Goal: Contribute content: Contribute content

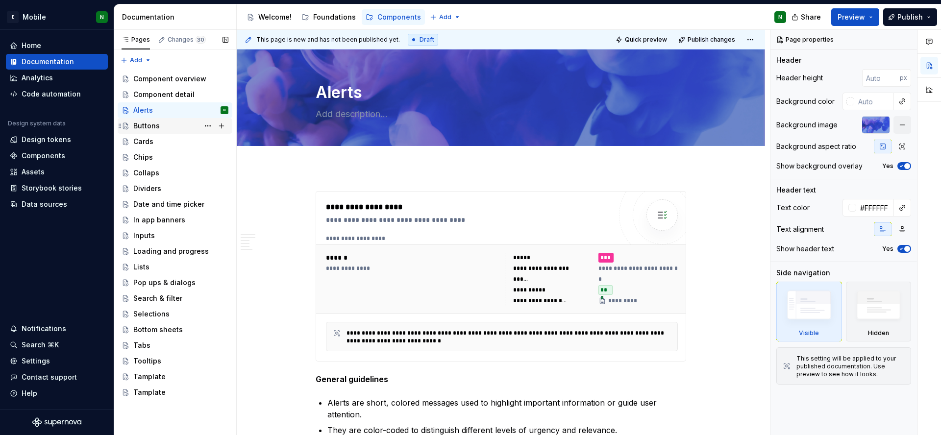
click at [132, 129] on div "Buttons" at bounding box center [175, 126] width 107 height 14
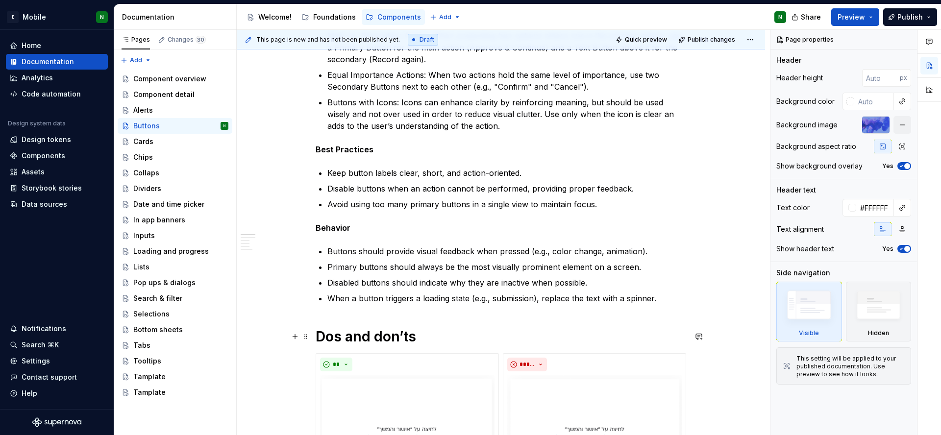
scroll to position [211, 0]
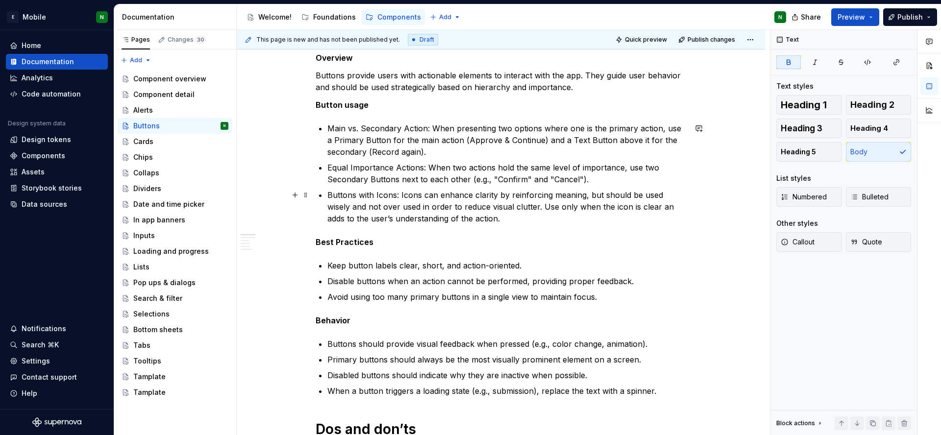
scroll to position [466, 0]
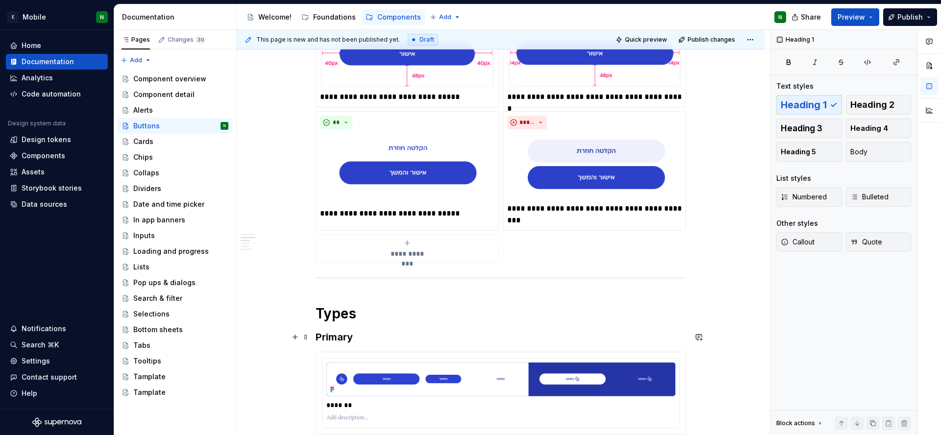
scroll to position [950, 0]
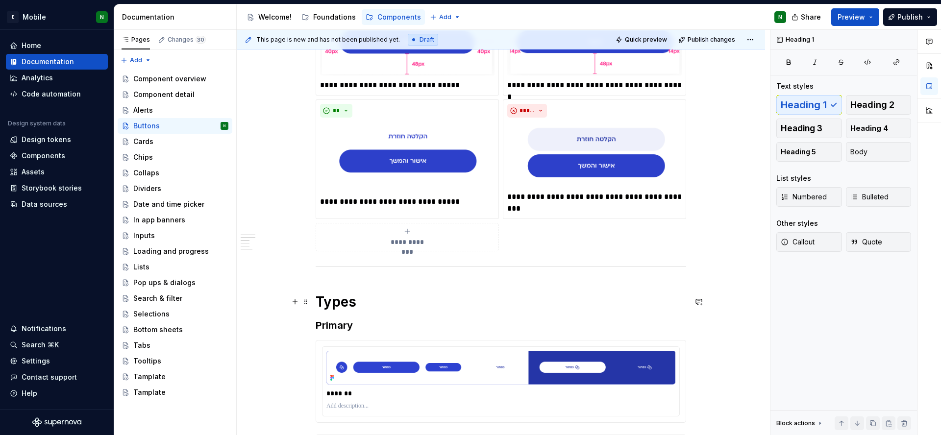
click at [312, 300] on div "**********" at bounding box center [501, 363] width 528 height 2291
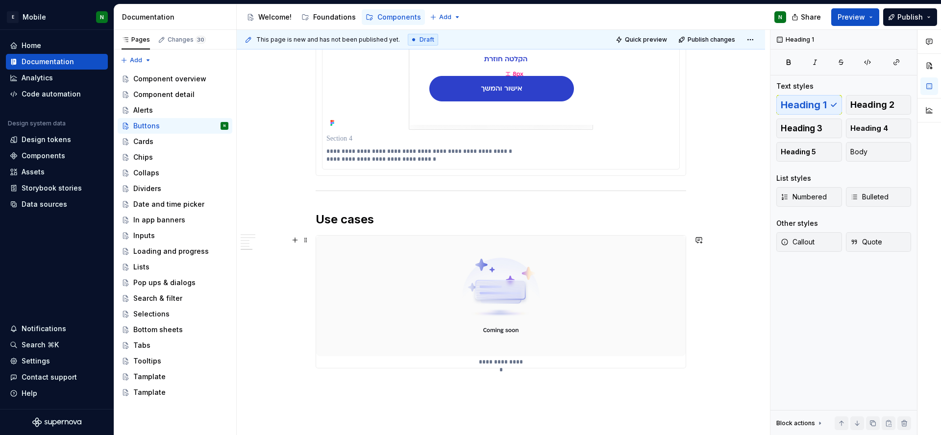
scroll to position [2057, 0]
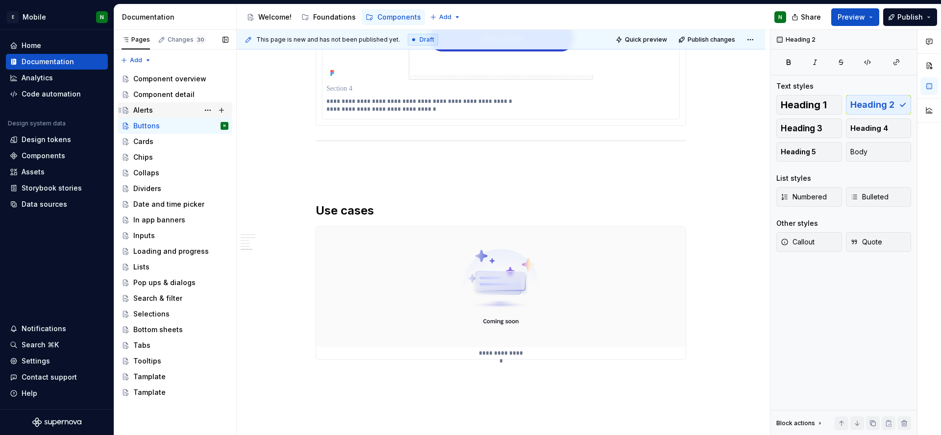
click at [148, 108] on div "Alerts" at bounding box center [143, 110] width 20 height 10
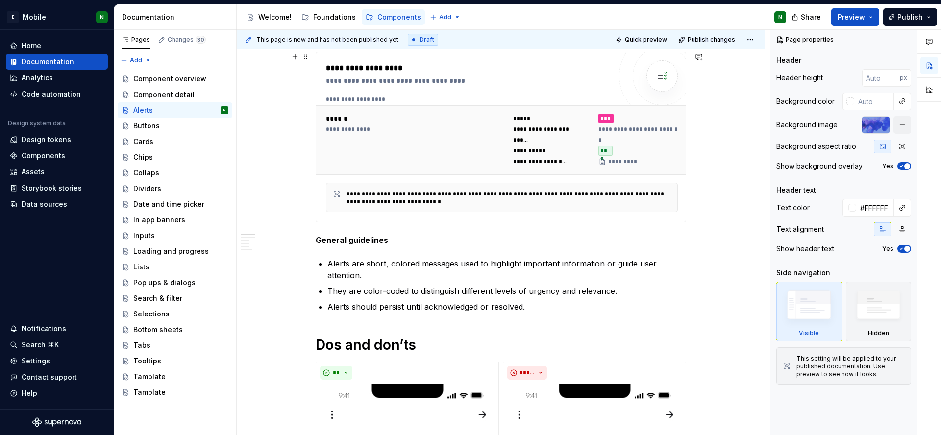
scroll to position [271, 0]
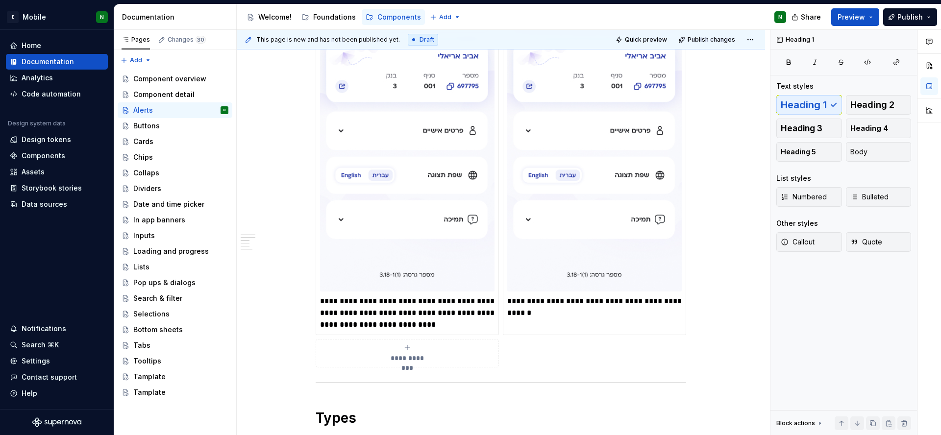
scroll to position [1165, 0]
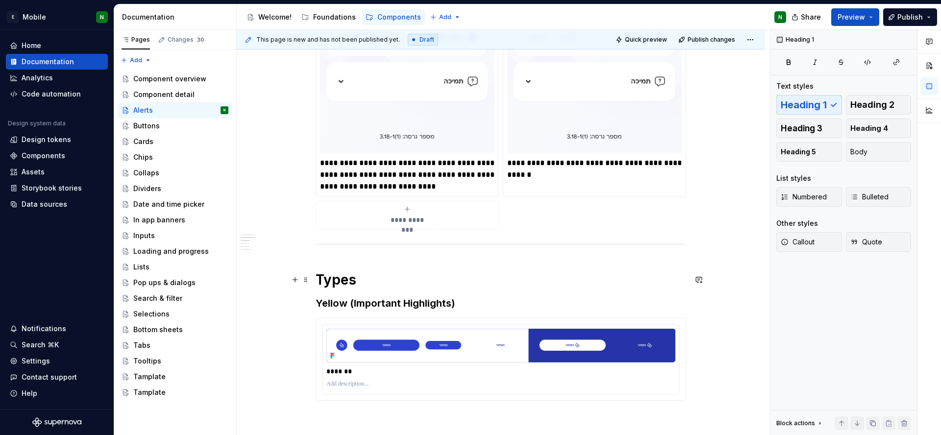
click at [314, 272] on div "**********" at bounding box center [501, 42] width 528 height 2079
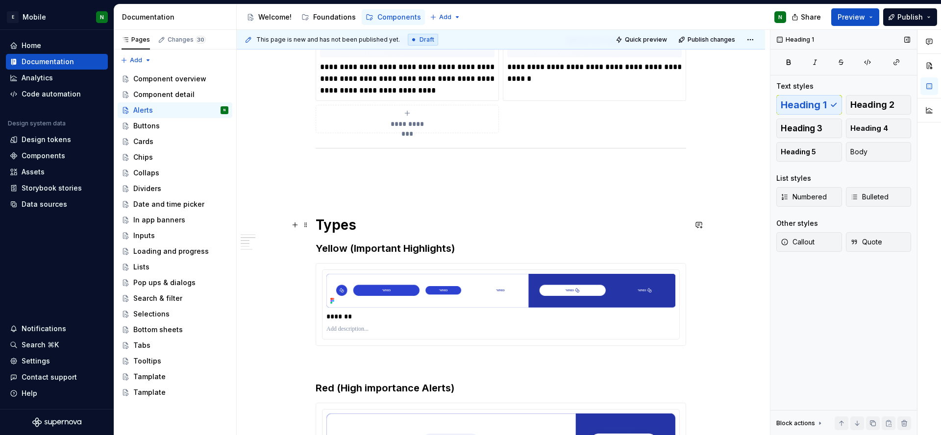
scroll to position [1260, 0]
click at [351, 315] on p "*******" at bounding box center [500, 317] width 349 height 10
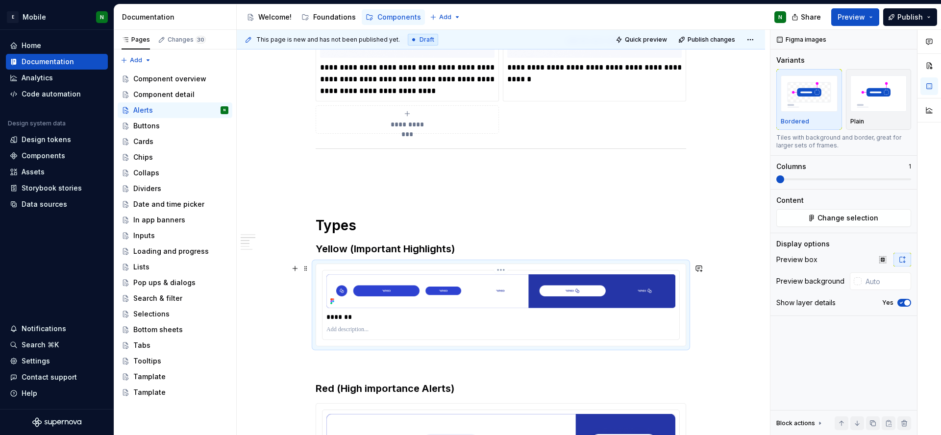
click at [351, 315] on p "*******" at bounding box center [500, 317] width 349 height 10
type textarea "*"
click at [351, 315] on p "*******" at bounding box center [500, 317] width 349 height 10
click at [362, 330] on p at bounding box center [500, 330] width 349 height 8
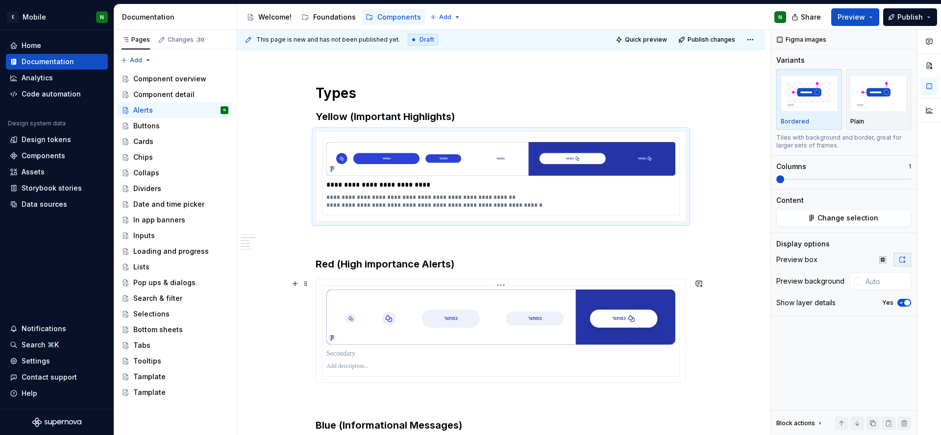
scroll to position [1401, 0]
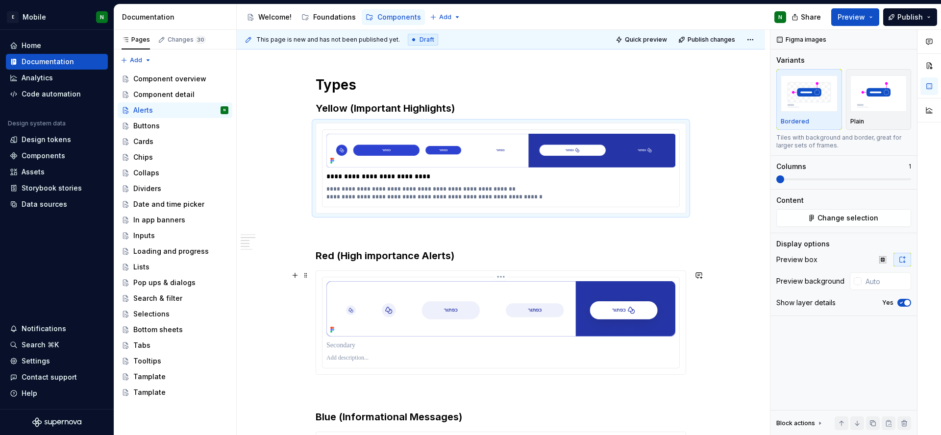
click at [346, 345] on p at bounding box center [500, 346] width 349 height 10
click at [341, 360] on p at bounding box center [500, 358] width 349 height 8
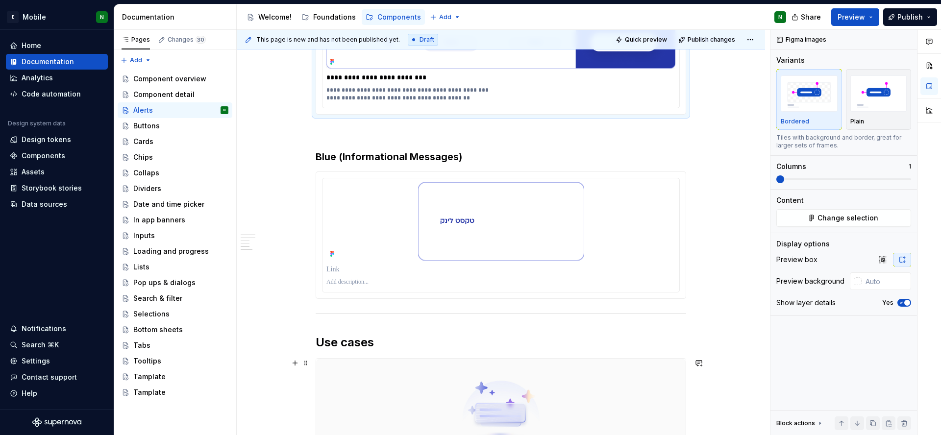
scroll to position [1664, 0]
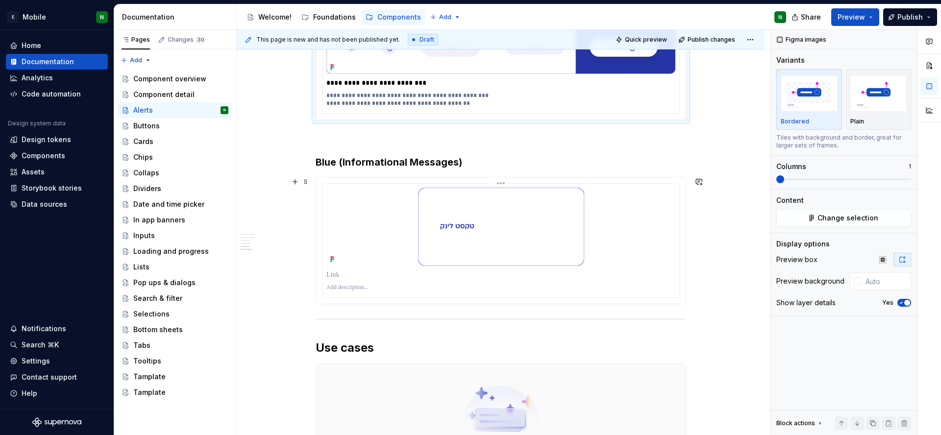
click at [341, 274] on p at bounding box center [500, 275] width 349 height 10
type input "#FFFFFF"
click at [341, 274] on p at bounding box center [500, 275] width 349 height 10
click at [370, 290] on p at bounding box center [500, 288] width 349 height 8
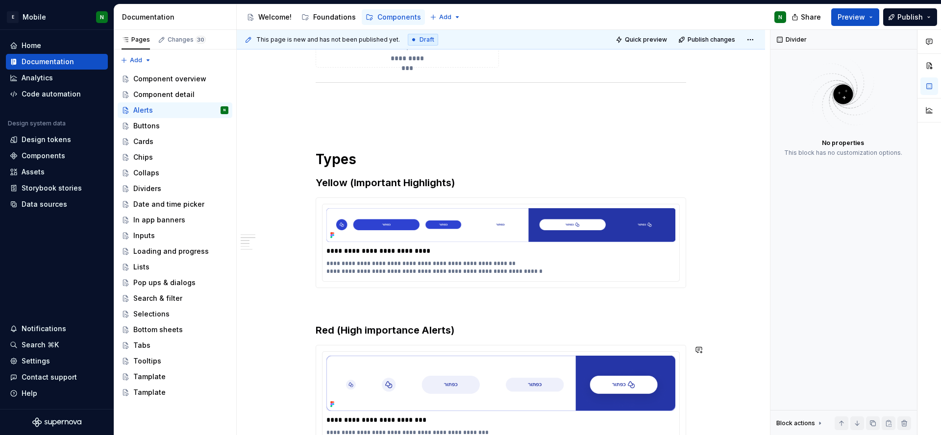
scroll to position [1326, 0]
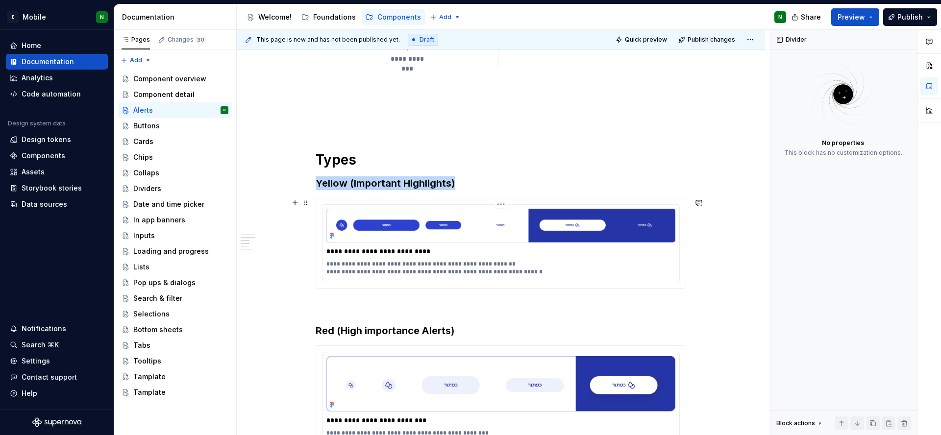
click at [494, 233] on img at bounding box center [500, 226] width 349 height 34
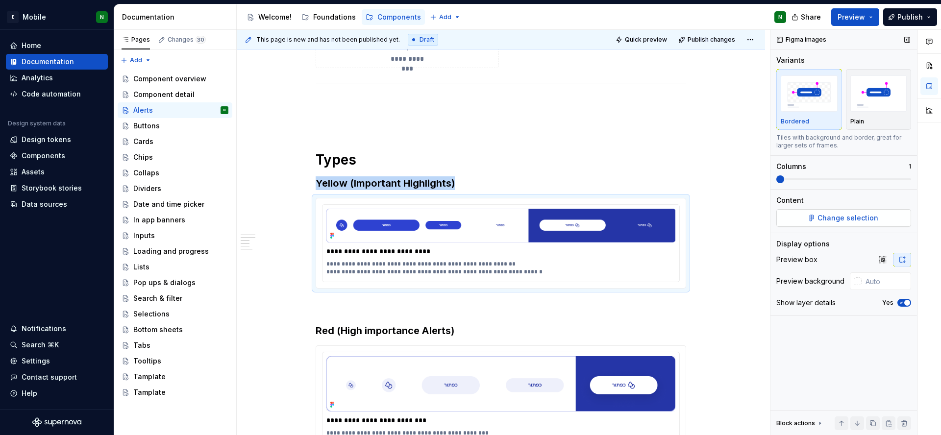
click at [863, 217] on span "Change selection" at bounding box center [847, 218] width 61 height 10
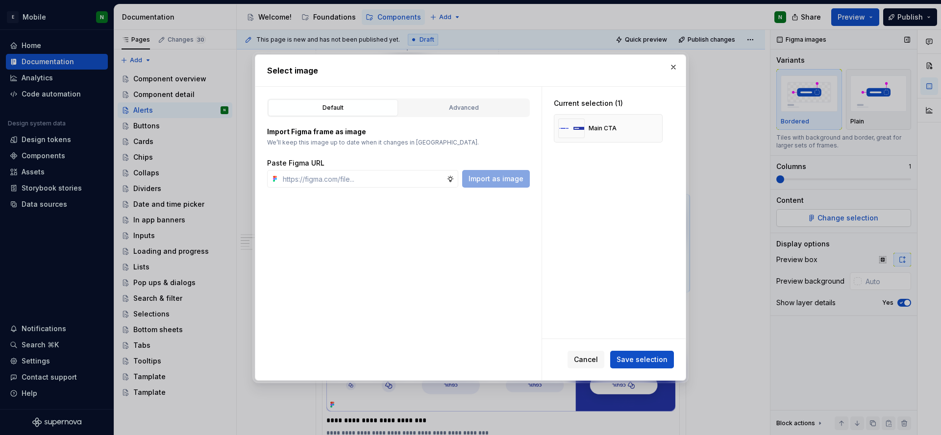
type textarea "*"
click at [411, 183] on input "text" at bounding box center [363, 179] width 168 height 18
type input "[URL][DOMAIN_NAME]"
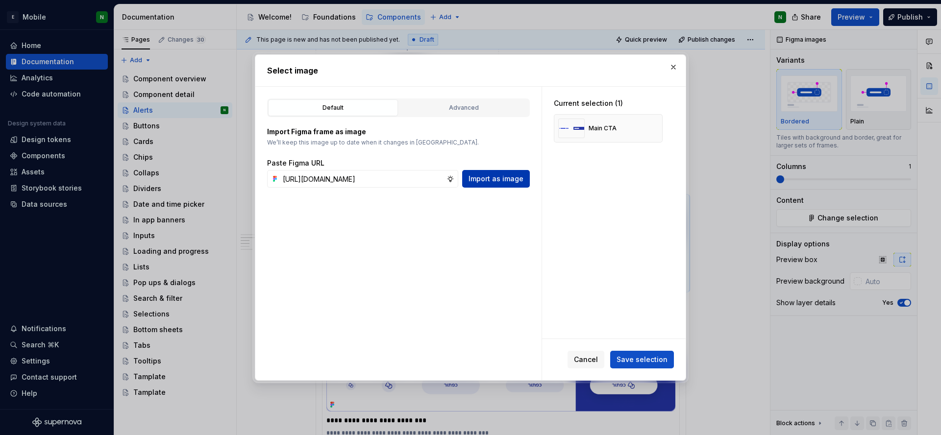
click at [500, 175] on span "Import as image" at bounding box center [496, 179] width 55 height 10
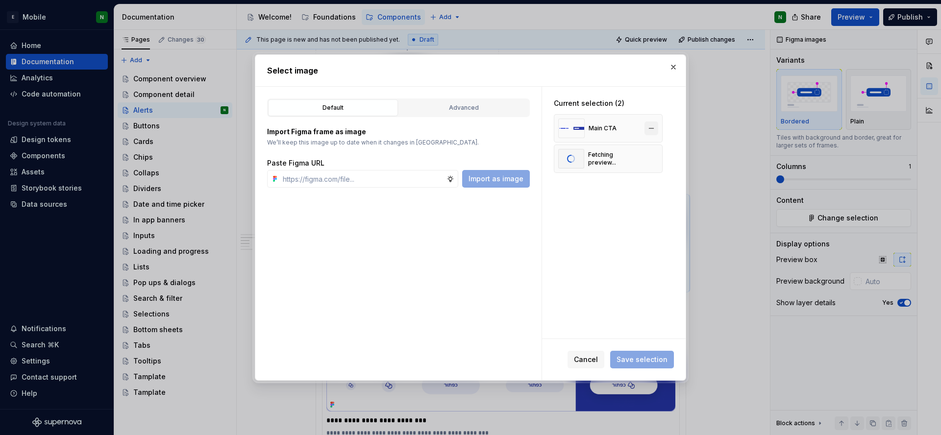
click at [654, 128] on button "button" at bounding box center [651, 129] width 14 height 14
click at [647, 362] on span "Save selection" at bounding box center [642, 360] width 51 height 10
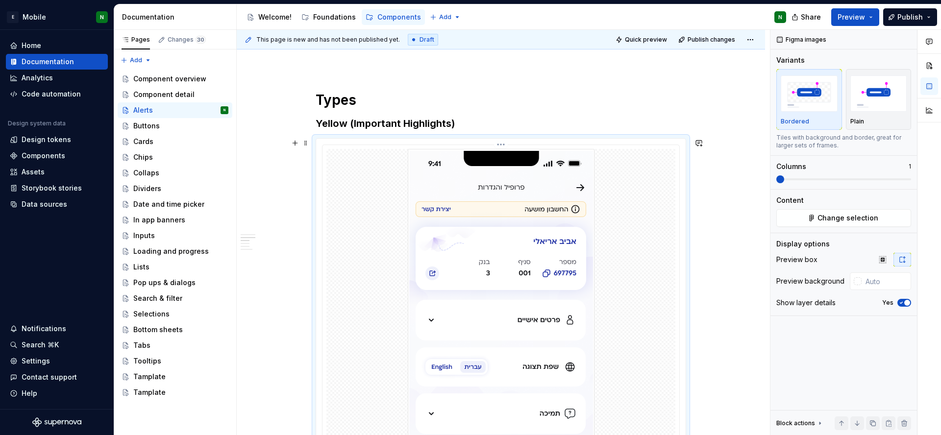
scroll to position [1422, 0]
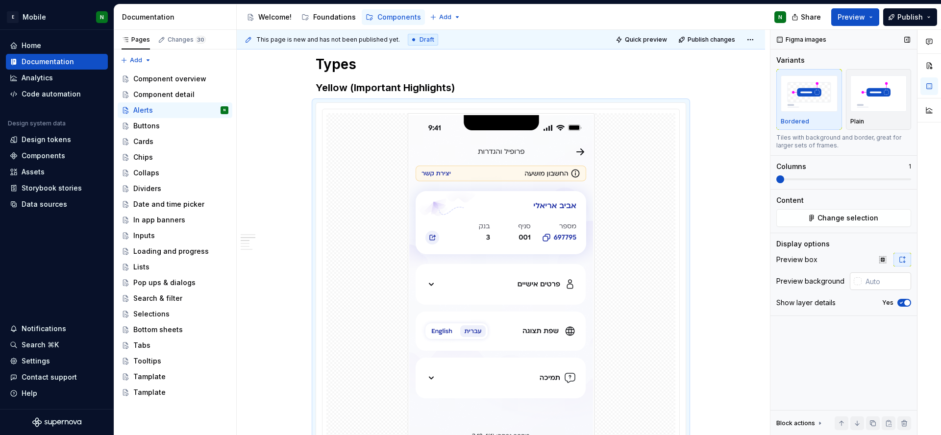
click at [861, 286] on div at bounding box center [856, 281] width 12 height 18
click at [860, 282] on div at bounding box center [858, 281] width 8 height 8
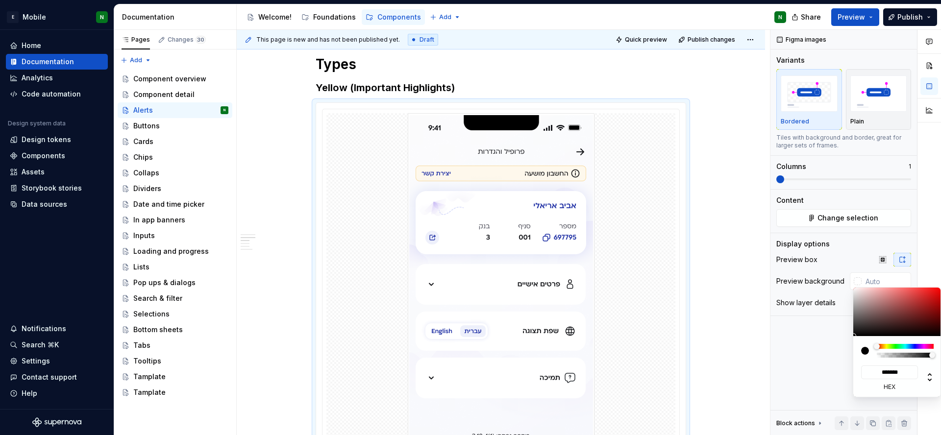
type input "#BCABAB"
type input "*******"
type input "#BFB1B1"
type input "*******"
type input "#D6CDCD"
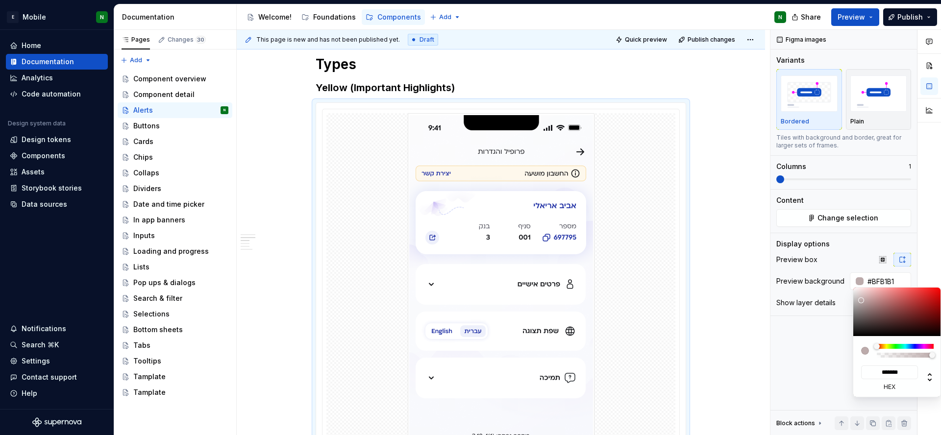
type input "*******"
type input "#DDD7D7"
type input "*******"
type input "#E0DBDB"
type input "*******"
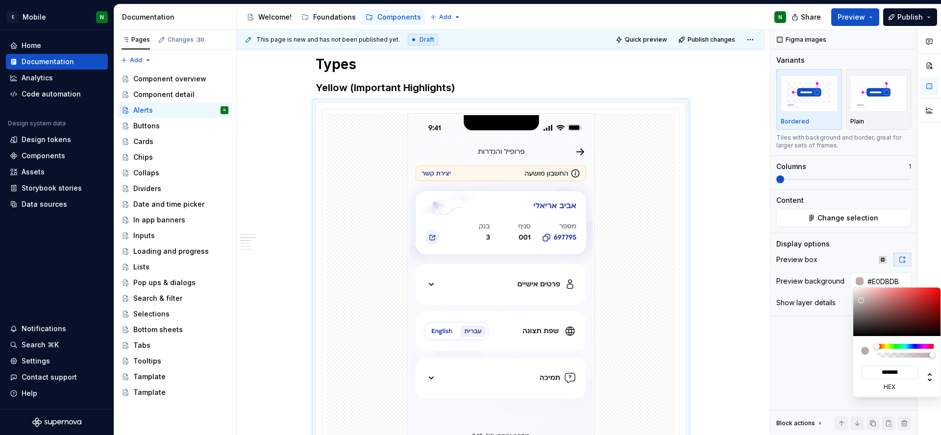
type input "#E3DEDE"
type input "*******"
type input "#E8E5E5"
type input "*******"
type input "#F0F0F0"
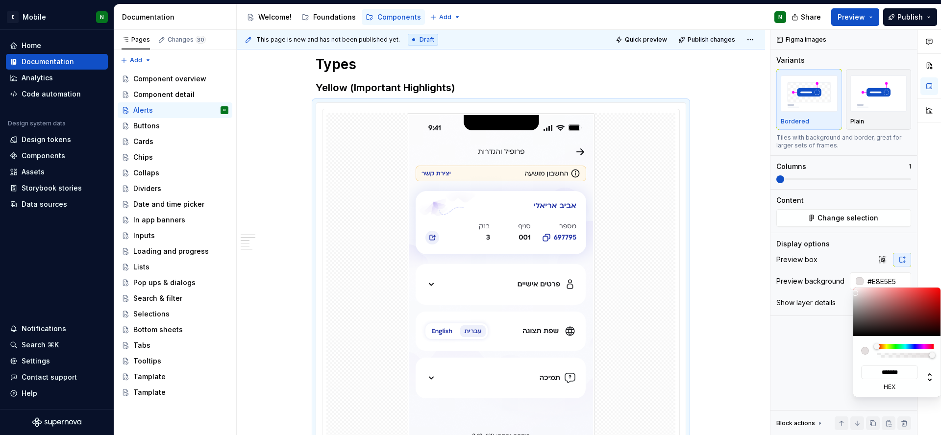
type input "*******"
type input "#F7F7F7"
type input "*******"
type input "#FAFAFA"
type input "*******"
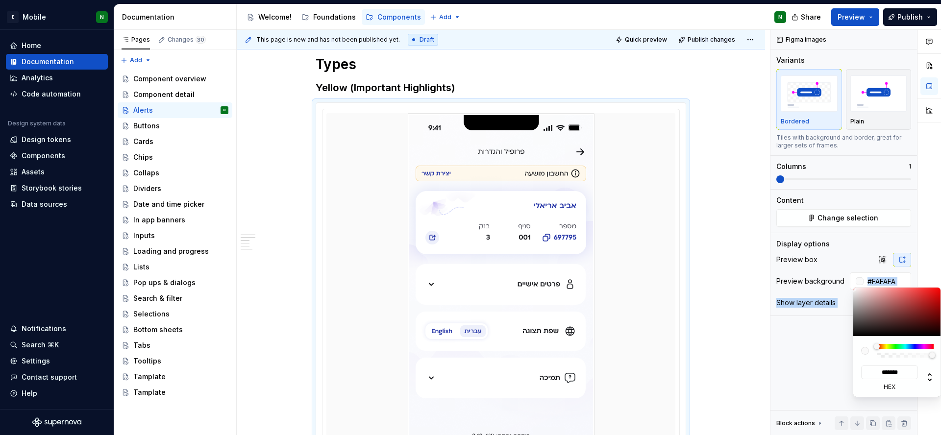
type input "#FCFCFC"
type input "*******"
type input "#FFFFFF"
type input "*******"
drag, startPoint x: 861, startPoint y: 300, endPoint x: 852, endPoint y: 287, distance: 16.6
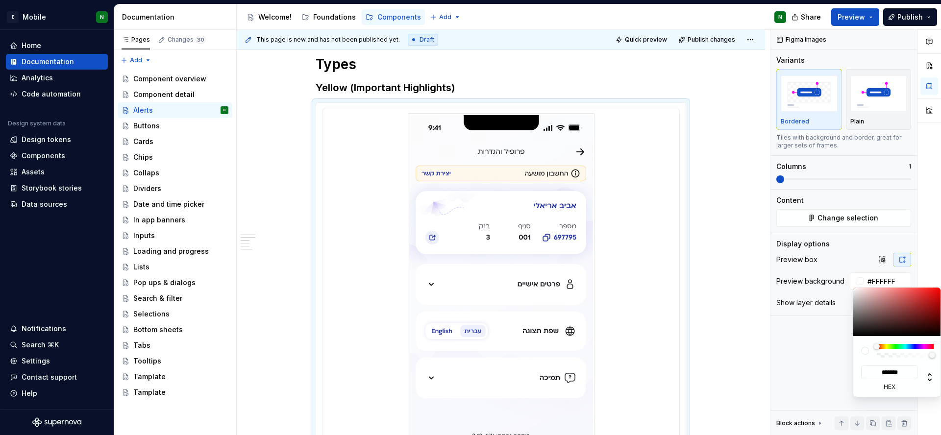
click at [852, 287] on body "E Mobile N Home Documentation Analytics Code automation Design system data Desi…" at bounding box center [470, 217] width 941 height 435
click at [699, 271] on html "E Mobile N Home Documentation Analytics Code automation Design system data Desi…" at bounding box center [470, 217] width 941 height 435
click at [754, 265] on html "E Mobile N Home Documentation Analytics Code automation Design system data Desi…" at bounding box center [470, 217] width 941 height 435
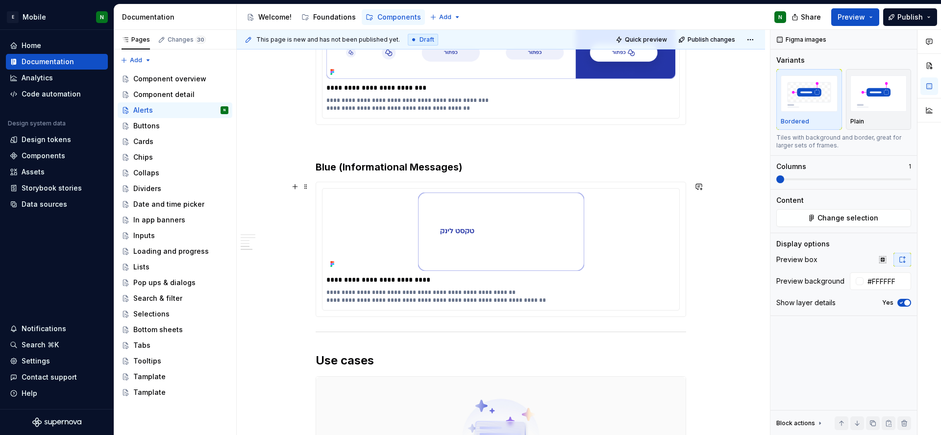
scroll to position [1958, 0]
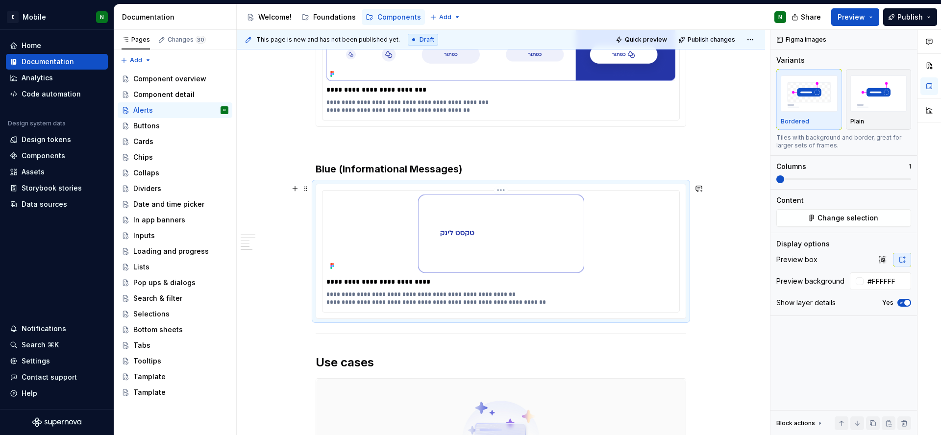
click at [628, 241] on div at bounding box center [500, 234] width 349 height 78
click at [628, 243] on div at bounding box center [500, 234] width 349 height 78
click at [809, 219] on button "Change selection" at bounding box center [843, 218] width 135 height 18
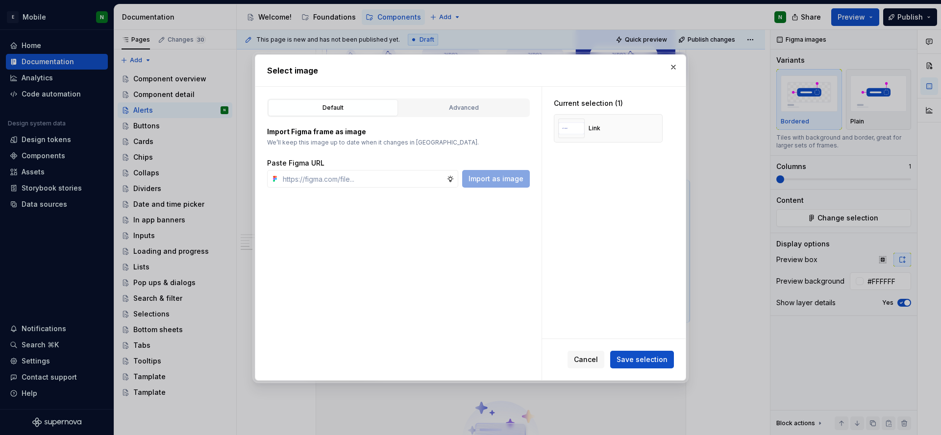
type textarea "*"
click at [376, 182] on input "text" at bounding box center [363, 179] width 168 height 18
type input "[URL][DOMAIN_NAME]"
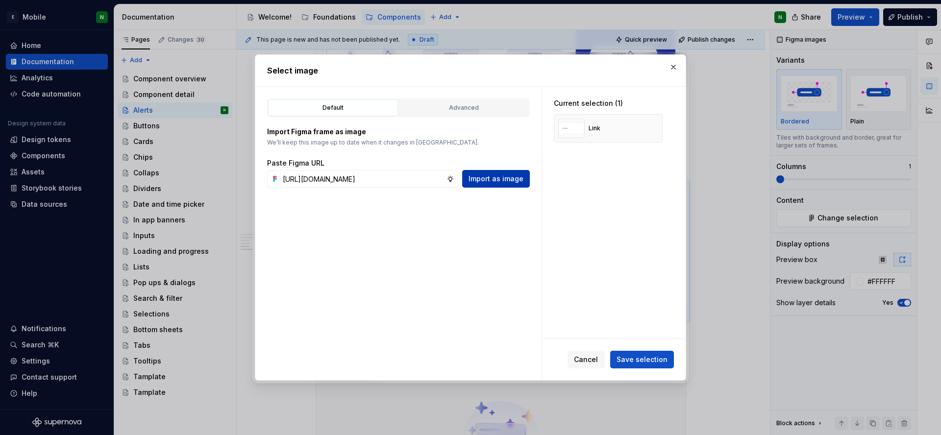
click at [489, 180] on span "Import as image" at bounding box center [496, 179] width 55 height 10
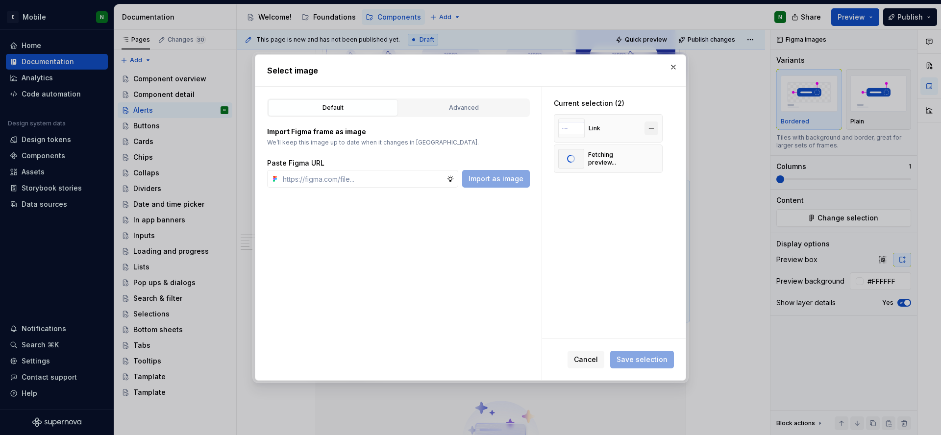
click at [653, 128] on button "button" at bounding box center [651, 129] width 14 height 14
click at [653, 363] on span "Save selection" at bounding box center [642, 360] width 51 height 10
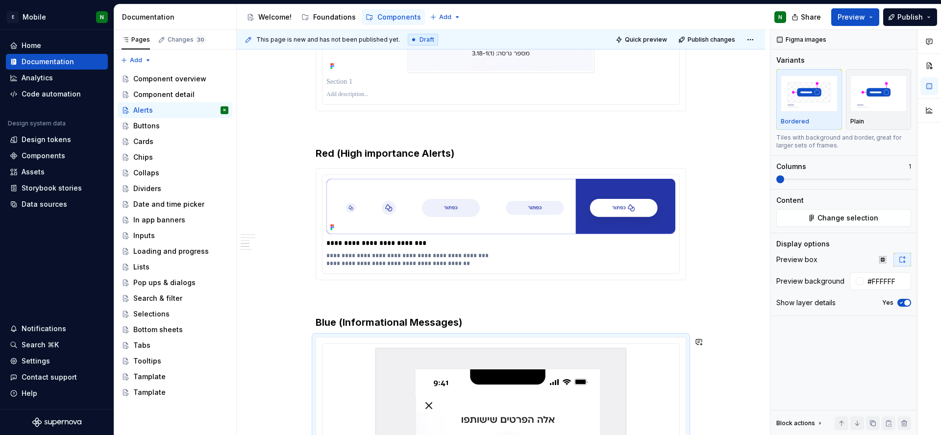
scroll to position [1713, 0]
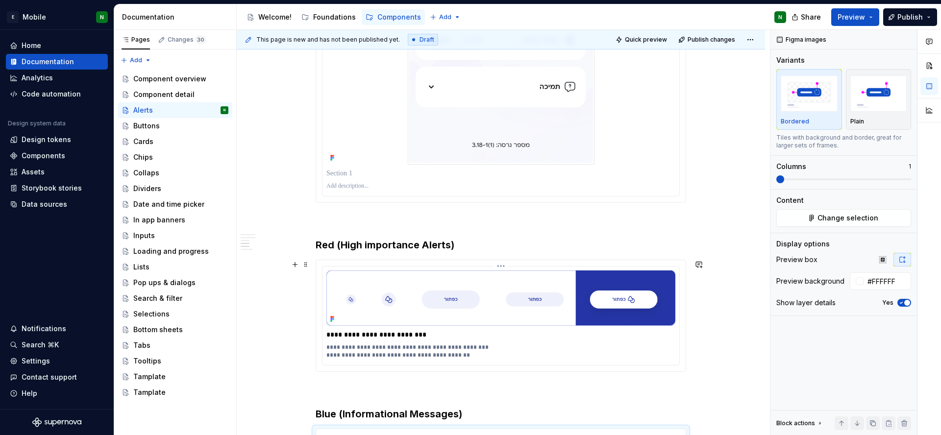
click at [542, 346] on p "**********" at bounding box center [500, 352] width 349 height 16
click at [655, 345] on p "**********" at bounding box center [500, 352] width 349 height 16
click at [836, 217] on span "Change selection" at bounding box center [847, 218] width 61 height 10
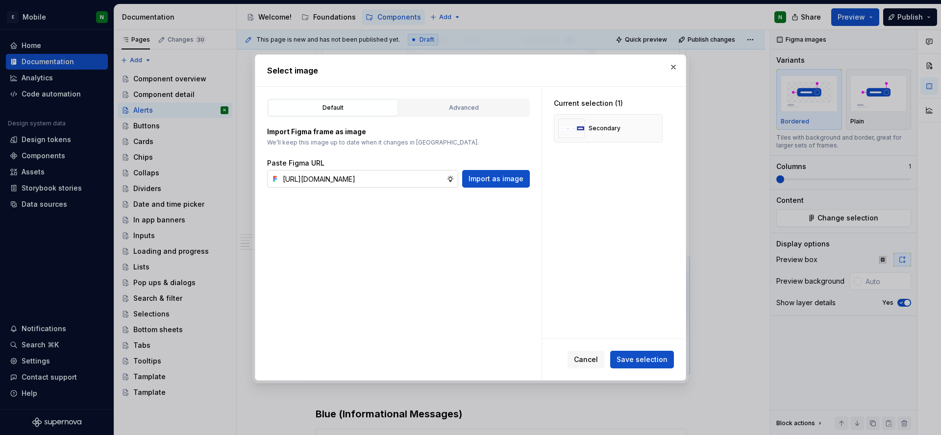
scroll to position [0, 325]
type input "[URL][DOMAIN_NAME]"
click at [490, 174] on span "Import as image" at bounding box center [496, 179] width 55 height 10
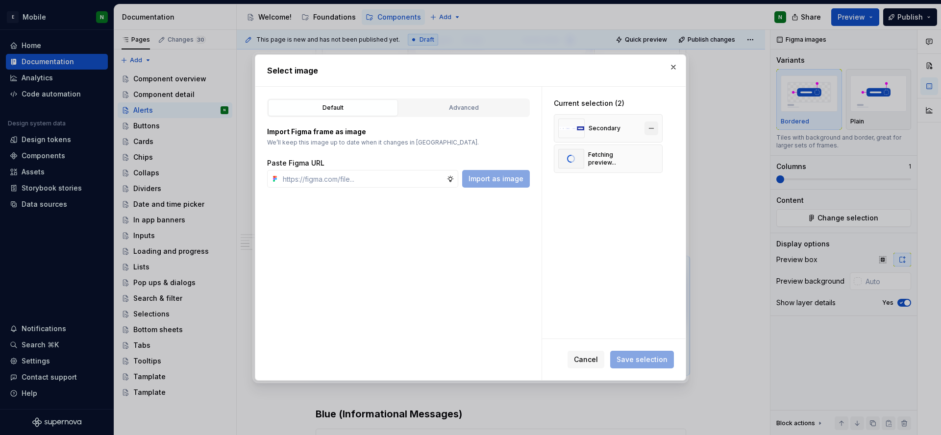
click at [651, 129] on button "button" at bounding box center [651, 129] width 14 height 14
type textarea "*"
click at [641, 367] on button "Save selection" at bounding box center [642, 360] width 64 height 18
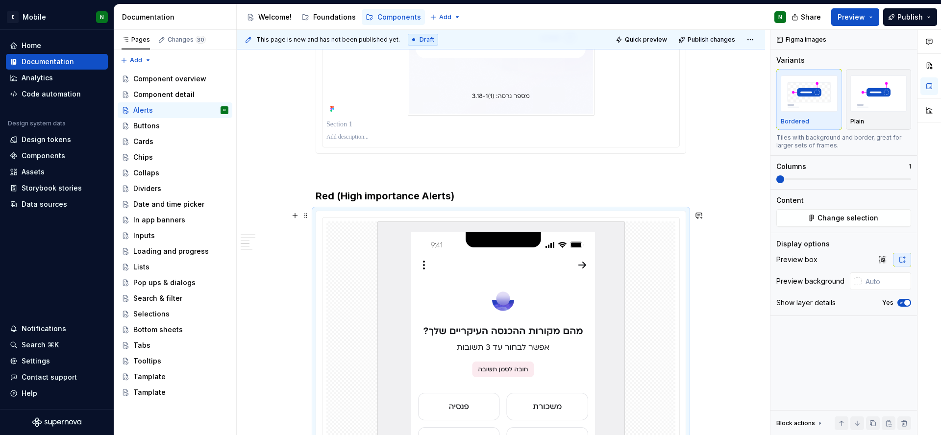
scroll to position [1802, 0]
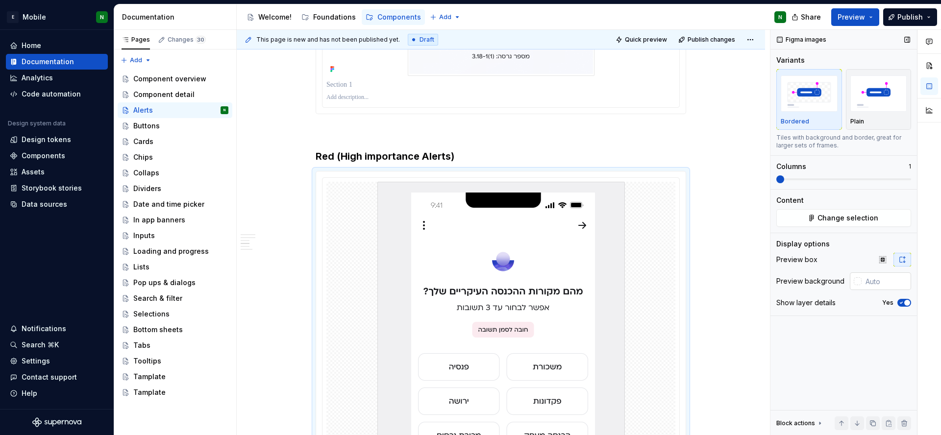
click at [858, 283] on div at bounding box center [858, 281] width 8 height 8
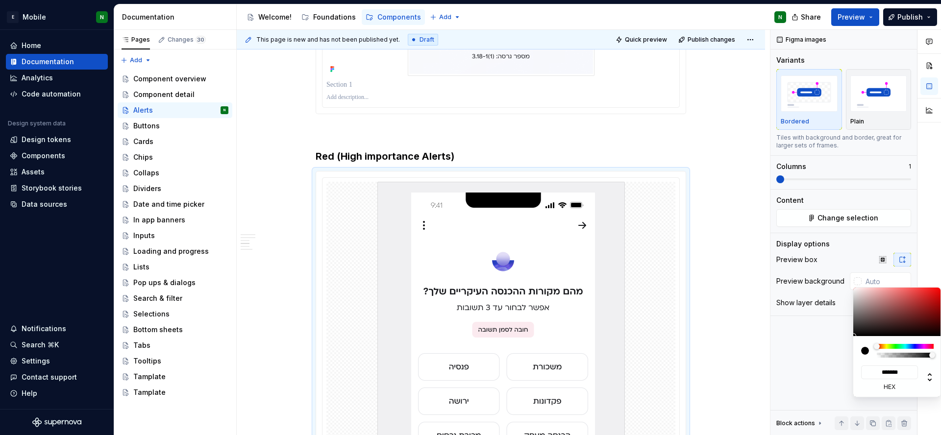
type input "#A29393"
type input "*******"
type input "#C9C2C2"
type input "*******"
type input "#E5E5E5"
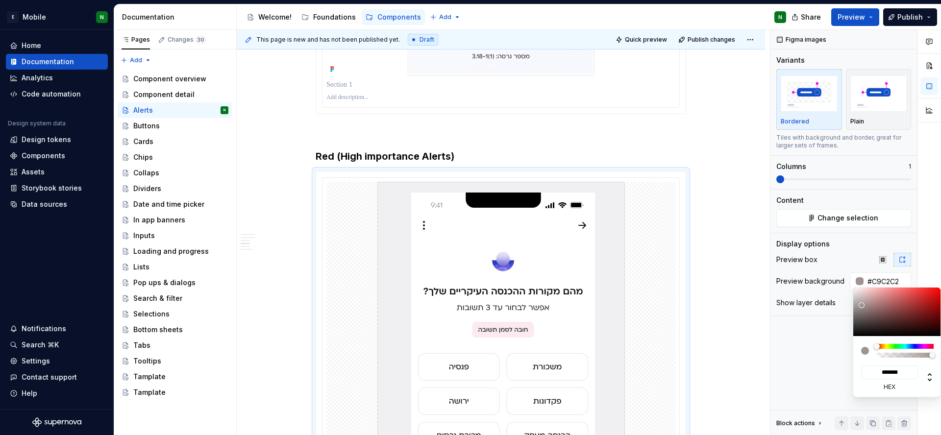
type input "*******"
type input "#F2F2F2"
type input "*******"
type input "#F5F5F5"
type input "*******"
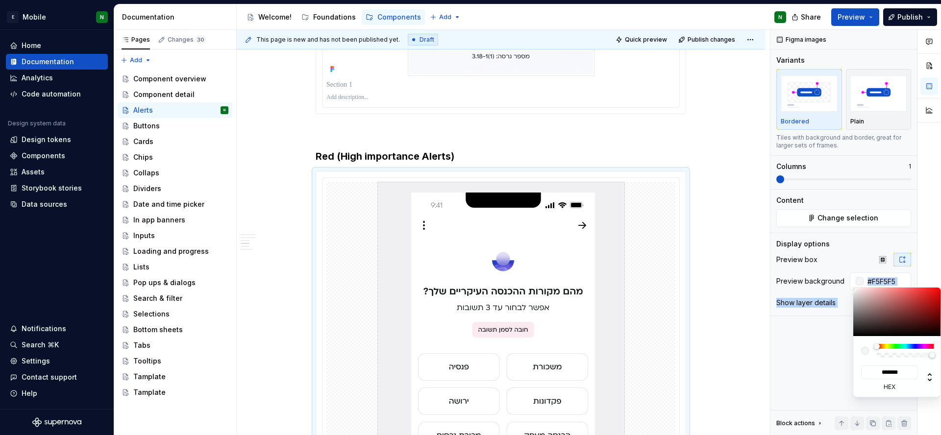
type input "#F7F7F7"
type input "*******"
type input "#FAFAFA"
type input "*******"
type input "#FCFCFC"
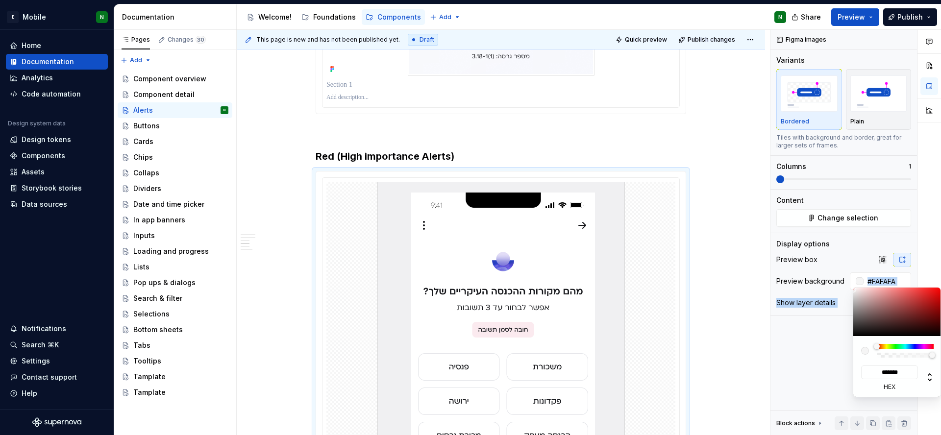
type input "*******"
type input "#FFFFFF"
type input "*******"
drag, startPoint x: 862, startPoint y: 305, endPoint x: 849, endPoint y: 287, distance: 21.9
click at [849, 287] on body "E Mobile N Home Documentation Analytics Code automation Design system data Desi…" at bounding box center [470, 217] width 941 height 435
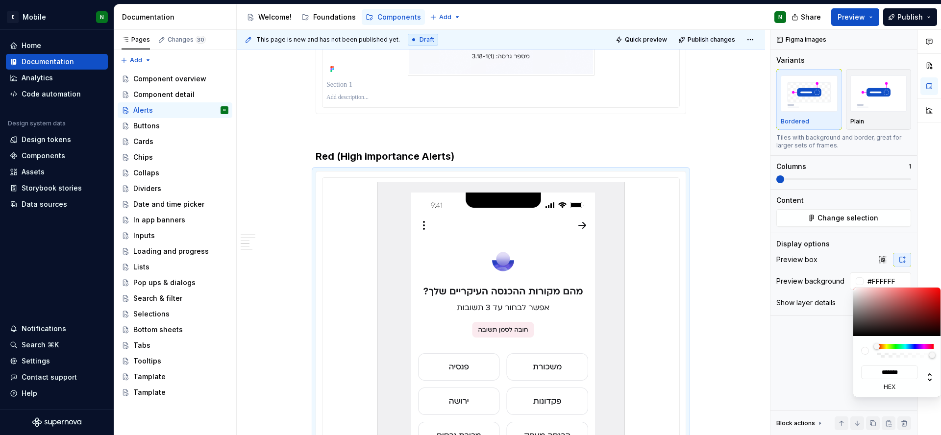
click at [705, 287] on html "E Mobile N Home Documentation Analytics Code automation Design system data Desi…" at bounding box center [470, 217] width 941 height 435
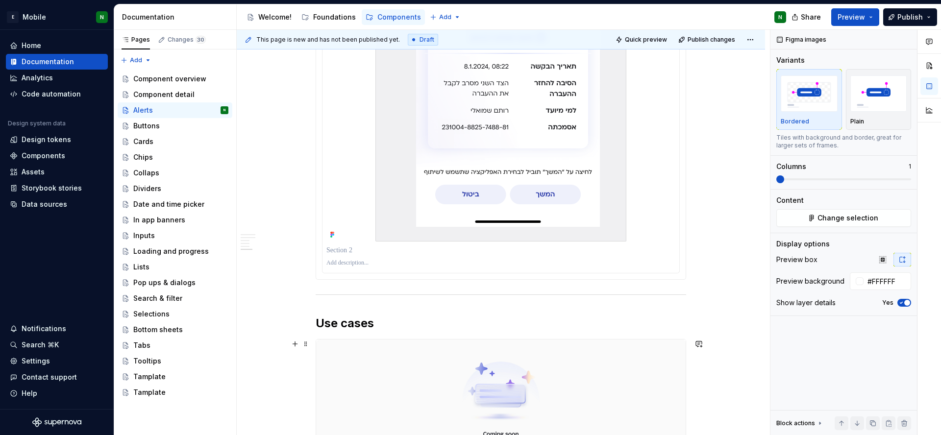
scroll to position [2718, 0]
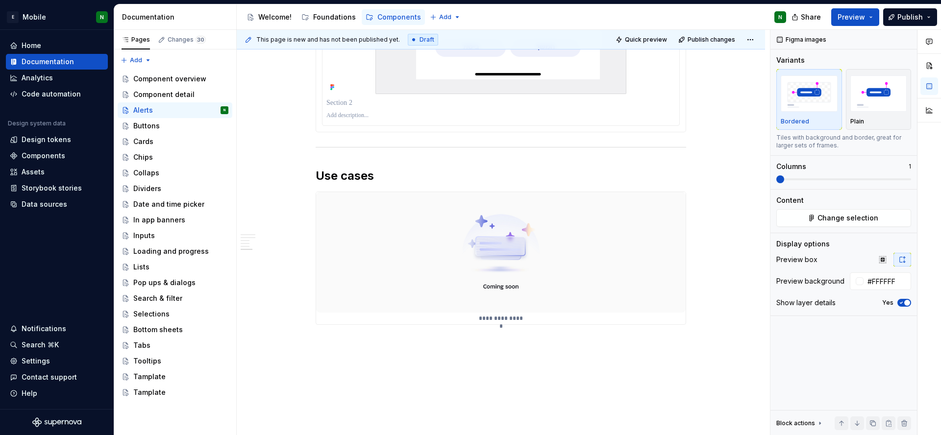
click at [388, 113] on p at bounding box center [500, 116] width 349 height 8
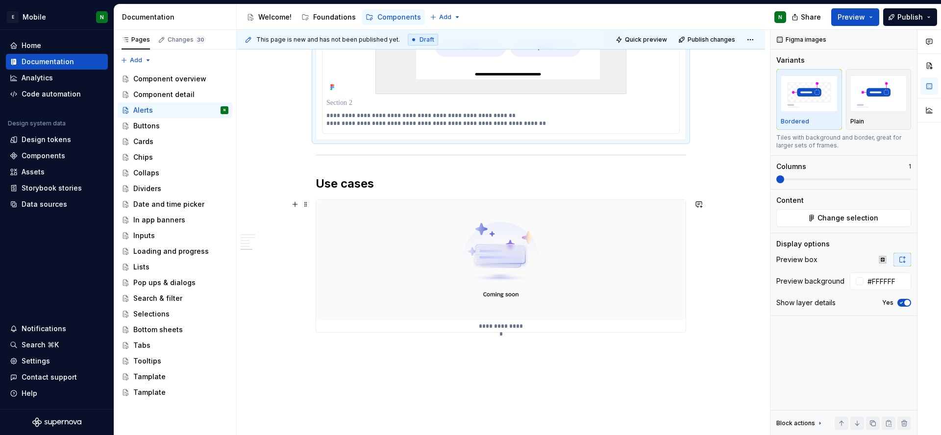
scroll to position [2513, 0]
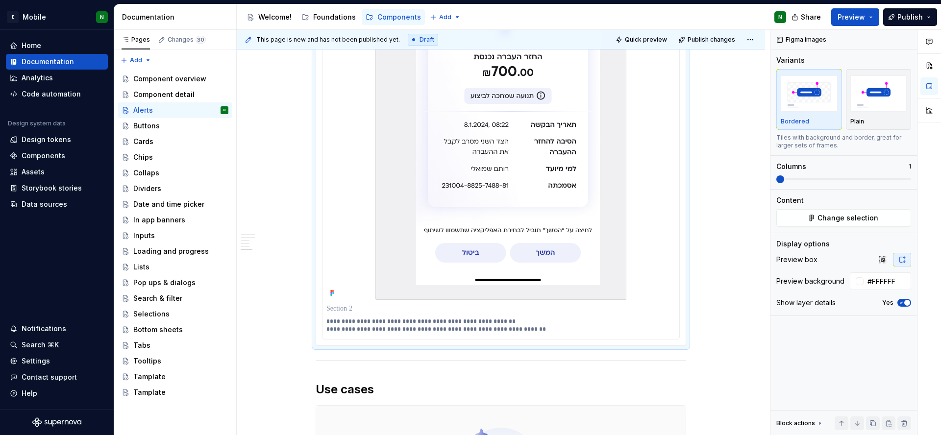
click at [346, 308] on p at bounding box center [500, 309] width 349 height 10
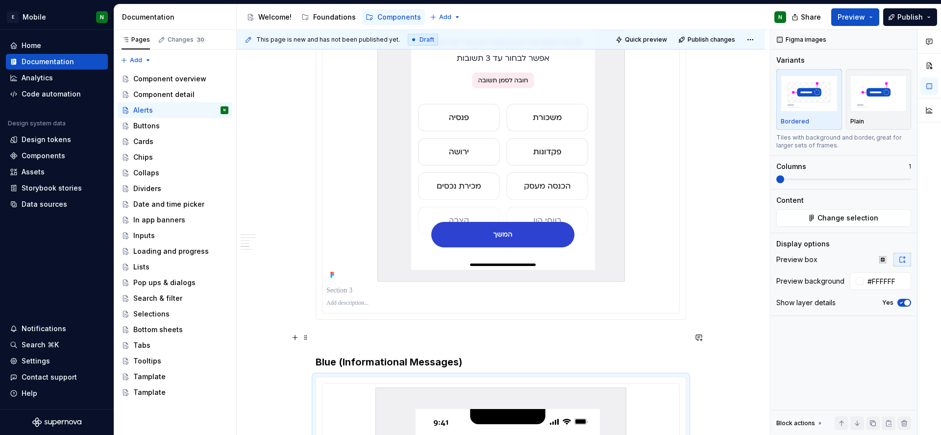
scroll to position [2003, 0]
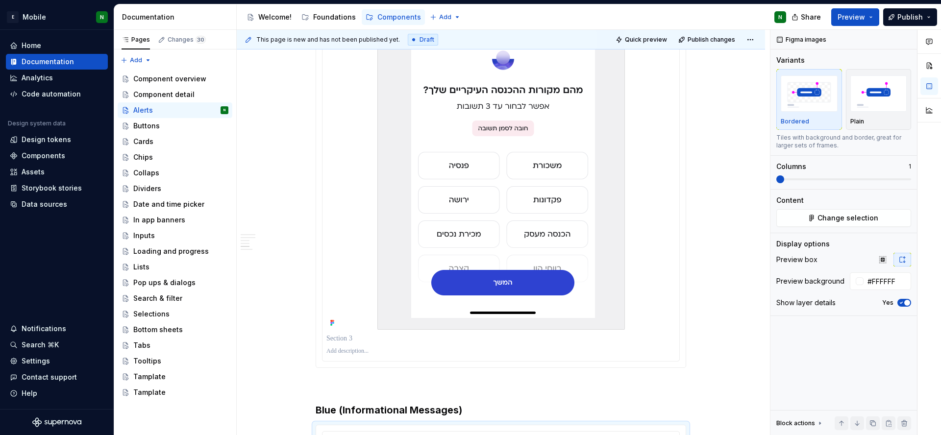
click at [360, 350] on p at bounding box center [500, 351] width 349 height 8
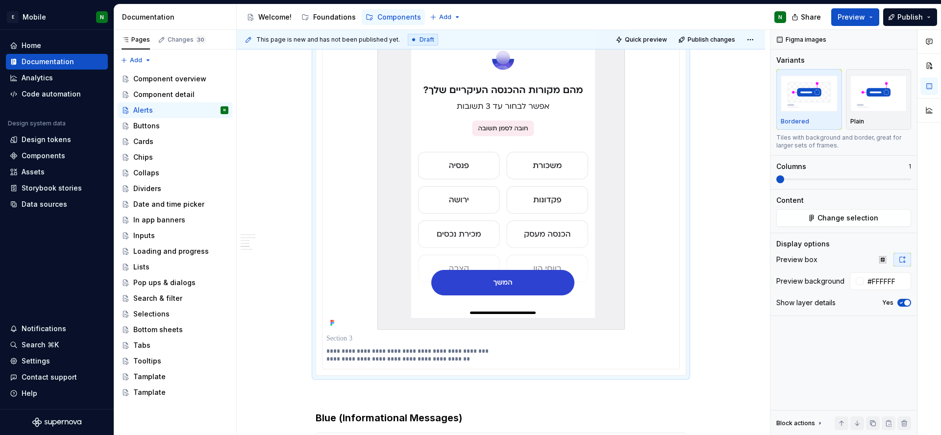
click at [342, 337] on p at bounding box center [500, 339] width 349 height 10
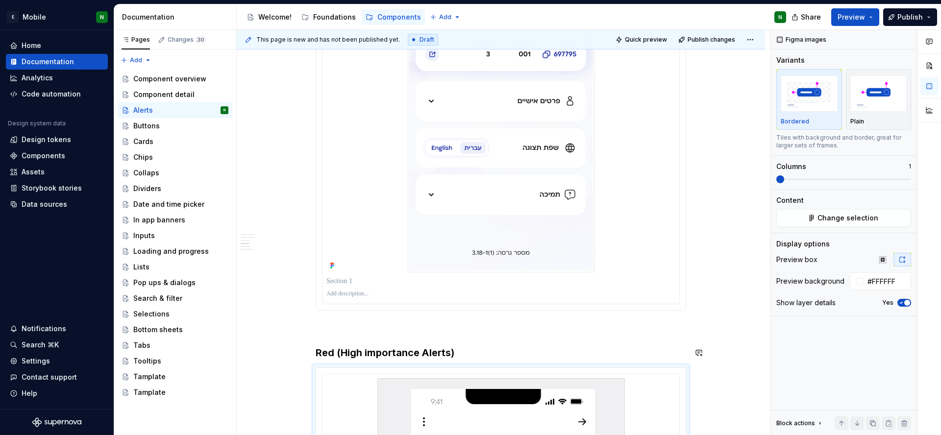
scroll to position [1522, 0]
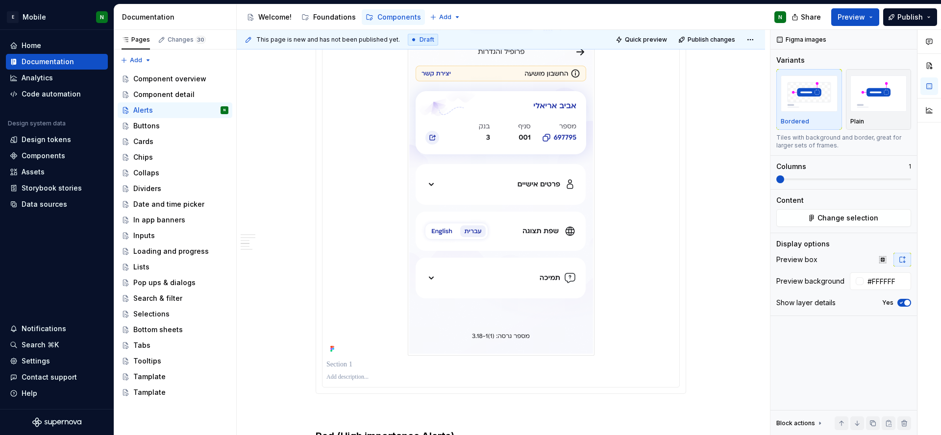
click at [344, 365] on p at bounding box center [500, 365] width 349 height 10
click at [363, 378] on p at bounding box center [500, 377] width 349 height 8
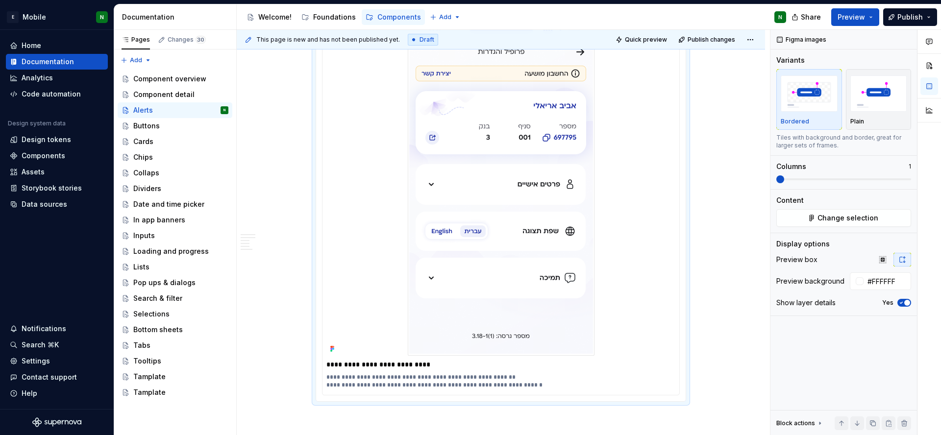
click at [718, 301] on div "**********" at bounding box center [501, 167] width 528 height 3042
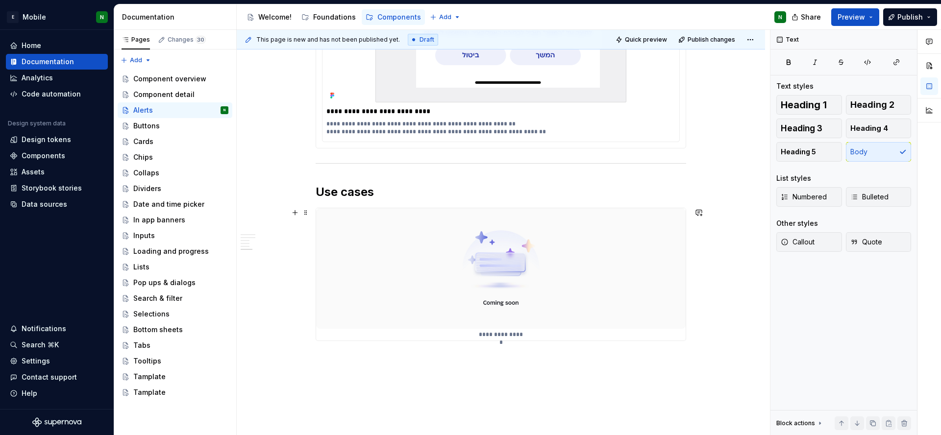
scroll to position [2735, 0]
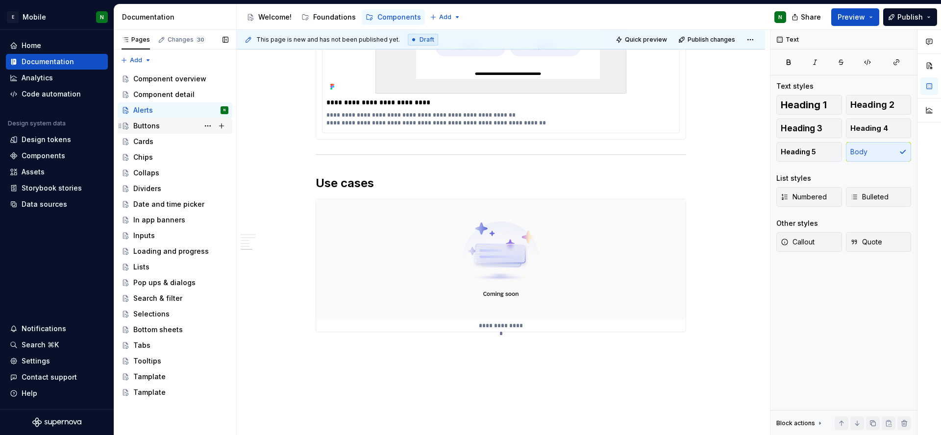
click at [157, 127] on div "Buttons" at bounding box center [146, 126] width 26 height 10
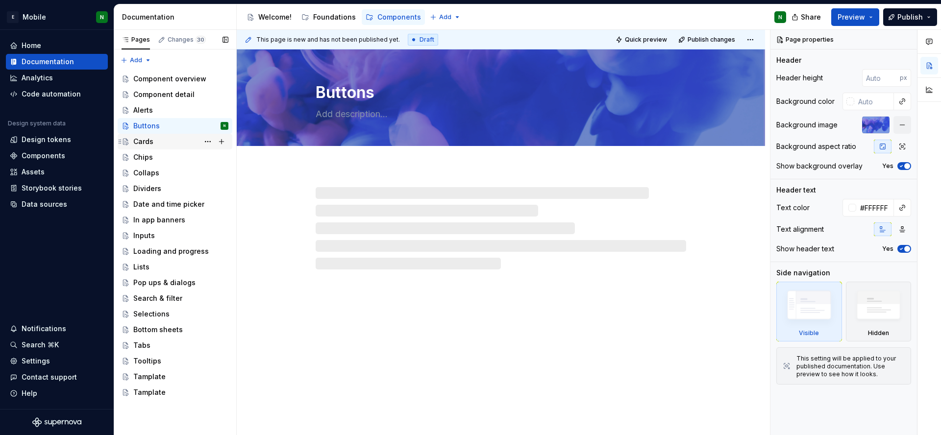
click at [157, 140] on div "Cards" at bounding box center [180, 142] width 95 height 14
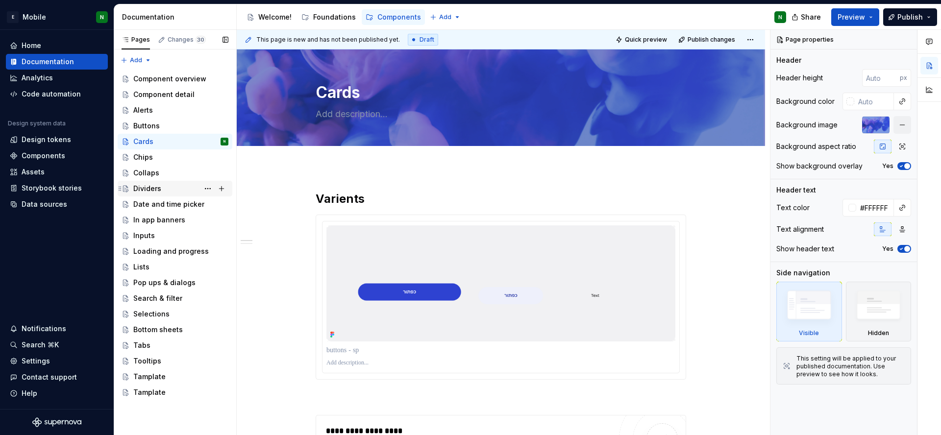
click at [154, 191] on div "Dividers" at bounding box center [147, 189] width 28 height 10
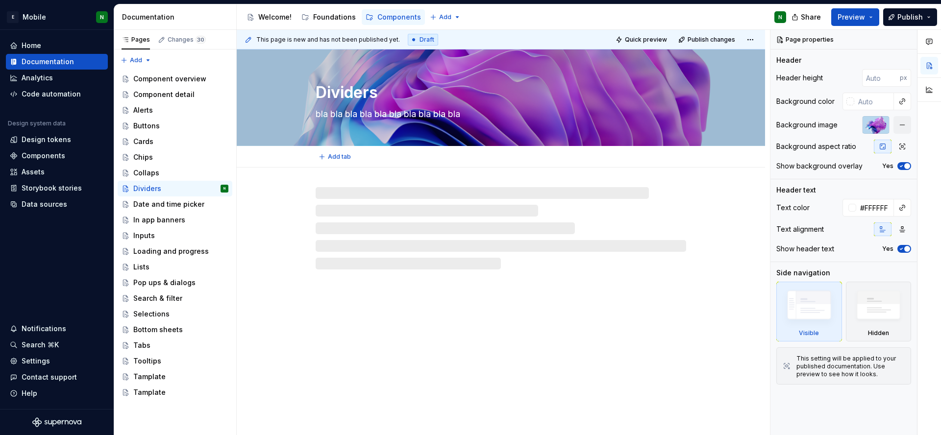
click at [637, 111] on textarea "bla bla bla bla bla bla bla bla bla bla" at bounding box center [499, 114] width 370 height 16
click at [725, 114] on div at bounding box center [501, 97] width 528 height 96
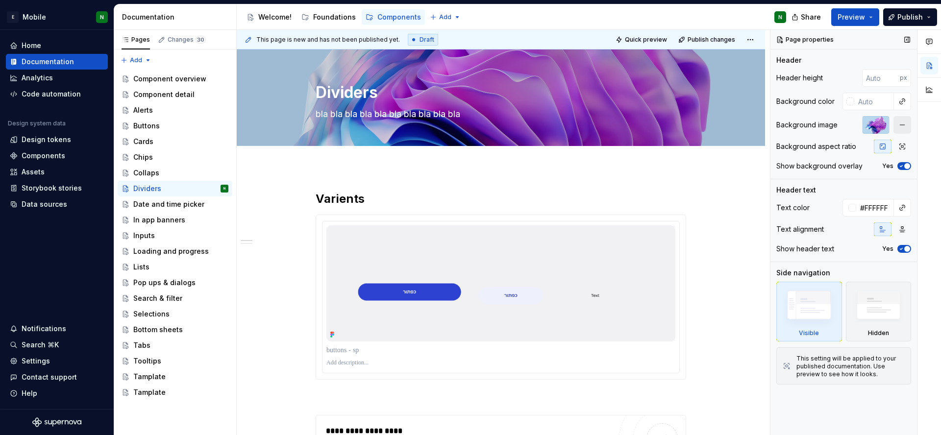
click at [903, 124] on button "button" at bounding box center [902, 125] width 18 height 18
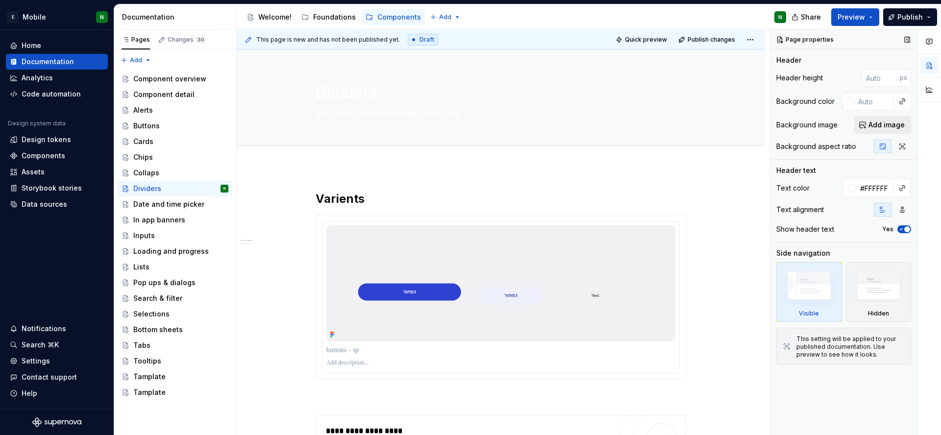
click at [903, 124] on span "Add image" at bounding box center [886, 125] width 36 height 10
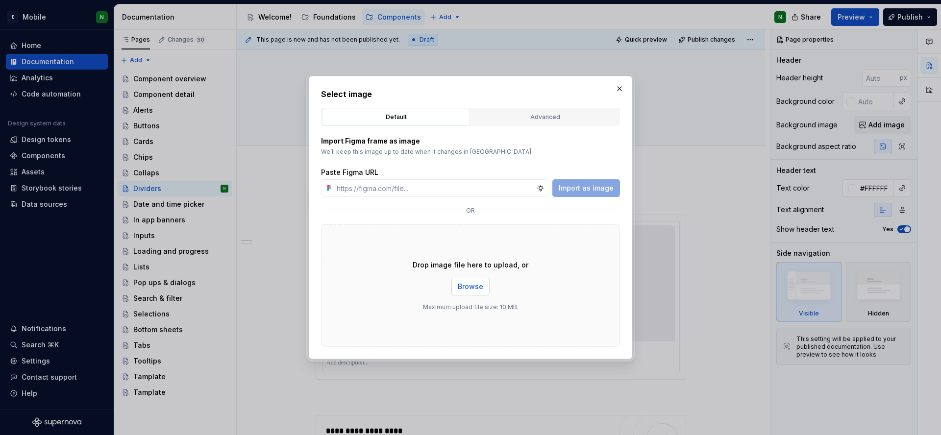
click at [466, 288] on span "Browse" at bounding box center [470, 287] width 25 height 10
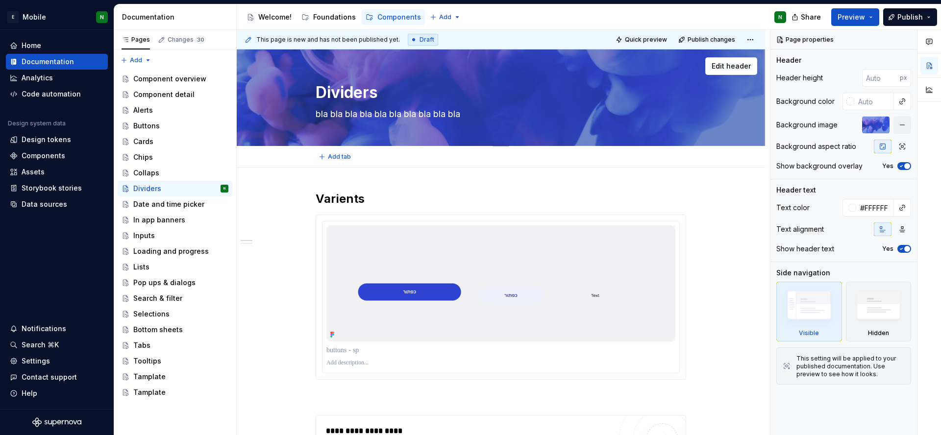
click at [439, 118] on textarea "bla bla bla bla bla bla bla bla bla bla" at bounding box center [499, 114] width 370 height 16
type textarea "*"
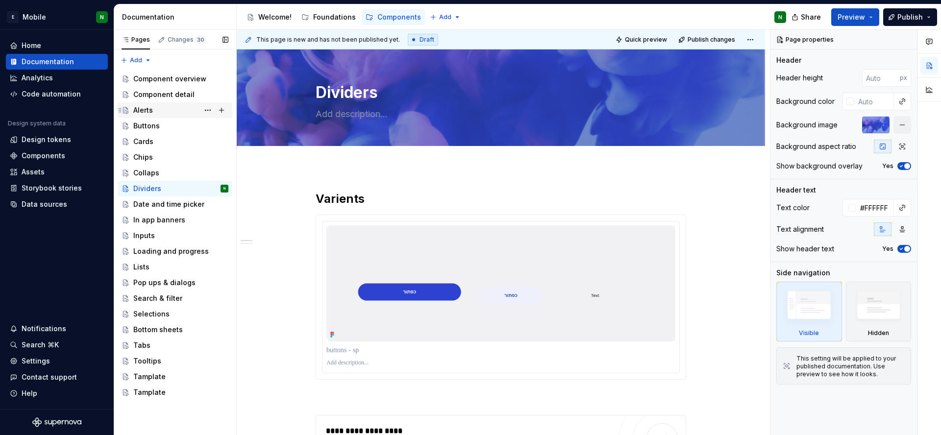
click at [159, 114] on div "Alerts" at bounding box center [180, 110] width 95 height 14
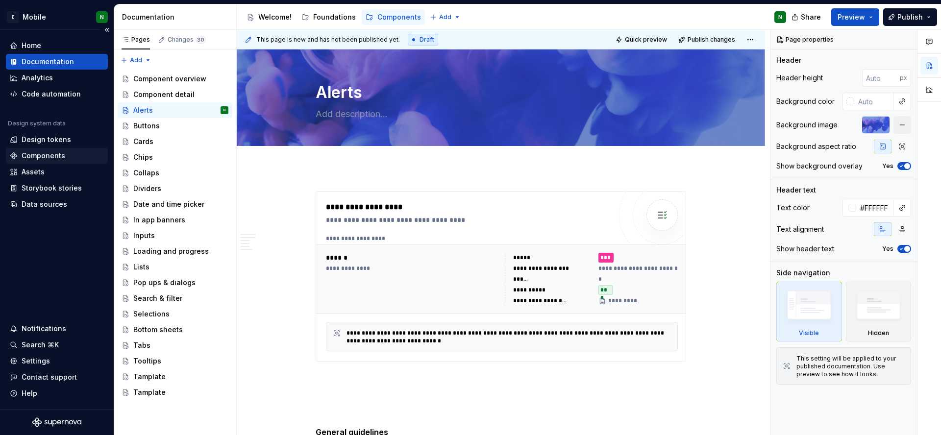
click at [53, 154] on div "Components" at bounding box center [44, 156] width 44 height 10
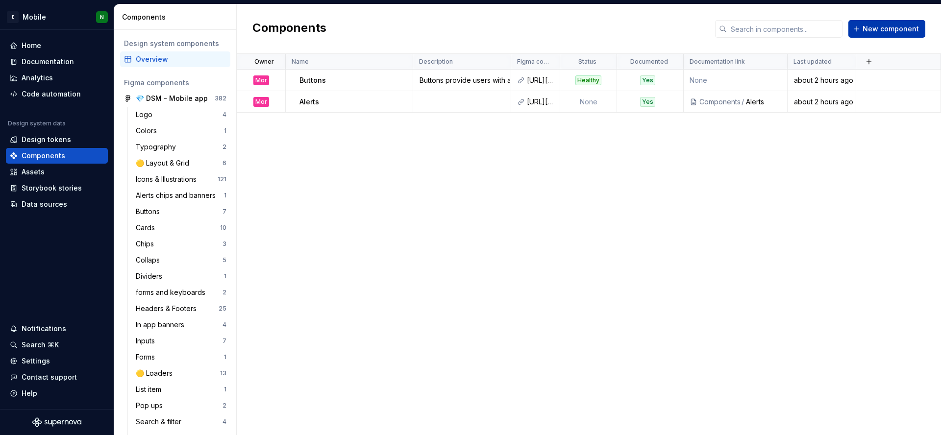
click at [864, 28] on button "New component" at bounding box center [886, 29] width 77 height 18
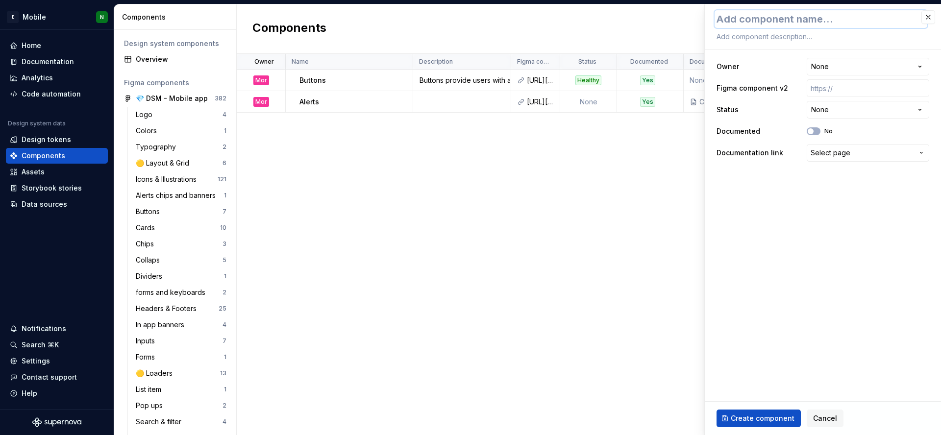
click at [755, 22] on textarea at bounding box center [821, 19] width 213 height 18
paste textarea "Dividers"
type textarea "*"
type textarea "Dividers"
click at [874, 72] on html "E Mobile N Home Documentation Analytics Code automation Design system data Desi…" at bounding box center [470, 217] width 941 height 435
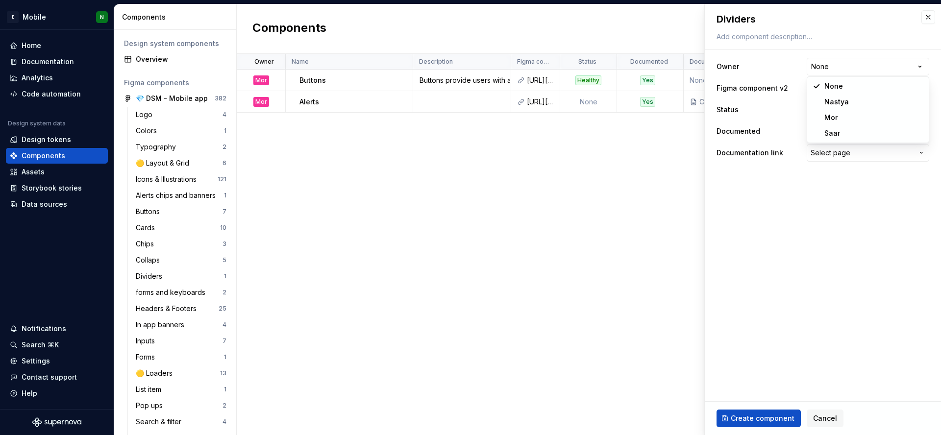
select select "**********"
click at [814, 130] on icon "button" at bounding box center [811, 131] width 8 height 6
click at [860, 86] on input "text" at bounding box center [868, 88] width 123 height 18
paste input "[URL][DOMAIN_NAME]"
type textarea "*"
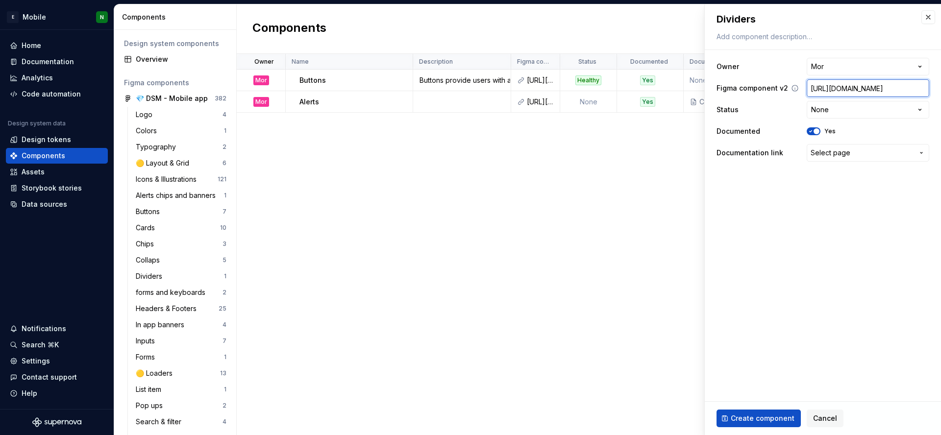
scroll to position [0, 373]
type input "[URL][DOMAIN_NAME]"
type textarea "*"
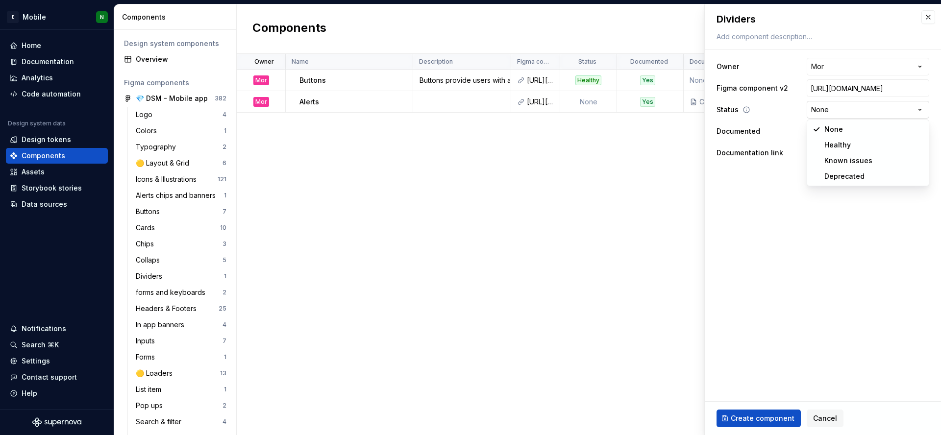
click at [861, 107] on html "E Mobile N Home Documentation Analytics Code automation Design system data Desi…" at bounding box center [470, 217] width 941 height 435
select select "**********"
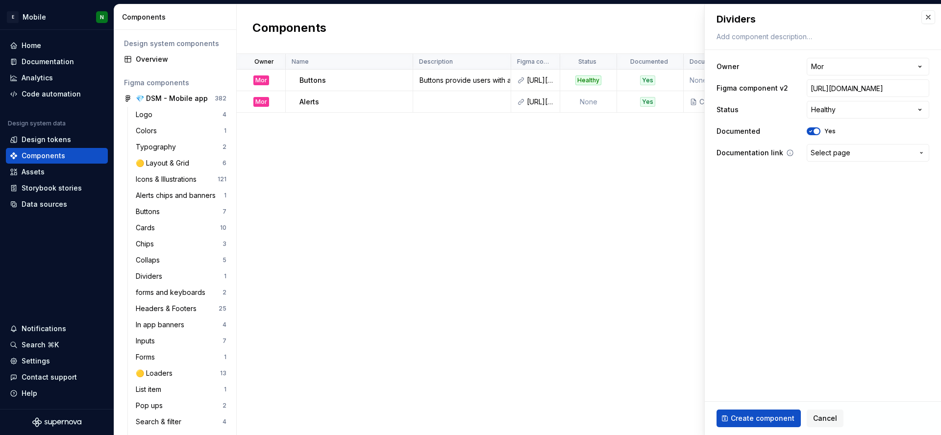
click at [879, 157] on span "Select page" at bounding box center [862, 153] width 103 height 10
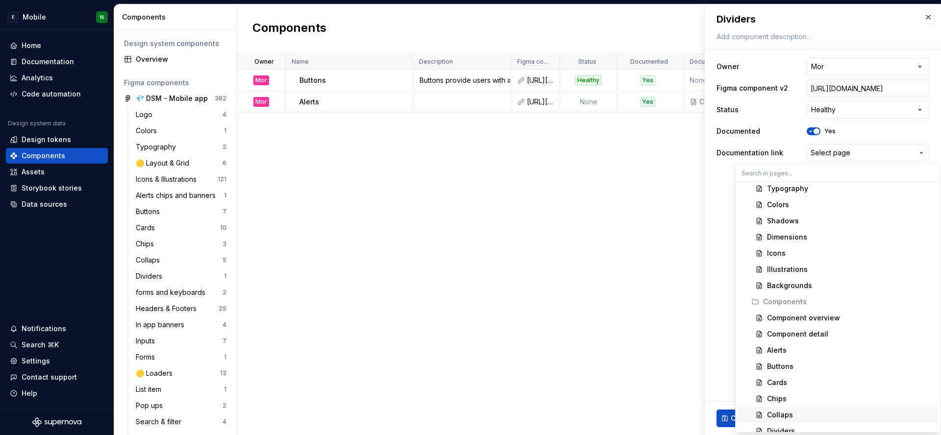
scroll to position [86, 0]
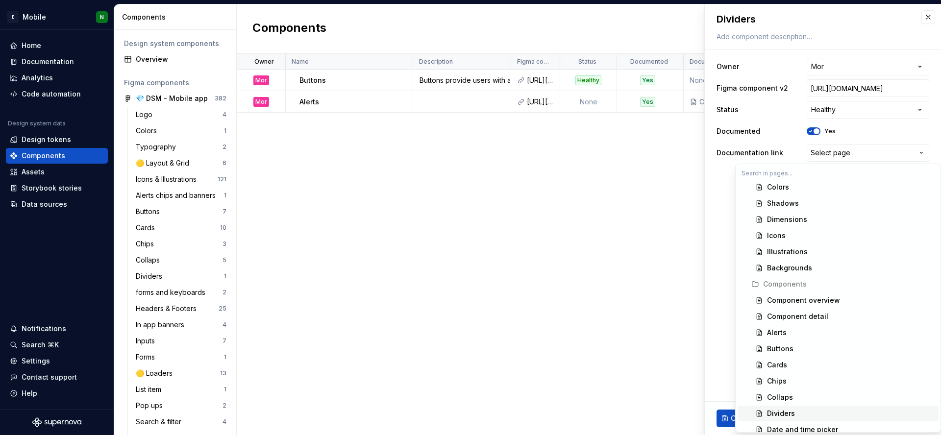
click at [805, 409] on div "Dividers" at bounding box center [851, 414] width 168 height 10
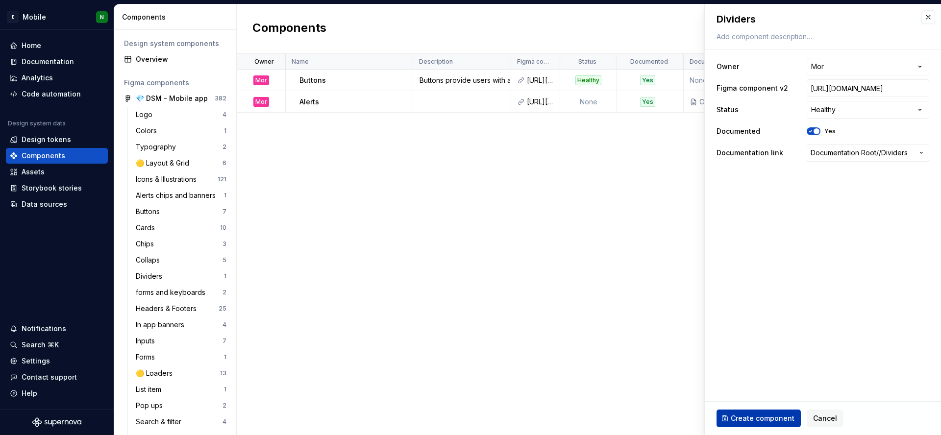
click at [774, 425] on button "Create component" at bounding box center [758, 419] width 84 height 18
type textarea "*"
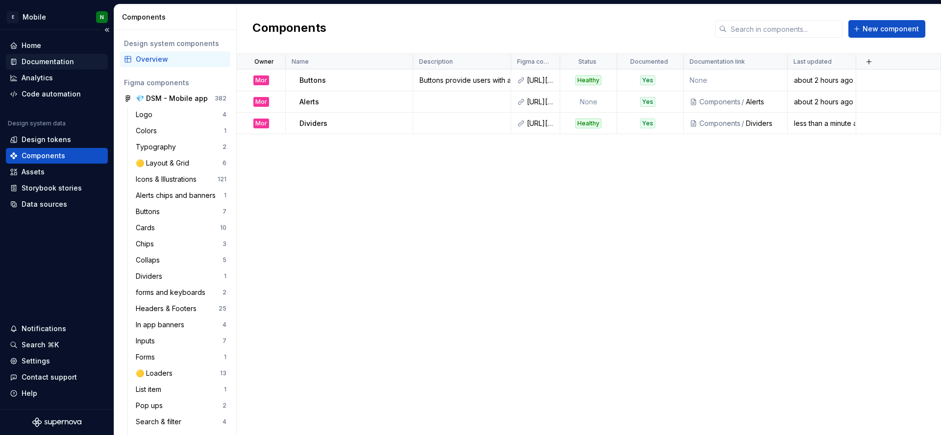
click at [49, 59] on div "Documentation" at bounding box center [48, 62] width 52 height 10
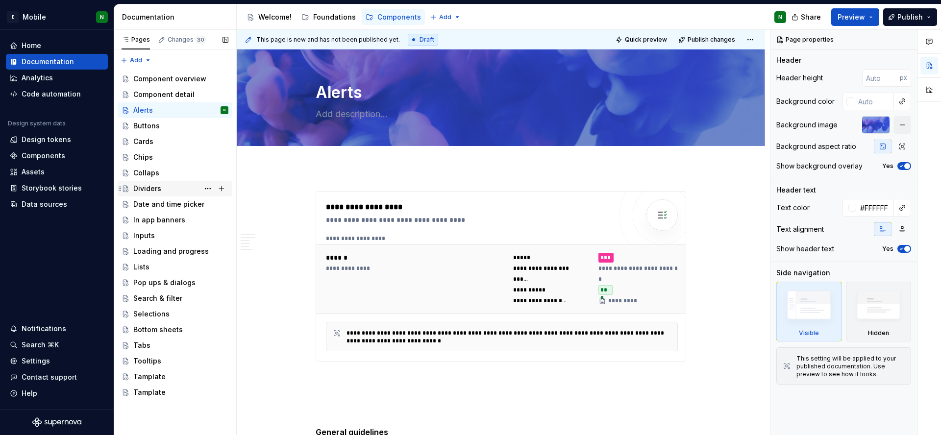
click at [166, 189] on div "Dividers" at bounding box center [180, 189] width 95 height 14
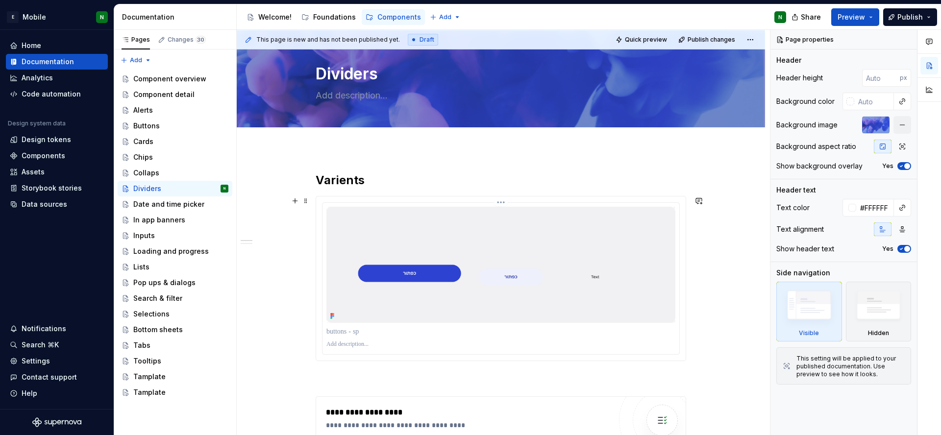
scroll to position [21, 0]
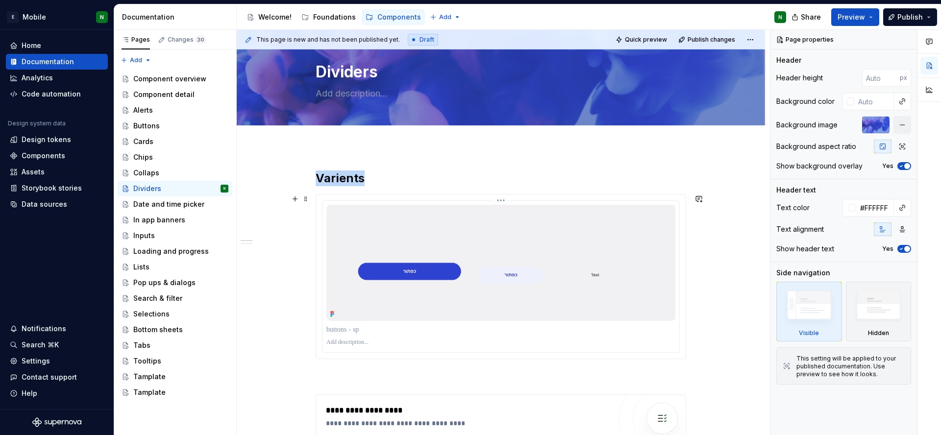
click at [403, 220] on img at bounding box center [500, 263] width 349 height 116
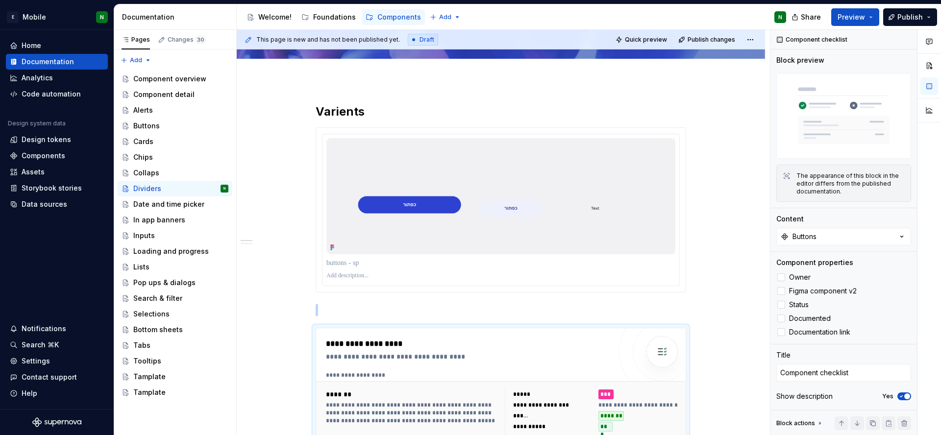
scroll to position [80, 0]
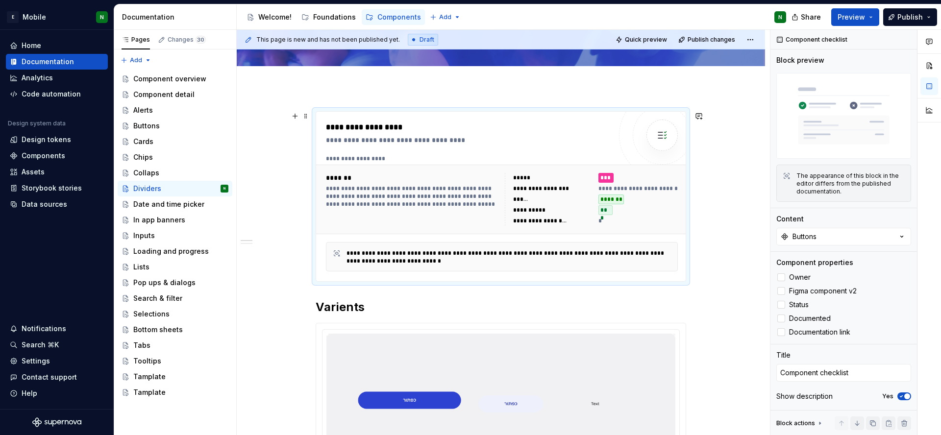
click at [396, 133] on div "**********" at bounding box center [468, 134] width 285 height 24
click at [562, 222] on div "**********" at bounding box center [540, 221] width 54 height 8
click at [305, 116] on span at bounding box center [306, 116] width 8 height 14
click at [541, 123] on div "**********" at bounding box center [468, 128] width 285 height 12
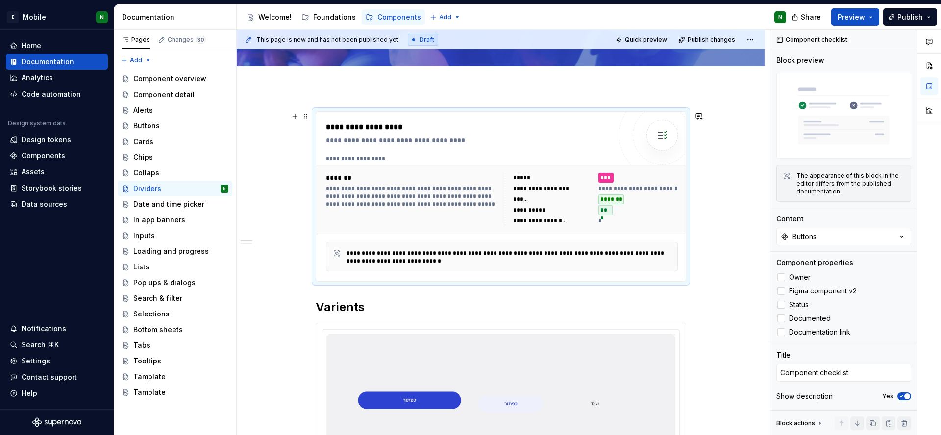
click at [457, 191] on div "**********" at bounding box center [412, 197] width 173 height 24
click at [561, 214] on div "**********" at bounding box center [552, 210] width 79 height 10
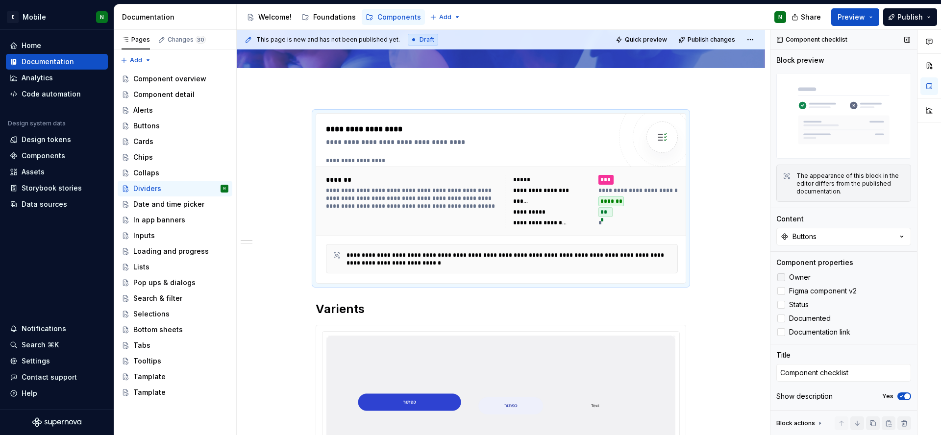
scroll to position [78, 0]
click at [841, 234] on button "Buttons" at bounding box center [843, 237] width 135 height 18
click at [819, 302] on span "Dividers" at bounding box center [833, 309] width 152 height 16
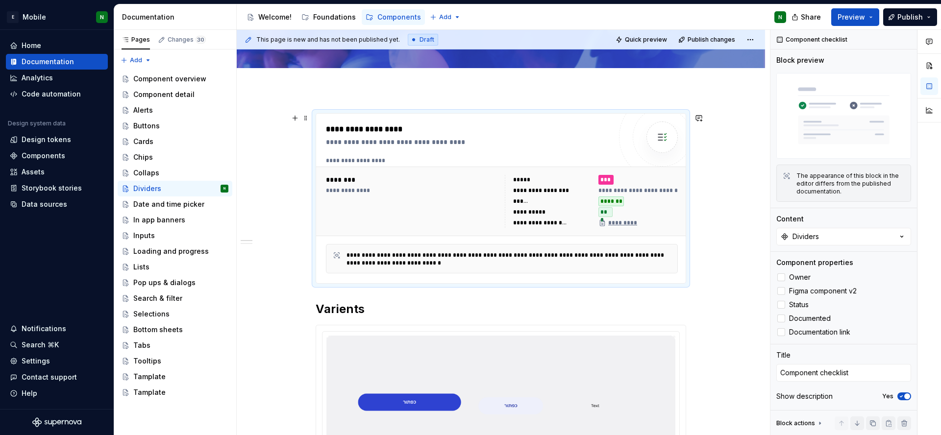
click at [686, 225] on div "**********" at bounding box center [501, 198] width 370 height 171
click at [145, 104] on div "Alerts" at bounding box center [180, 110] width 95 height 14
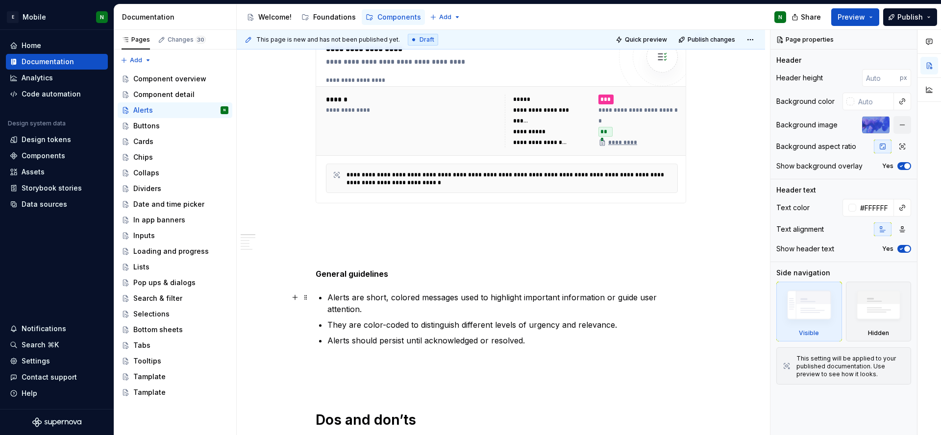
scroll to position [155, 0]
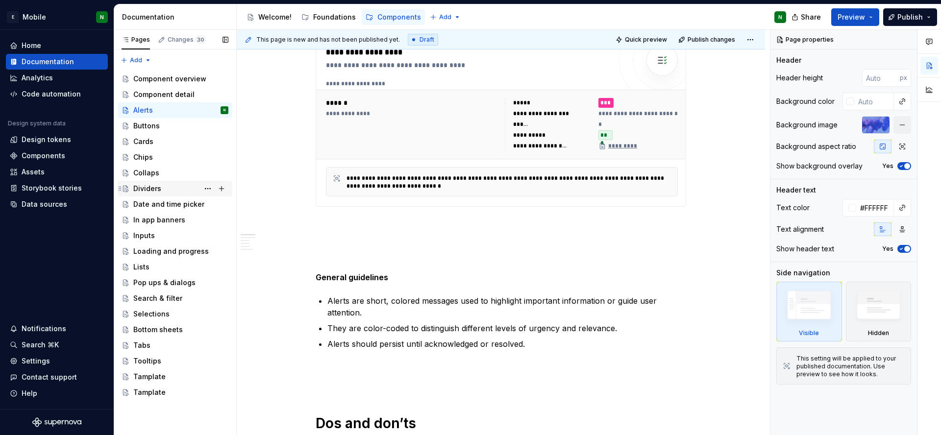
click at [156, 186] on div "Dividers" at bounding box center [147, 189] width 28 height 10
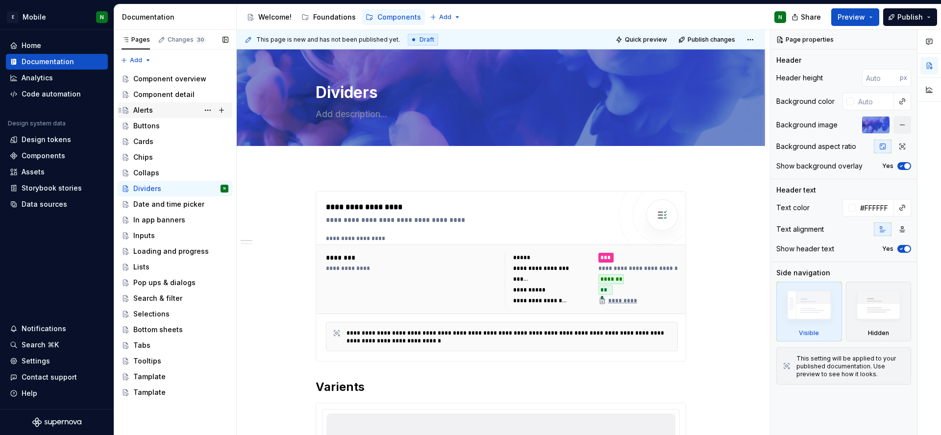
click at [145, 110] on div "Alerts" at bounding box center [143, 110] width 20 height 10
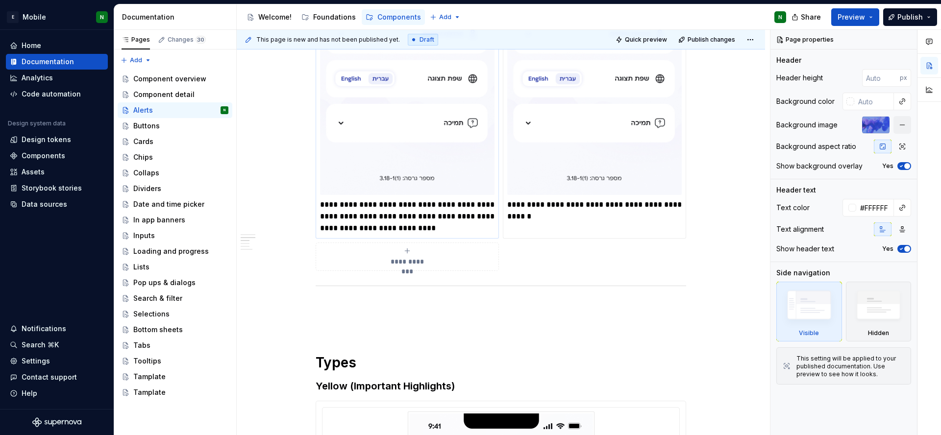
scroll to position [1203, 0]
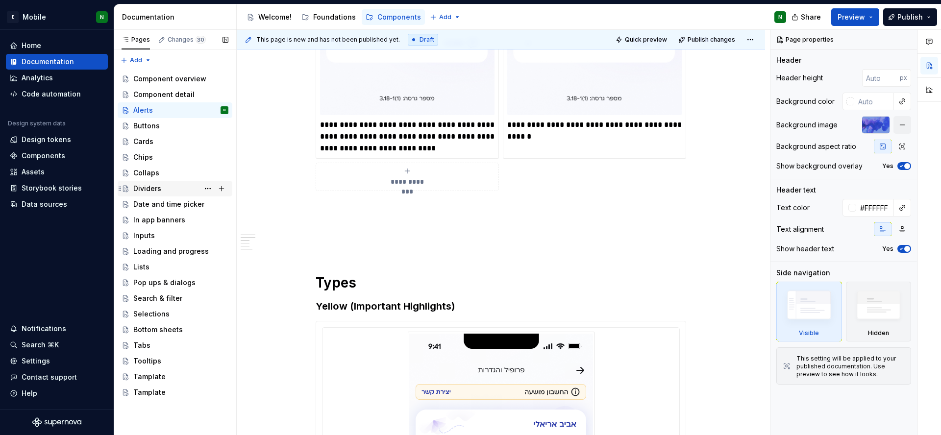
click at [162, 185] on div "Dividers" at bounding box center [180, 189] width 95 height 14
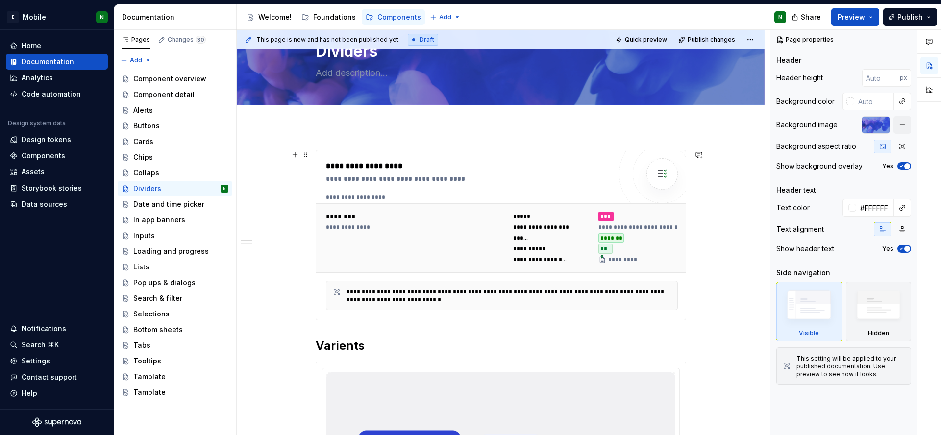
scroll to position [210, 0]
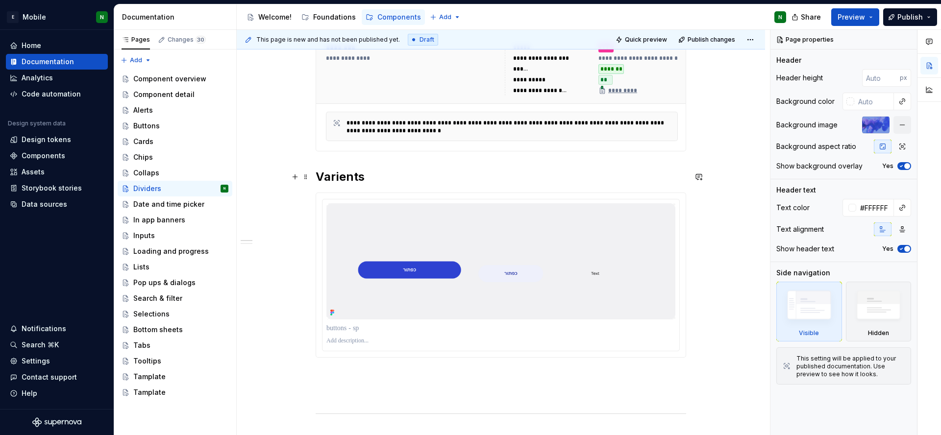
type textarea "*"
click at [331, 174] on h2 "Varients" at bounding box center [501, 177] width 370 height 16
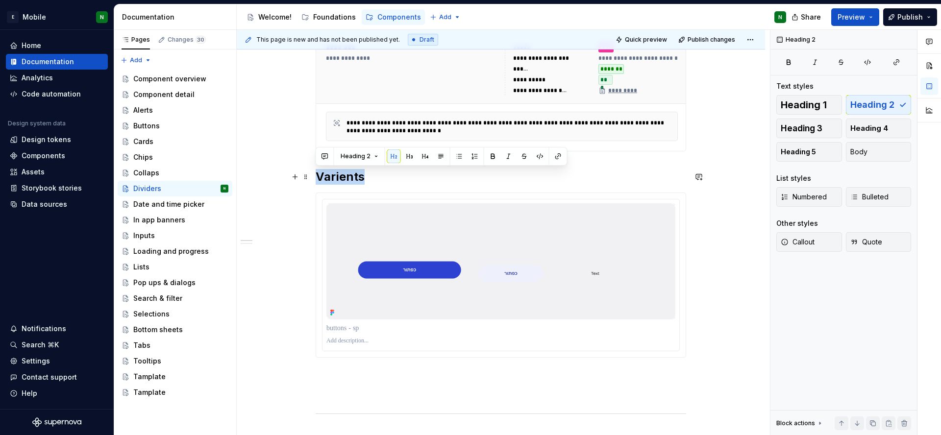
click at [331, 174] on h2 "Varients" at bounding box center [501, 177] width 370 height 16
click at [305, 214] on div "**********" at bounding box center [501, 357] width 528 height 800
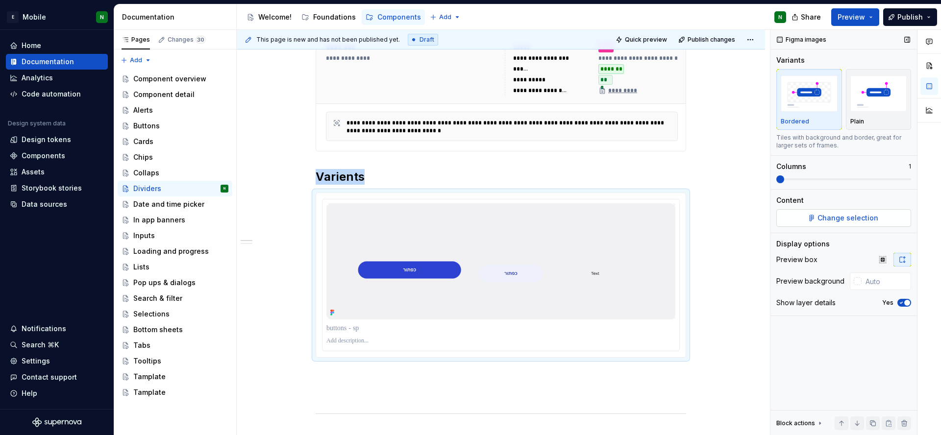
click at [852, 221] on span "Change selection" at bounding box center [847, 218] width 61 height 10
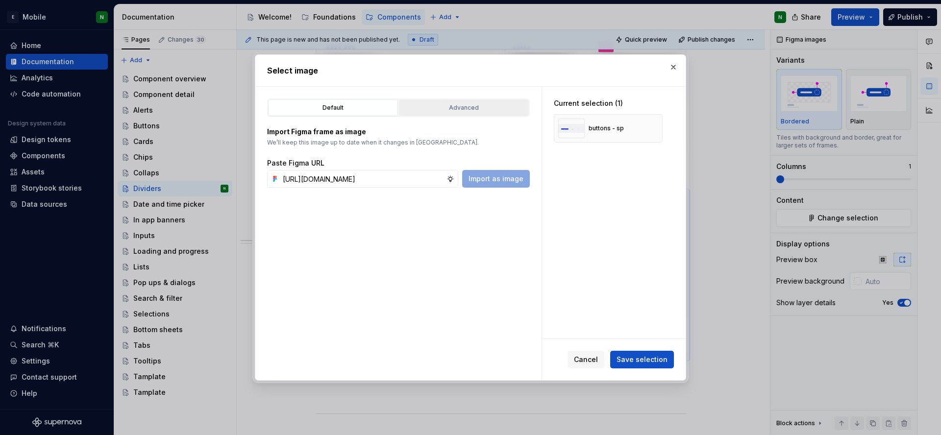
scroll to position [0, 258]
type input "[URL][DOMAIN_NAME]"
click at [500, 180] on span "Import as image" at bounding box center [496, 179] width 55 height 10
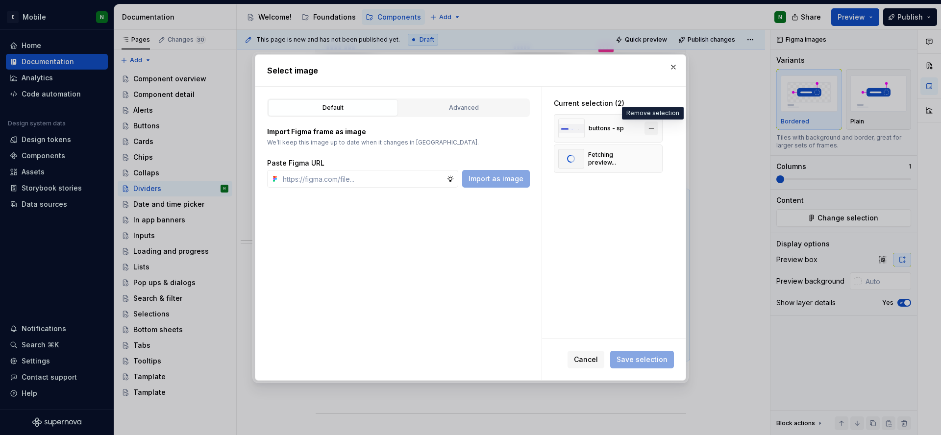
click at [649, 128] on button "button" at bounding box center [651, 129] width 14 height 14
click at [640, 365] on button "Save selection" at bounding box center [642, 360] width 64 height 18
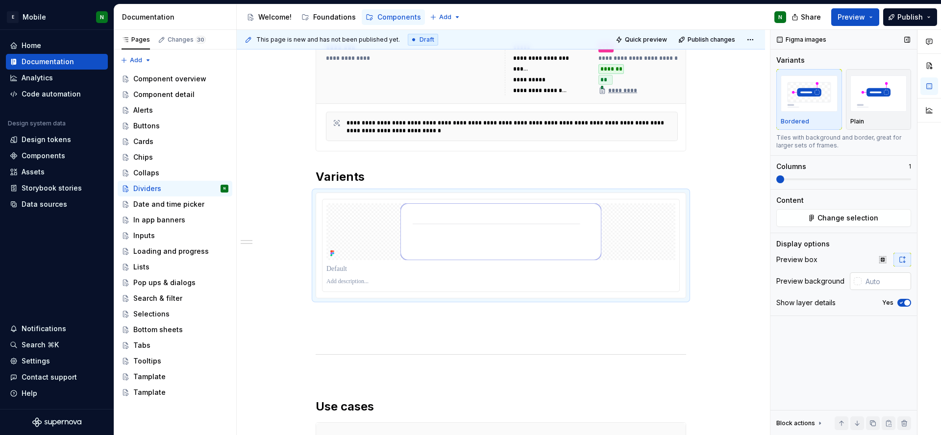
click at [855, 281] on div at bounding box center [858, 281] width 8 height 8
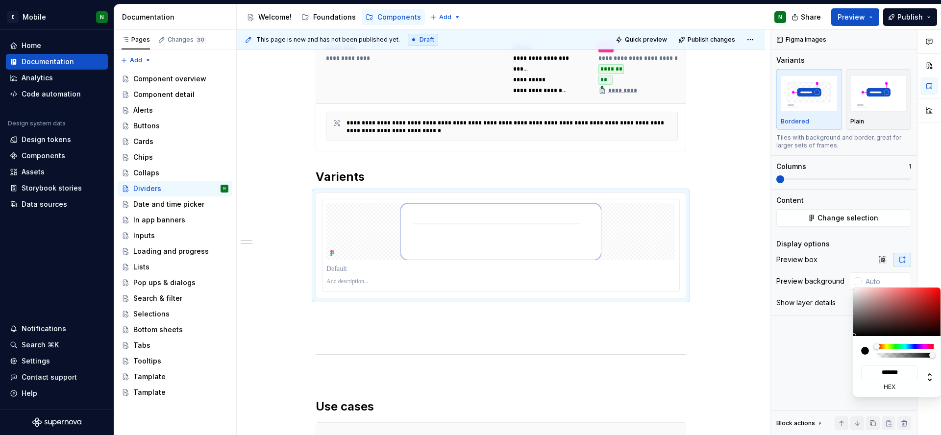
type input "#D1C2C2"
type input "*******"
type input "#DDD4D4"
type input "*******"
type input "#E3DBDB"
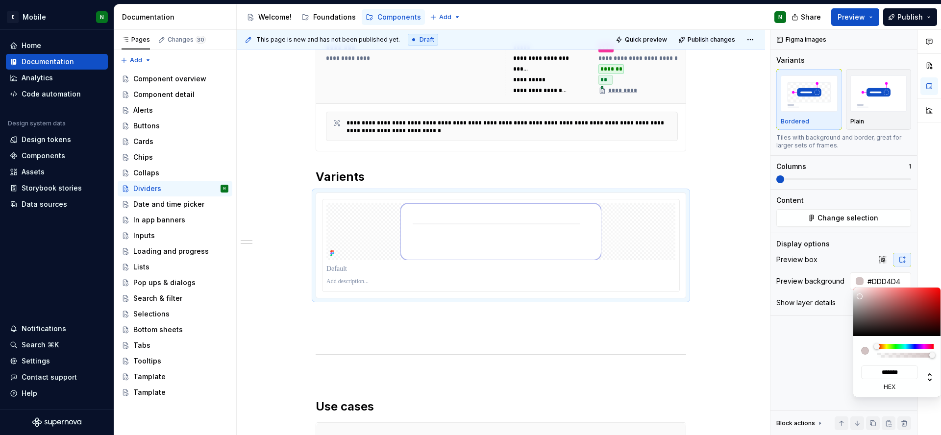
type input "*******"
type input "#E8E3E3"
type input "*******"
type input "#EDEAEA"
type input "*******"
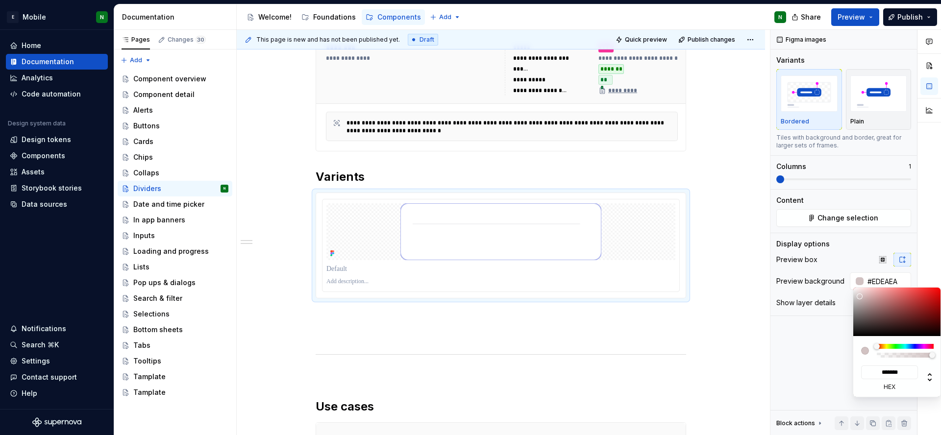
type input "#F2F1F1"
type input "*******"
type input "#F7F7F7"
type input "*******"
type input "#FAFAFA"
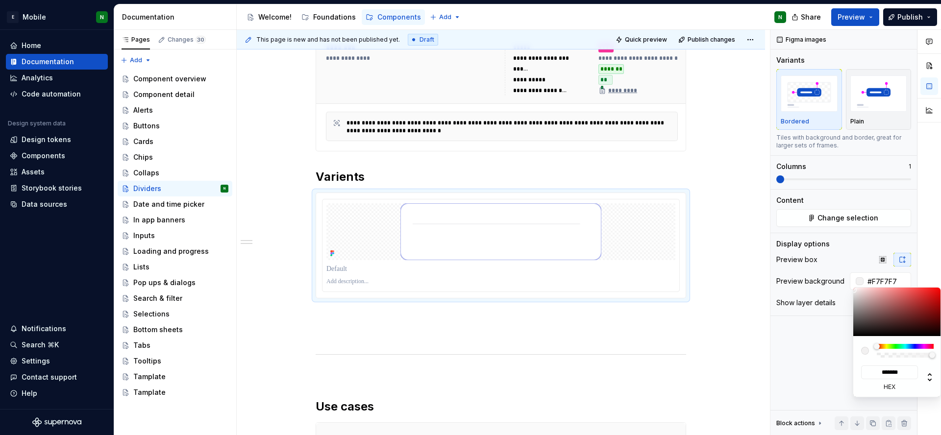
type input "*******"
type input "#FCFCFC"
type input "*******"
type input "#FFFFFF"
type input "*******"
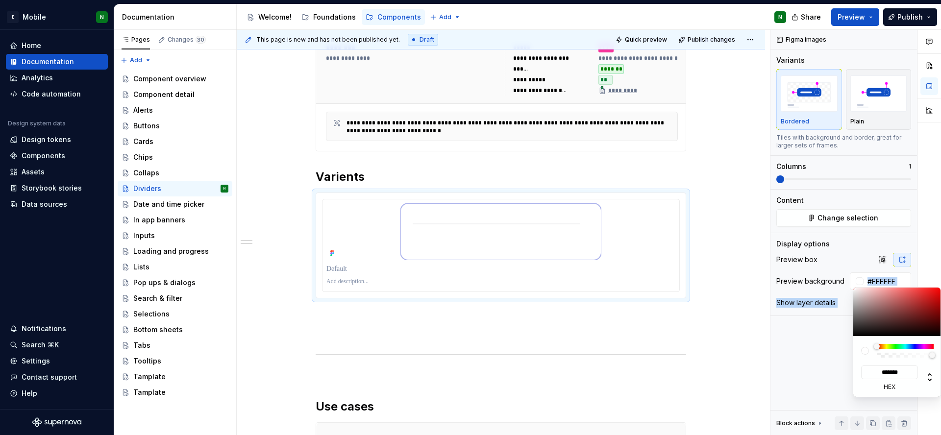
type input "#FFFEFE"
type input "*******"
type input "#FFFFFF"
type input "*******"
drag, startPoint x: 860, startPoint y: 296, endPoint x: 853, endPoint y: 287, distance: 11.7
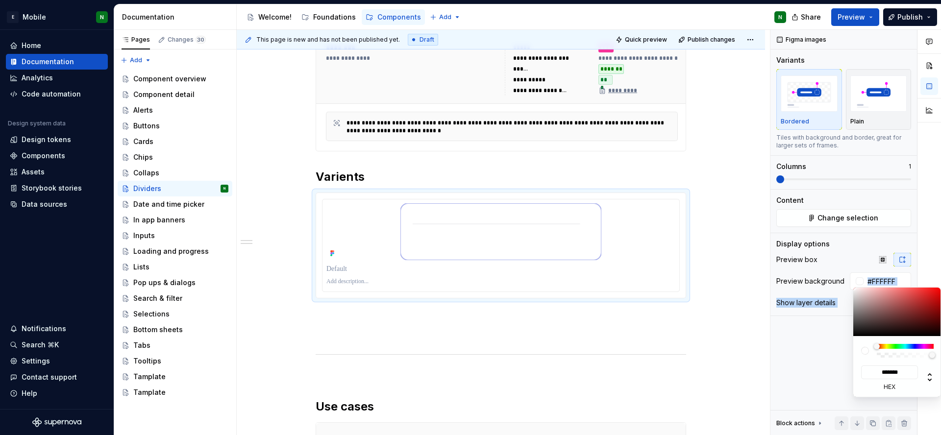
click at [853, 287] on body "E Mobile N Home Documentation Analytics Code automation Design system data Desi…" at bounding box center [470, 217] width 941 height 435
click at [722, 294] on html "E Mobile N Home Documentation Analytics Code automation Design system data Desi…" at bounding box center [470, 217] width 941 height 435
click at [720, 297] on html "E Mobile N Home Documentation Analytics Code automation Design system data Desi…" at bounding box center [470, 217] width 941 height 435
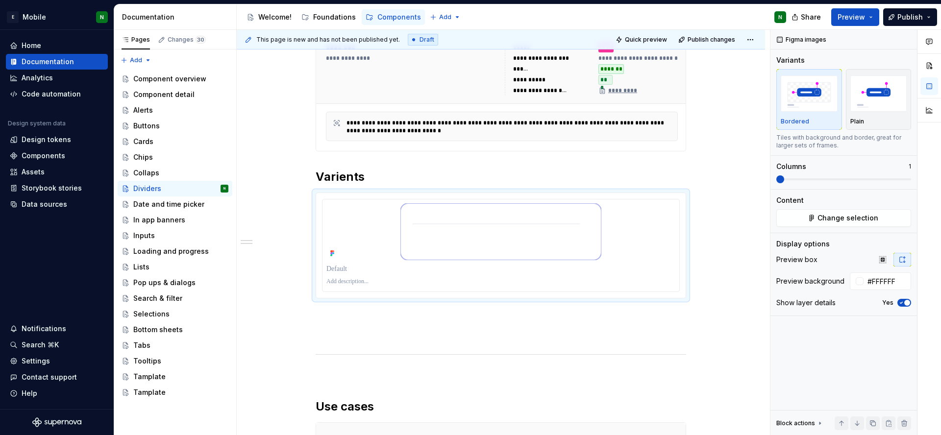
click at [332, 269] on p at bounding box center [500, 269] width 349 height 10
click at [356, 281] on p at bounding box center [500, 282] width 349 height 8
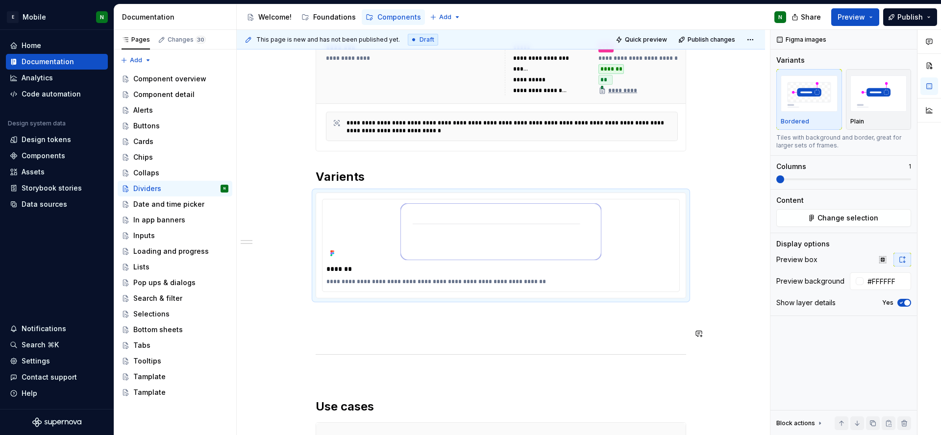
click at [425, 342] on div "**********" at bounding box center [501, 268] width 370 height 575
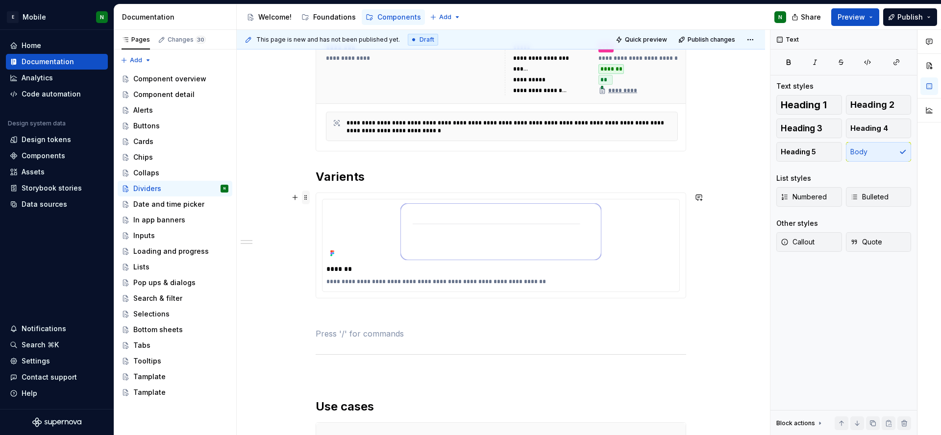
click at [308, 195] on span at bounding box center [306, 198] width 8 height 14
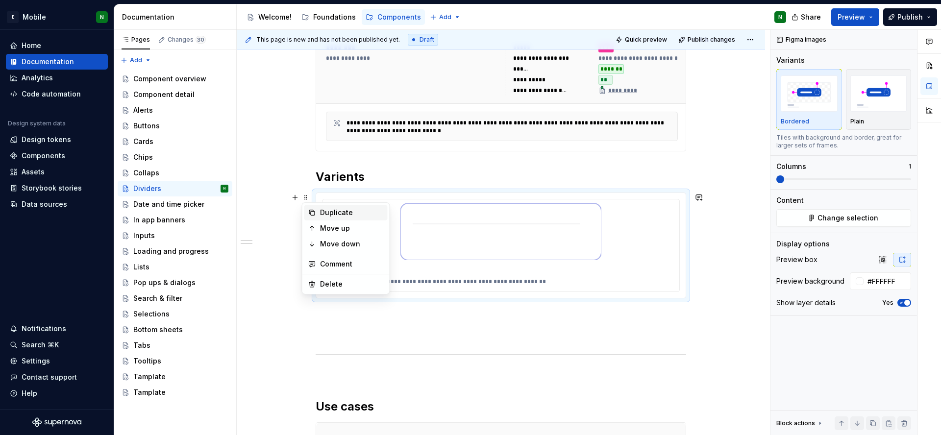
click at [323, 213] on div "Duplicate" at bounding box center [352, 213] width 64 height 10
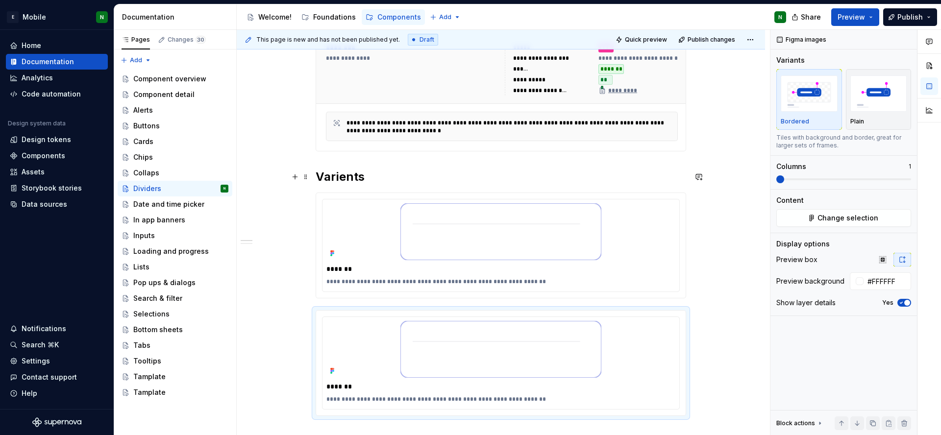
click at [346, 172] on h2 "Varients" at bounding box center [501, 177] width 370 height 16
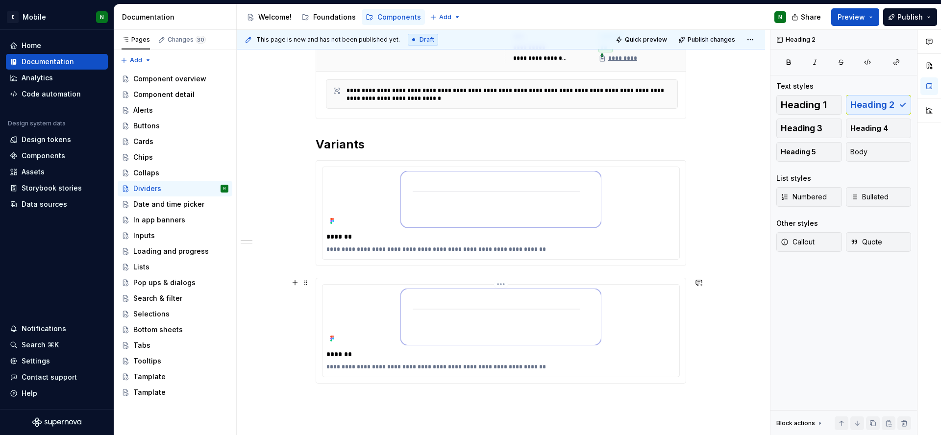
scroll to position [243, 0]
click at [336, 354] on p "*******" at bounding box center [500, 354] width 349 height 10
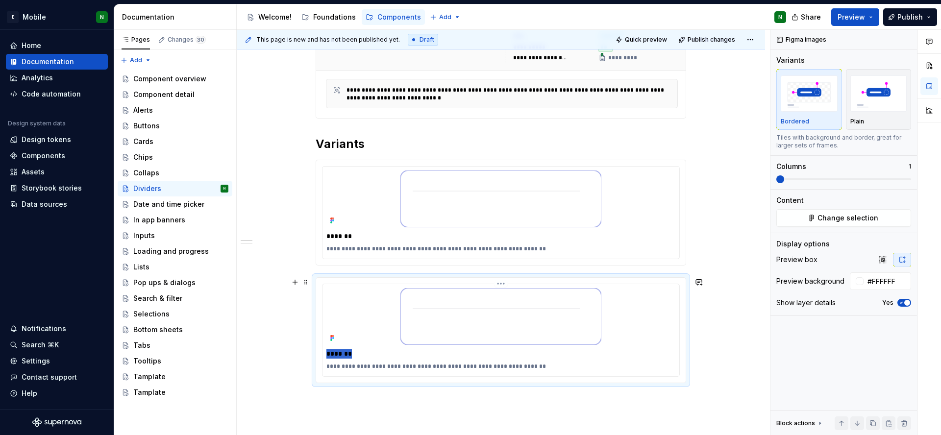
click at [336, 354] on p "*******" at bounding box center [500, 354] width 349 height 10
click at [456, 326] on img at bounding box center [500, 316] width 201 height 57
click at [458, 321] on img at bounding box center [500, 316] width 201 height 57
click at [828, 220] on span "Change selection" at bounding box center [847, 218] width 61 height 10
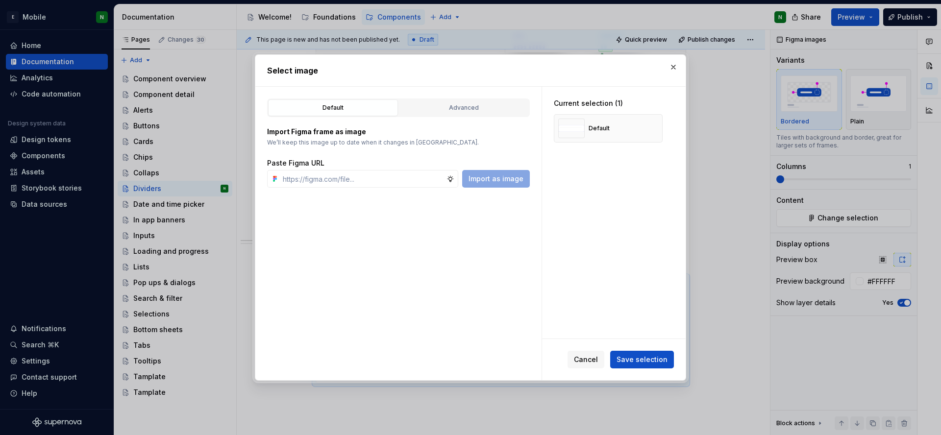
type textarea "*"
click at [317, 179] on input "text" at bounding box center [363, 179] width 168 height 18
type input "[URL][DOMAIN_NAME]"
click at [488, 179] on span "Import as image" at bounding box center [496, 179] width 55 height 10
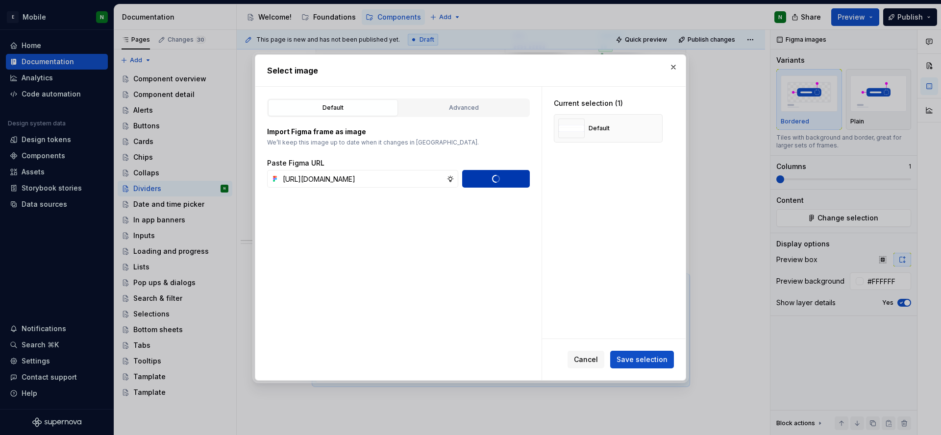
scroll to position [0, 0]
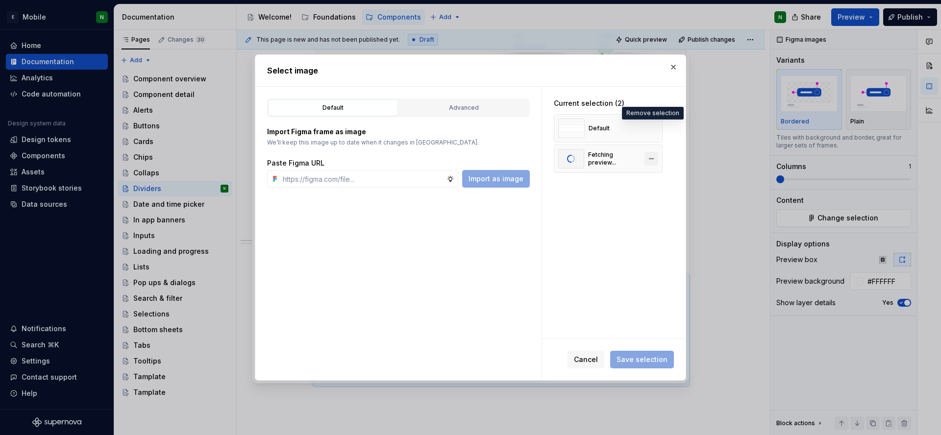
click at [651, 128] on button "button" at bounding box center [651, 129] width 14 height 14
click at [658, 362] on span "Save selection" at bounding box center [642, 360] width 51 height 10
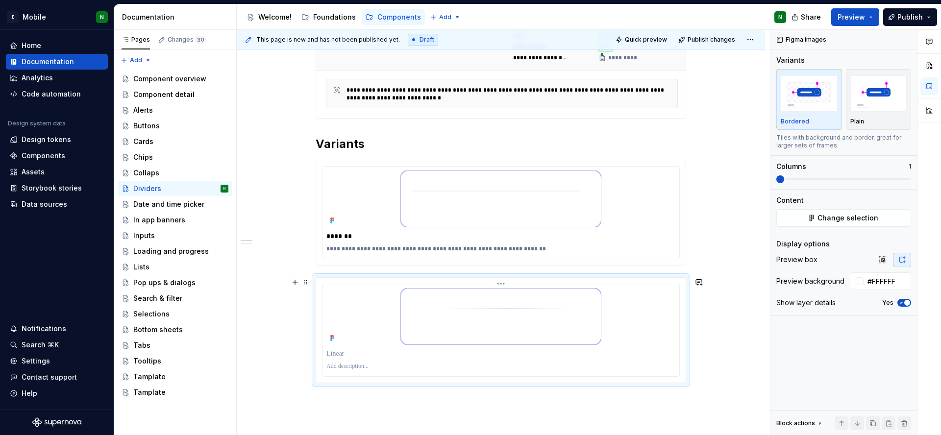
click at [349, 365] on p at bounding box center [500, 367] width 349 height 8
click at [332, 354] on p at bounding box center [500, 354] width 349 height 10
click at [272, 367] on div "**********" at bounding box center [501, 354] width 528 height 859
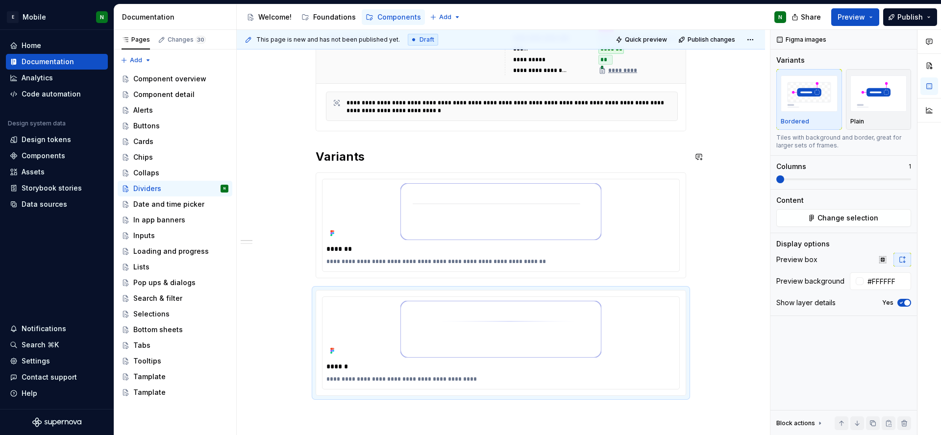
scroll to position [224, 0]
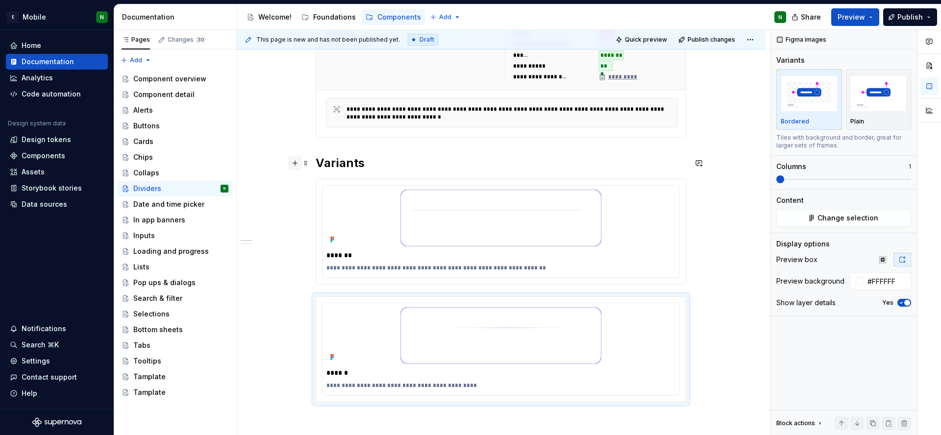
click at [292, 163] on button "button" at bounding box center [295, 163] width 14 height 14
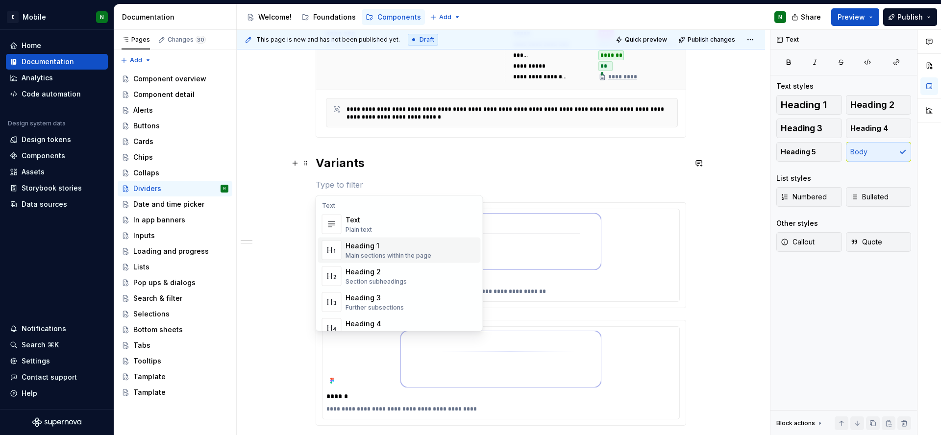
click at [377, 254] on div "Main sections within the page" at bounding box center [389, 256] width 86 height 8
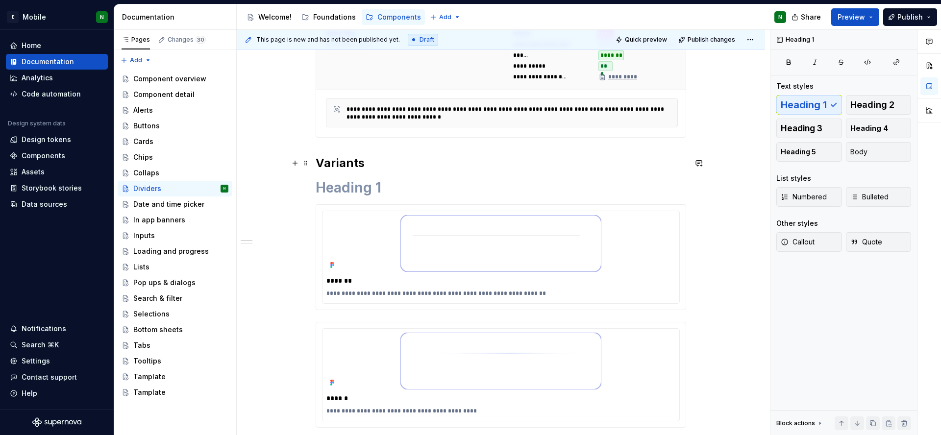
click at [350, 164] on h2 "Variants" at bounding box center [501, 163] width 370 height 16
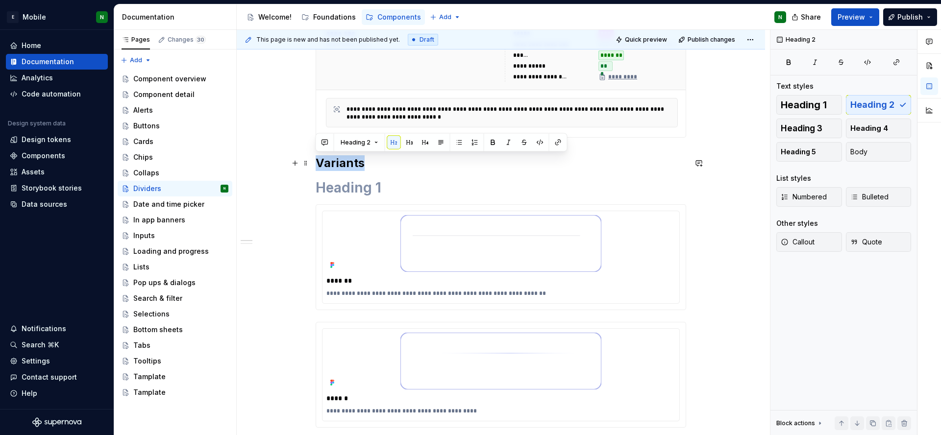
click at [350, 164] on h2 "Variants" at bounding box center [501, 163] width 370 height 16
click at [376, 146] on button "Heading 2" at bounding box center [359, 143] width 47 height 14
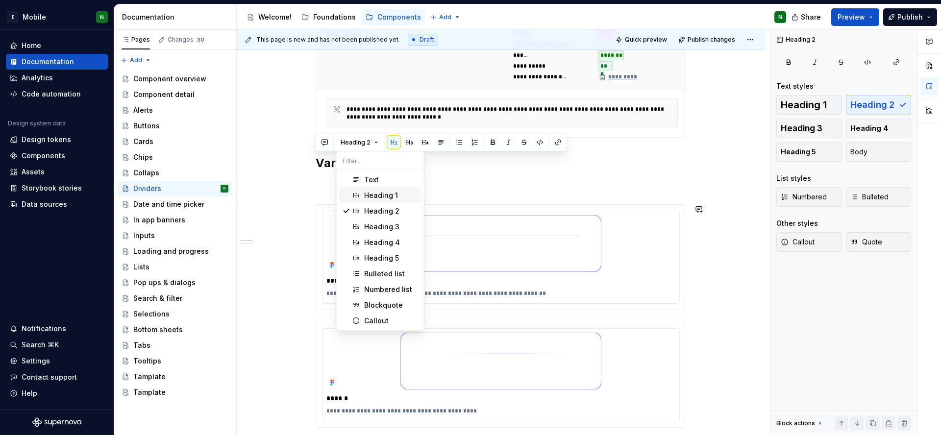
click at [389, 198] on div "Heading 1" at bounding box center [381, 196] width 34 height 10
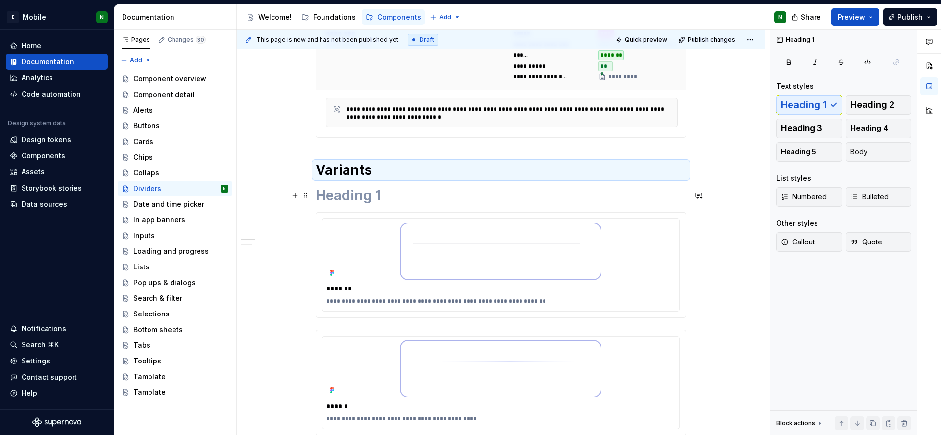
click at [351, 204] on h1 at bounding box center [501, 196] width 370 height 18
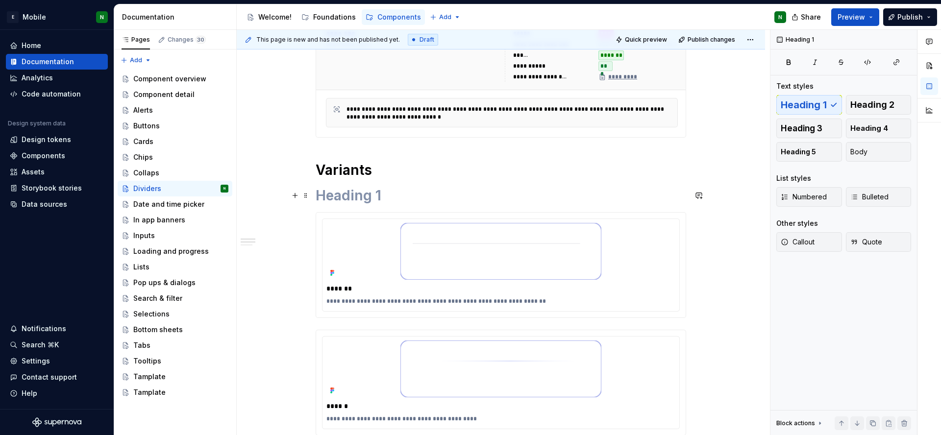
click at [351, 196] on h1 at bounding box center [501, 196] width 370 height 18
click at [328, 192] on h1 "Default" at bounding box center [501, 196] width 370 height 18
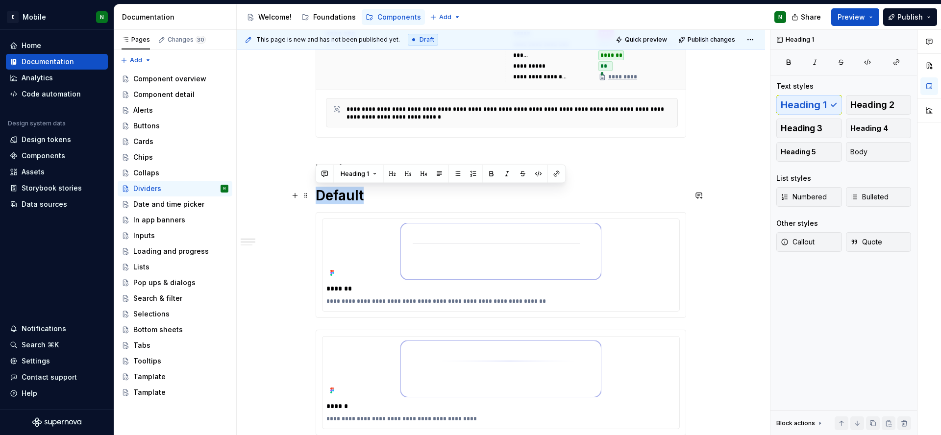
click at [328, 192] on h1 "Default" at bounding box center [501, 196] width 370 height 18
click at [373, 176] on button "Heading 1" at bounding box center [358, 174] width 45 height 14
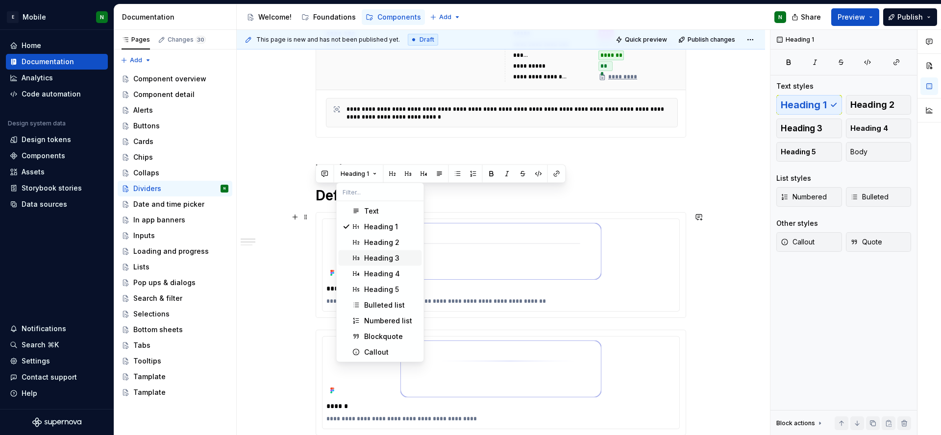
click at [389, 253] on div "Heading 3" at bounding box center [381, 258] width 35 height 10
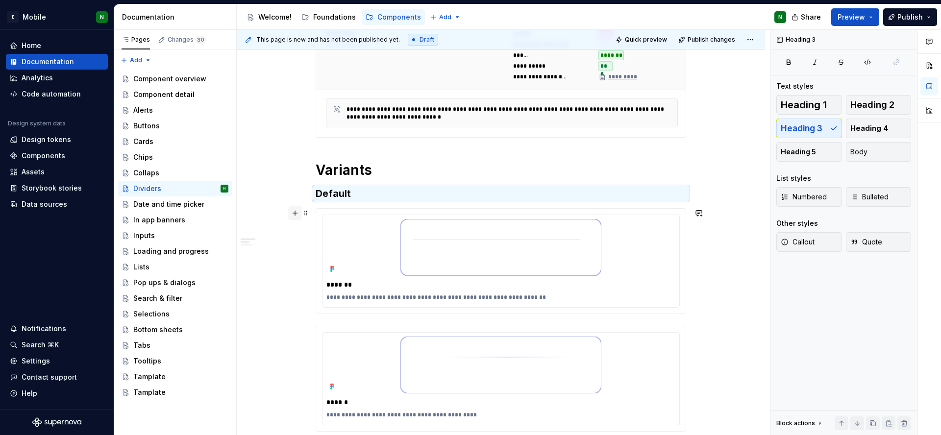
click at [294, 213] on button "button" at bounding box center [295, 213] width 14 height 14
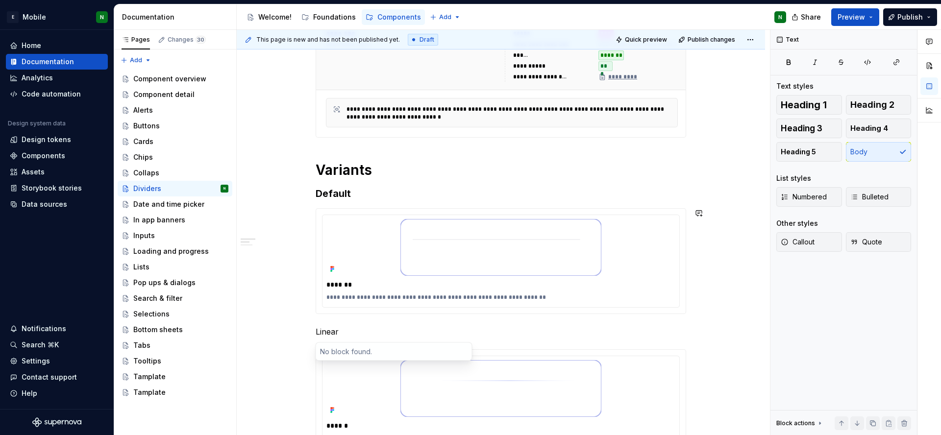
click at [341, 332] on p "Linear" at bounding box center [501, 332] width 370 height 12
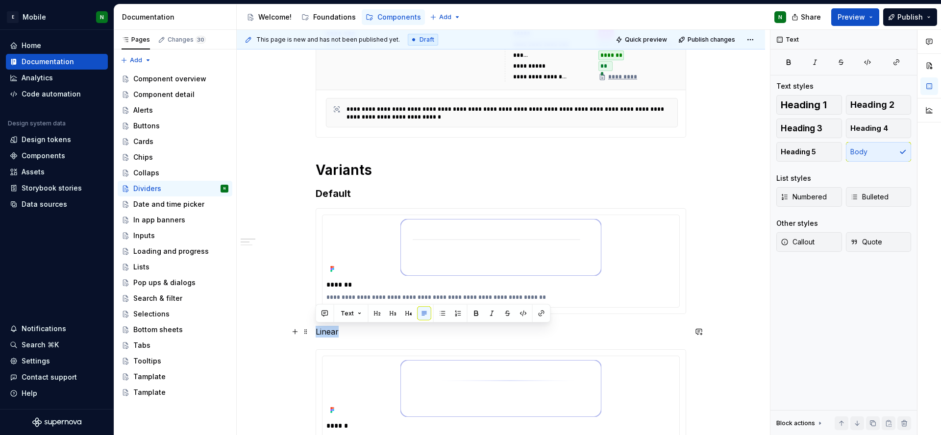
click at [326, 336] on p "Linear" at bounding box center [501, 332] width 370 height 12
click at [324, 333] on p "Linear" at bounding box center [501, 332] width 370 height 12
click at [387, 316] on button "button" at bounding box center [393, 314] width 14 height 14
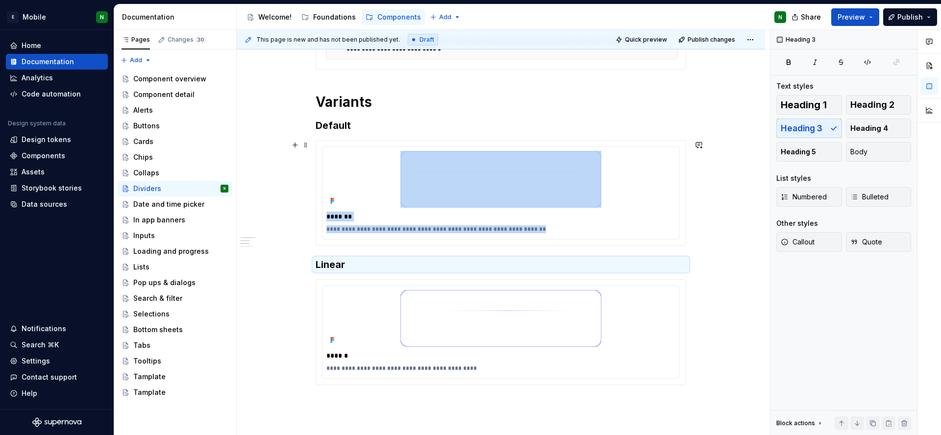
scroll to position [292, 0]
click at [303, 142] on span at bounding box center [306, 145] width 8 height 14
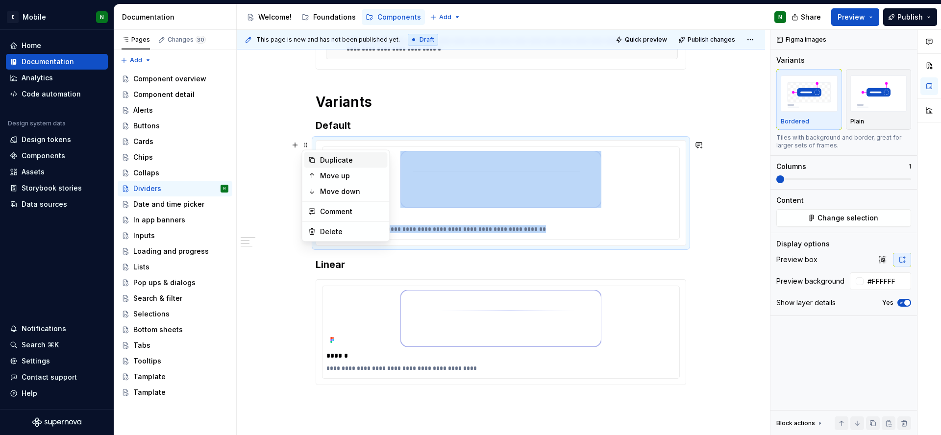
click at [329, 158] on div "Duplicate" at bounding box center [352, 160] width 64 height 10
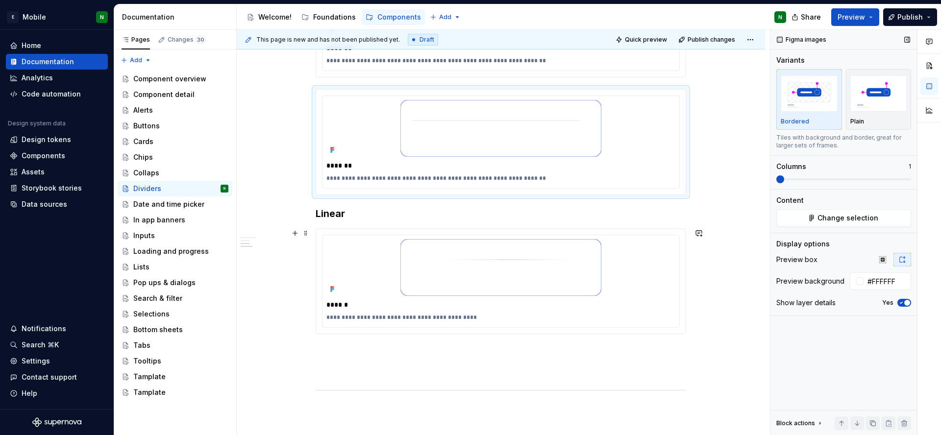
scroll to position [562, 0]
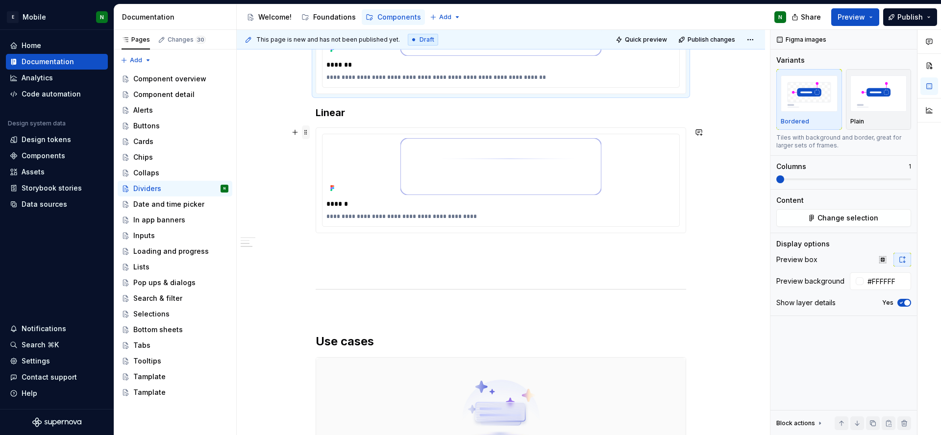
click at [305, 132] on span at bounding box center [306, 132] width 8 height 14
click at [321, 148] on div "Duplicate" at bounding box center [352, 148] width 64 height 10
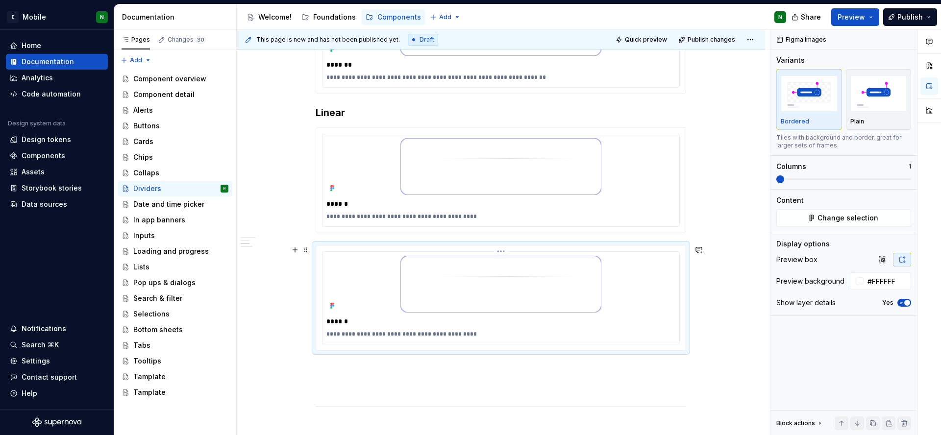
click at [452, 272] on img at bounding box center [500, 284] width 201 height 57
click at [870, 213] on span "Change selection" at bounding box center [847, 218] width 61 height 10
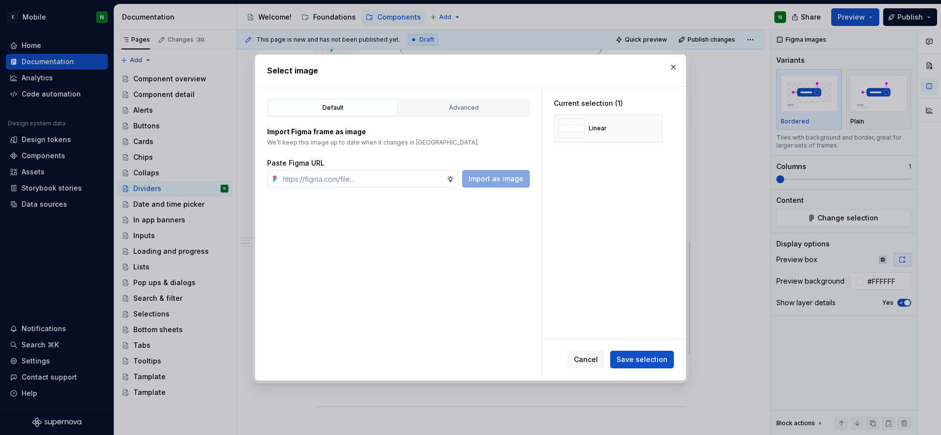
type textarea "*"
type input "[URL][DOMAIN_NAME]"
click at [498, 181] on span "Import as image" at bounding box center [496, 179] width 55 height 10
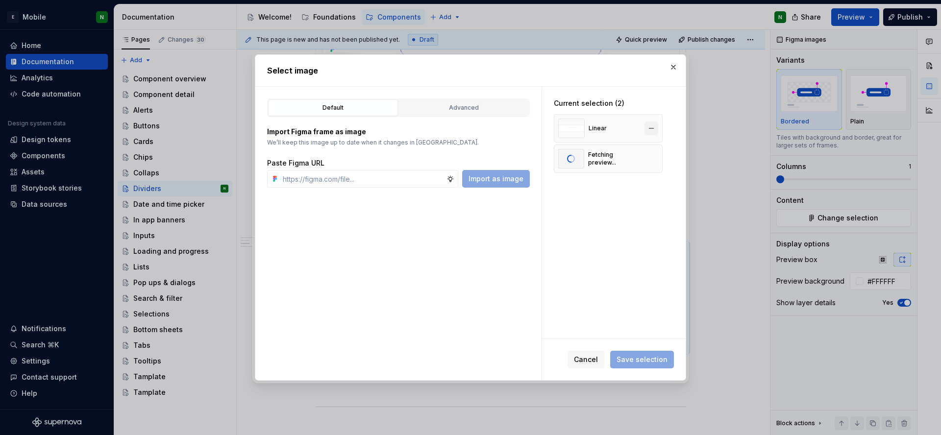
click at [651, 128] on button "button" at bounding box center [651, 129] width 14 height 14
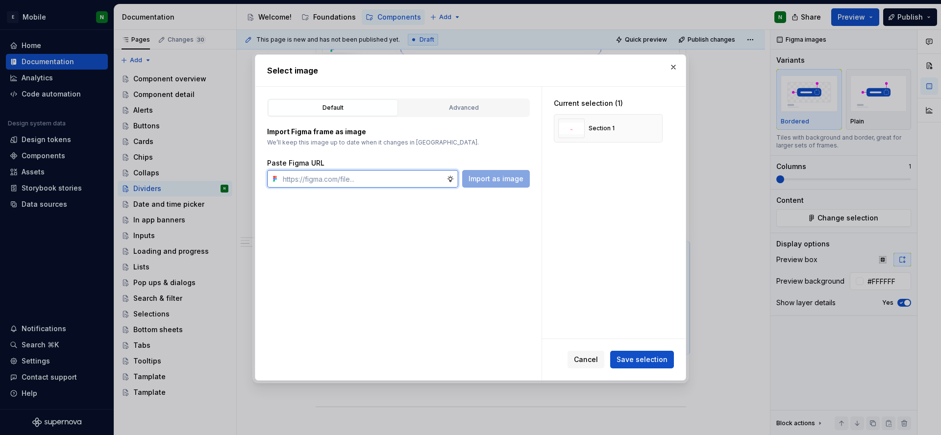
click at [321, 181] on input "text" at bounding box center [363, 179] width 168 height 18
paste input "[URL][DOMAIN_NAME]"
type input "[URL][DOMAIN_NAME]"
click at [496, 184] on button "Import as image" at bounding box center [496, 179] width 68 height 18
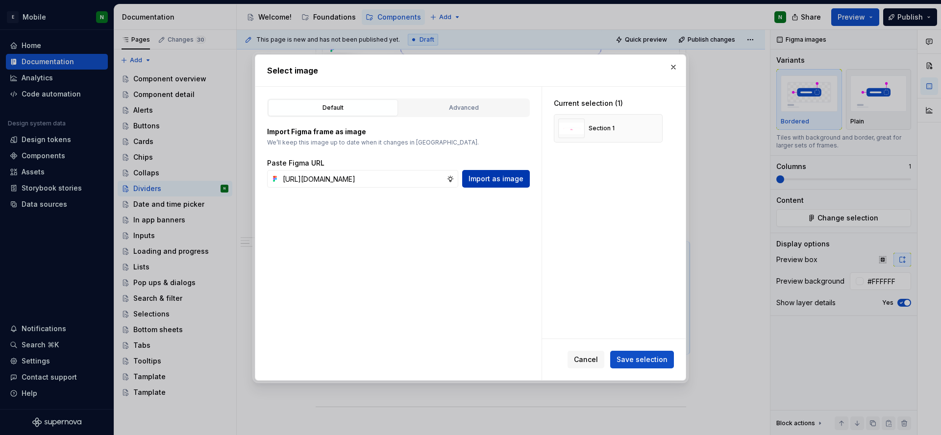
scroll to position [0, 0]
type textarea "*"
click at [638, 362] on span "Save selection" at bounding box center [642, 360] width 51 height 10
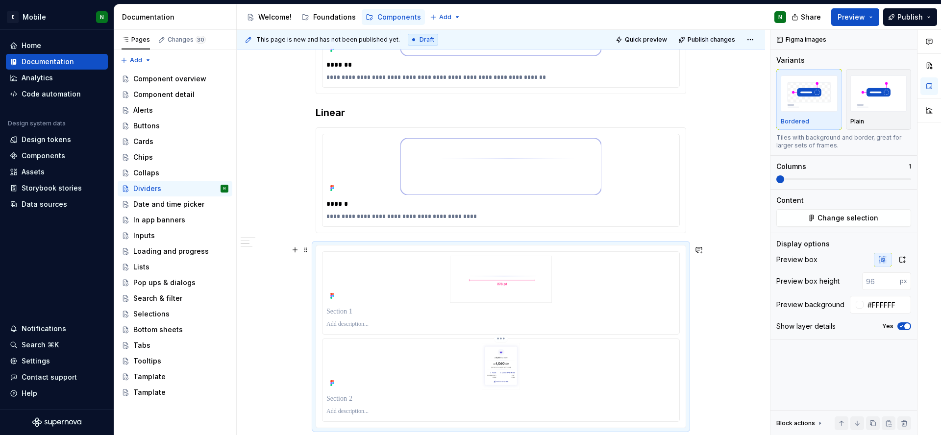
scroll to position [582, 0]
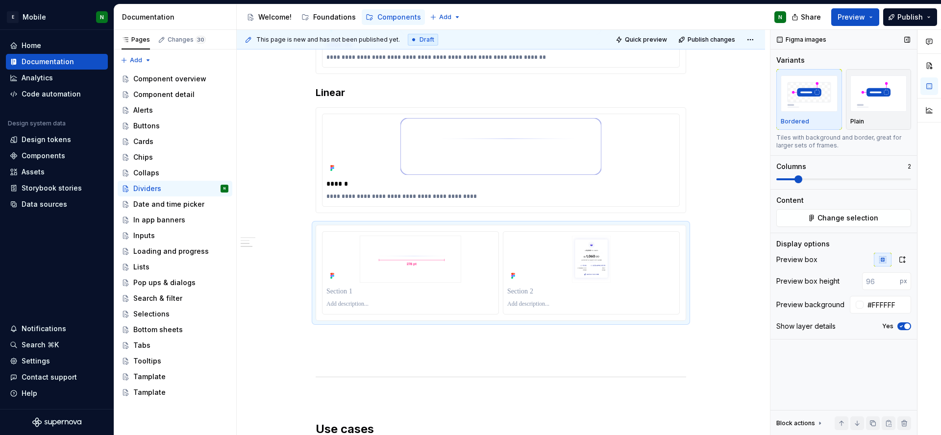
click at [794, 179] on span at bounding box center [798, 179] width 8 height 8
click at [645, 293] on p at bounding box center [591, 292] width 168 height 10
click at [396, 288] on p at bounding box center [410, 292] width 168 height 10
click at [523, 287] on p at bounding box center [591, 292] width 168 height 10
click at [560, 356] on p at bounding box center [501, 356] width 370 height 12
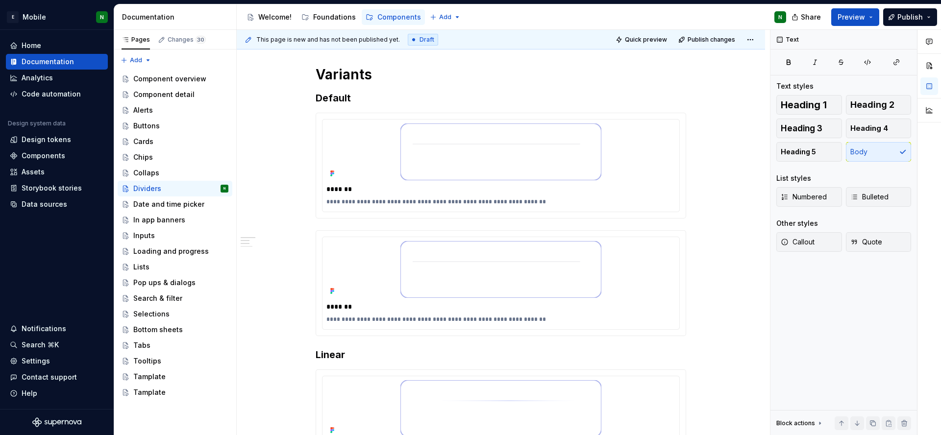
scroll to position [315, 0]
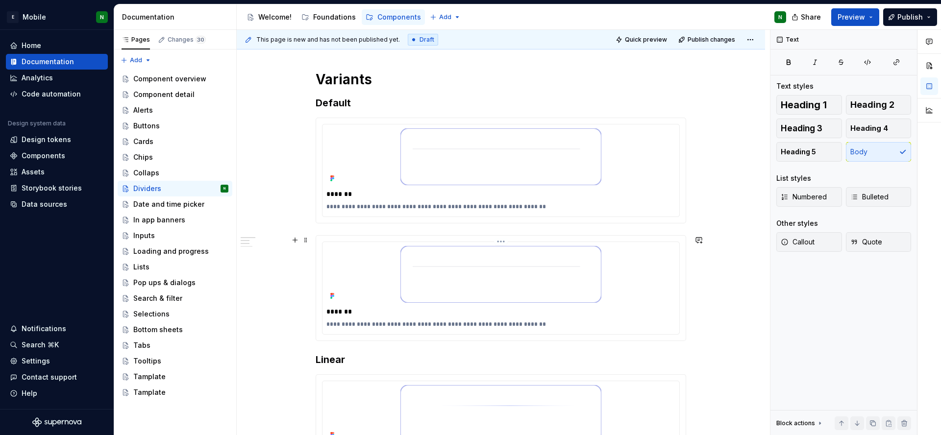
click at [656, 272] on div at bounding box center [500, 274] width 349 height 57
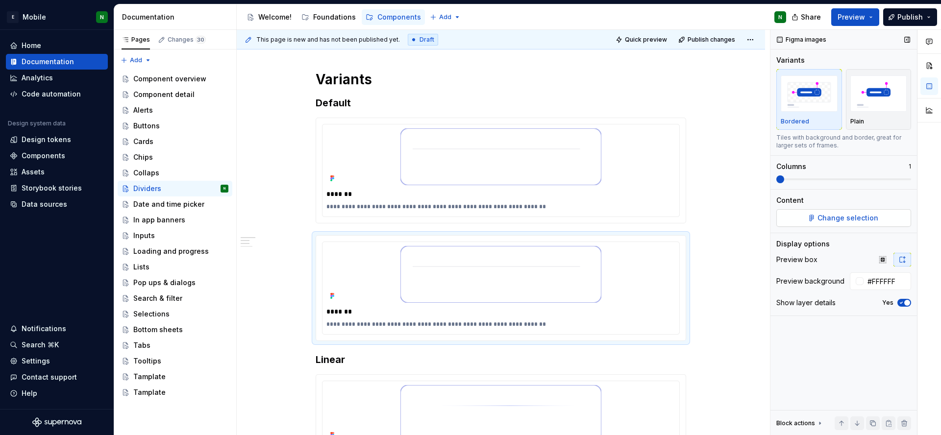
click at [818, 218] on button "Change selection" at bounding box center [843, 218] width 135 height 18
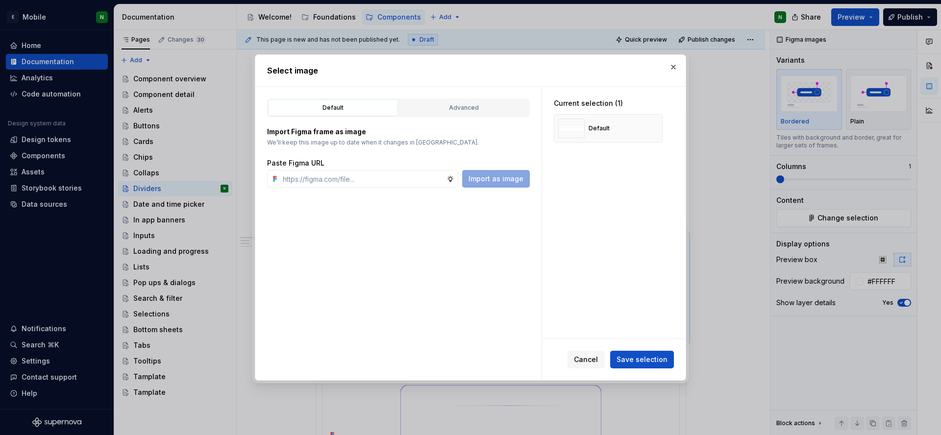
type textarea "*"
click at [392, 173] on input "text" at bounding box center [363, 179] width 168 height 18
type input "[URL][DOMAIN_NAME]"
click at [506, 172] on button "Import as image" at bounding box center [496, 179] width 68 height 18
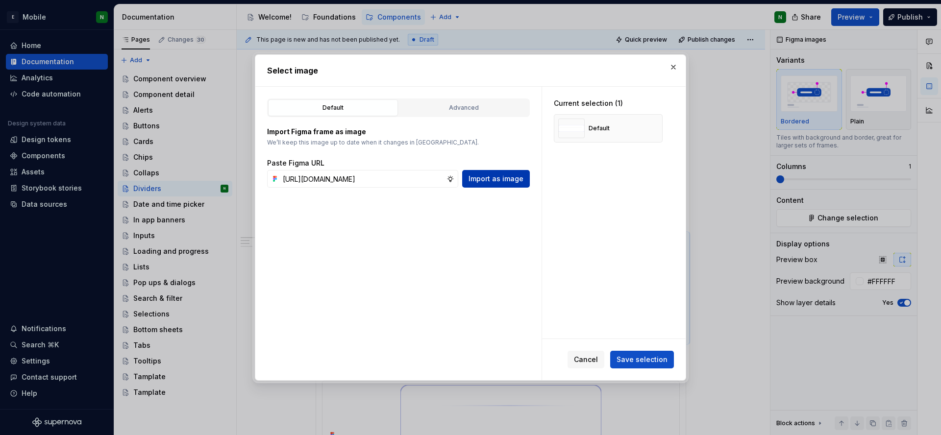
scroll to position [0, 0]
click at [655, 357] on span "Save selection" at bounding box center [642, 360] width 51 height 10
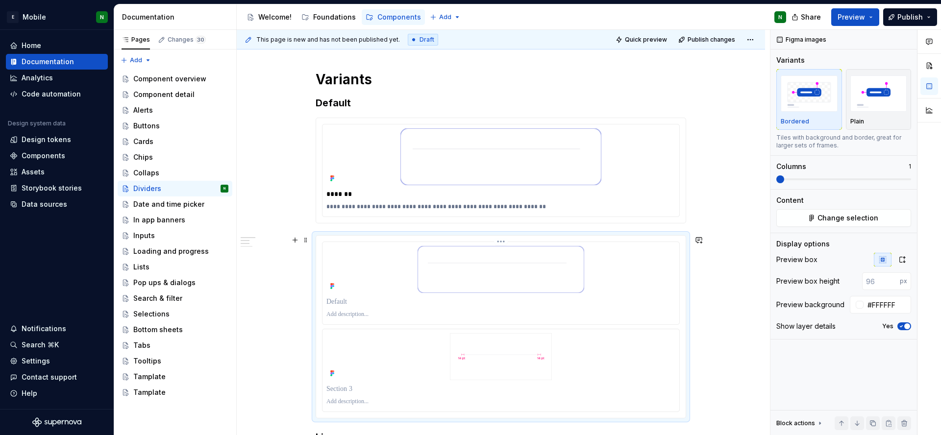
click at [613, 278] on div at bounding box center [500, 269] width 349 height 47
click at [829, 220] on span "Change selection" at bounding box center [847, 218] width 61 height 10
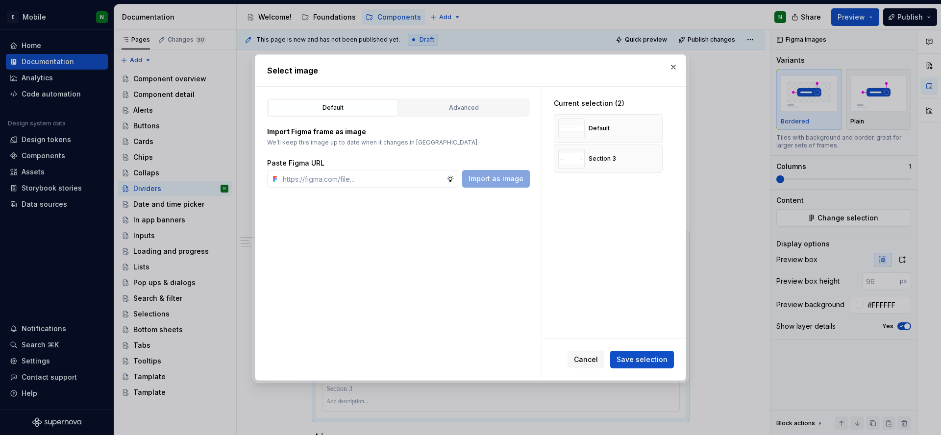
type textarea "*"
click at [649, 124] on button "button" at bounding box center [651, 129] width 14 height 14
click at [394, 180] on input "text" at bounding box center [363, 179] width 168 height 18
paste input "[URL][DOMAIN_NAME]"
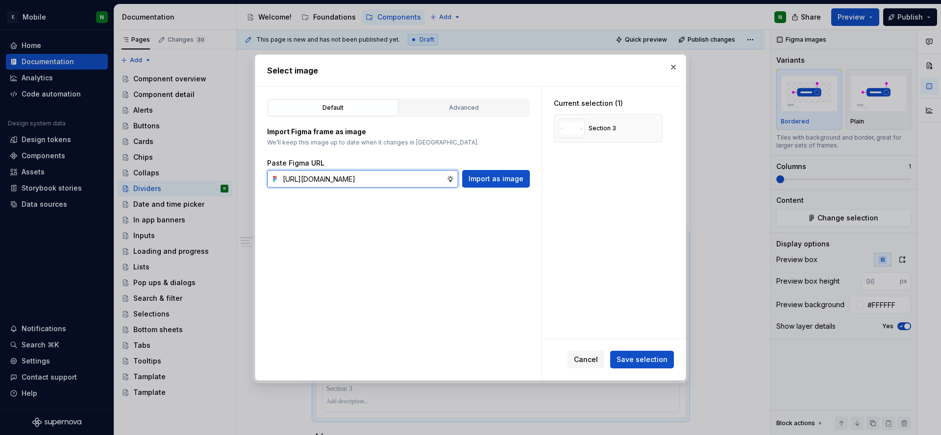
scroll to position [0, 326]
type input "[URL][DOMAIN_NAME]"
click at [526, 180] on button "Import as image" at bounding box center [496, 179] width 68 height 18
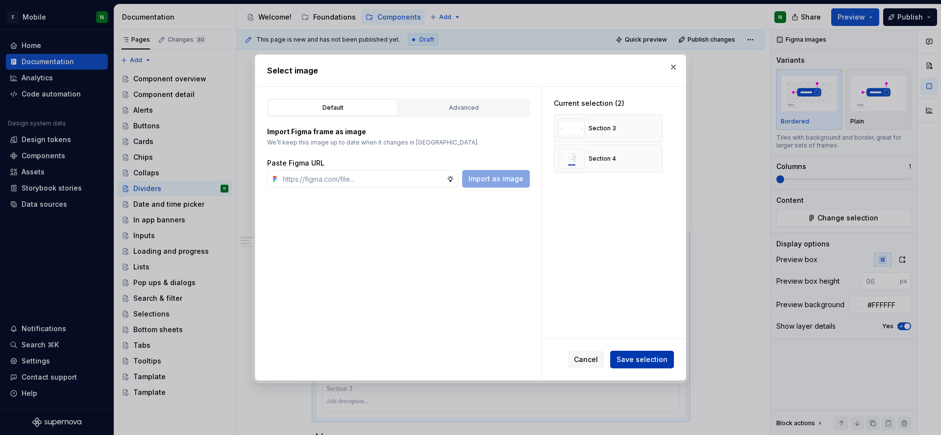
click at [649, 359] on span "Save selection" at bounding box center [642, 360] width 51 height 10
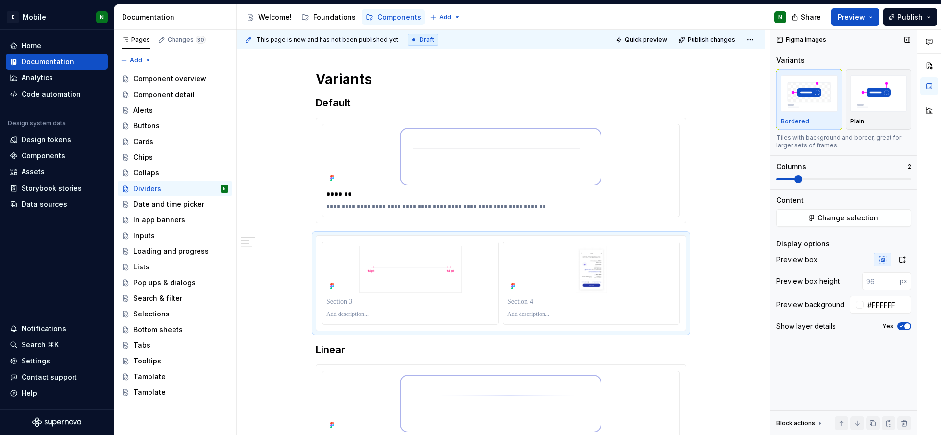
click at [794, 176] on span at bounding box center [798, 179] width 8 height 8
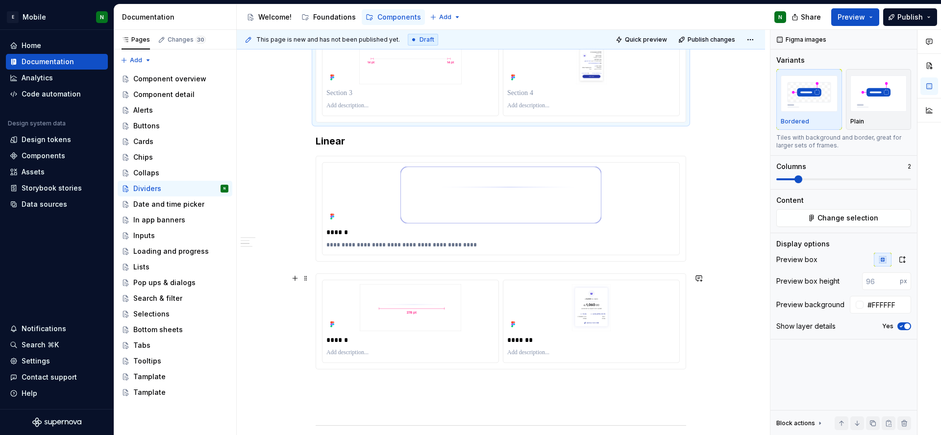
scroll to position [612, 0]
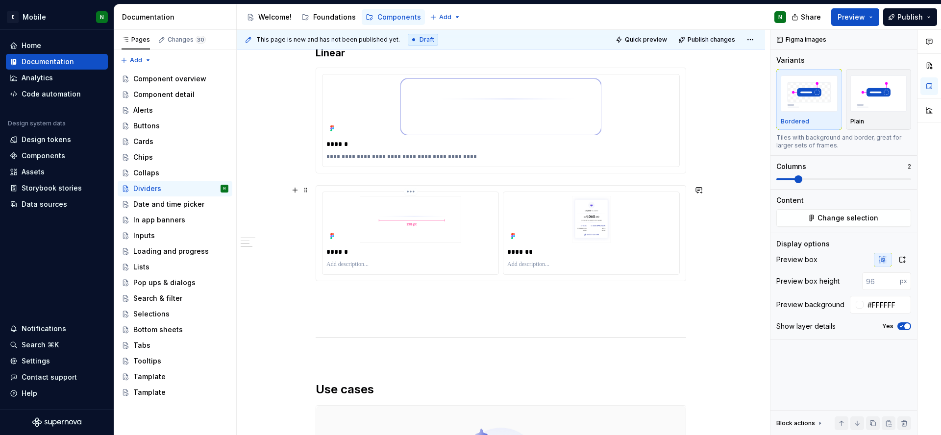
click at [346, 252] on p "******" at bounding box center [410, 252] width 168 height 10
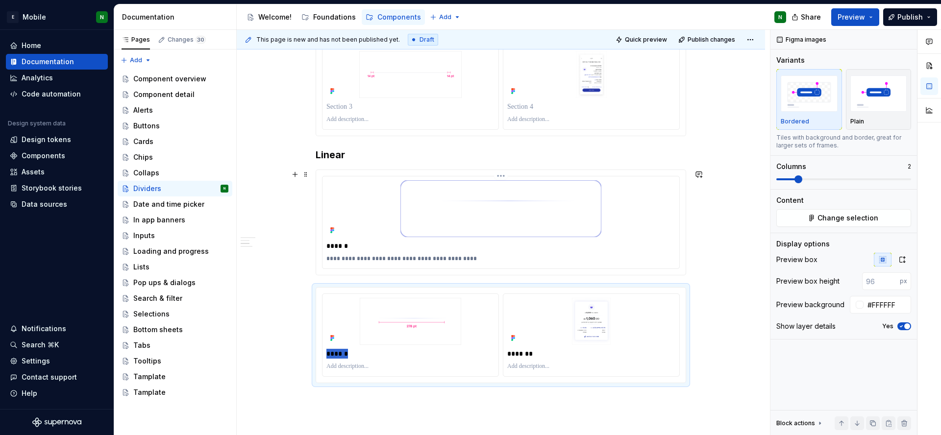
scroll to position [426, 0]
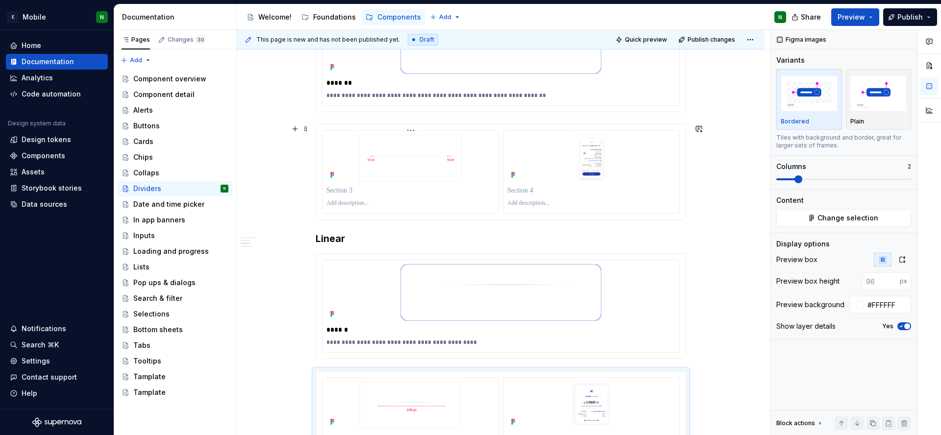
click at [349, 188] on p at bounding box center [410, 191] width 168 height 10
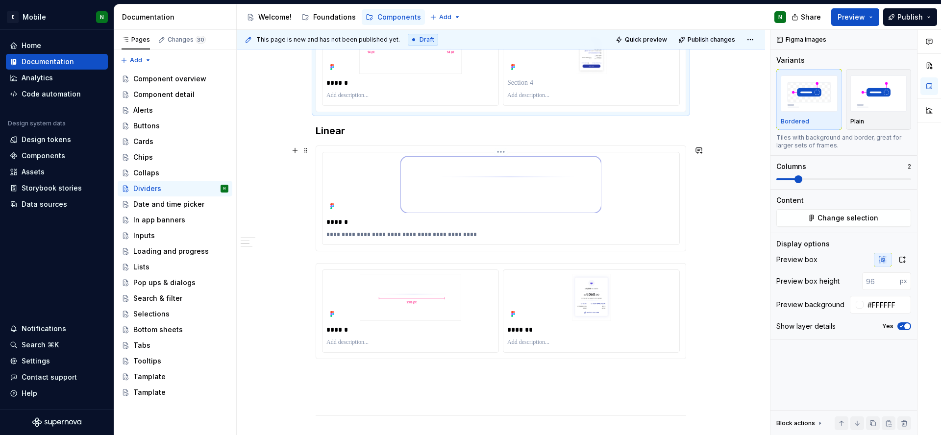
scroll to position [590, 0]
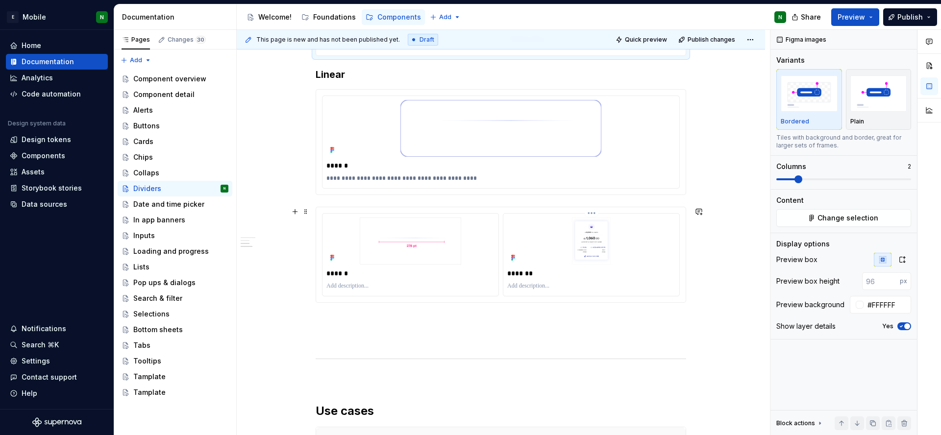
click at [532, 274] on p "*******" at bounding box center [591, 274] width 168 height 10
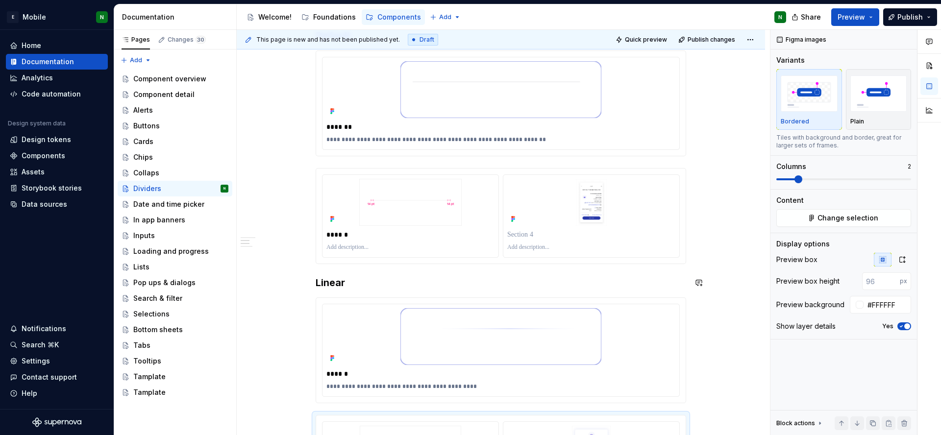
scroll to position [371, 0]
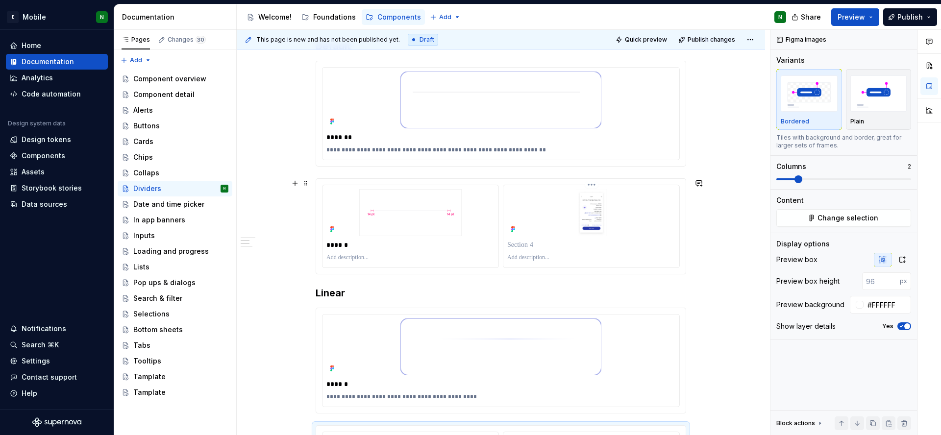
click at [527, 247] on p at bounding box center [591, 245] width 168 height 10
click at [733, 242] on div "**********" at bounding box center [501, 358] width 528 height 1125
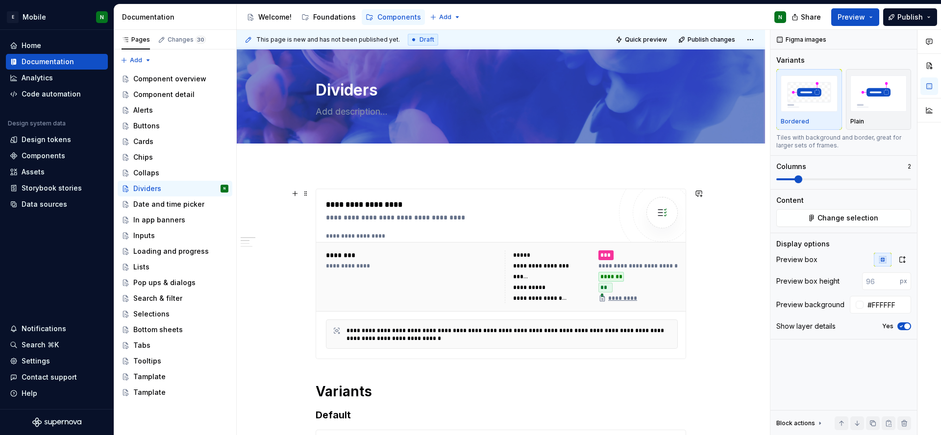
scroll to position [0, 0]
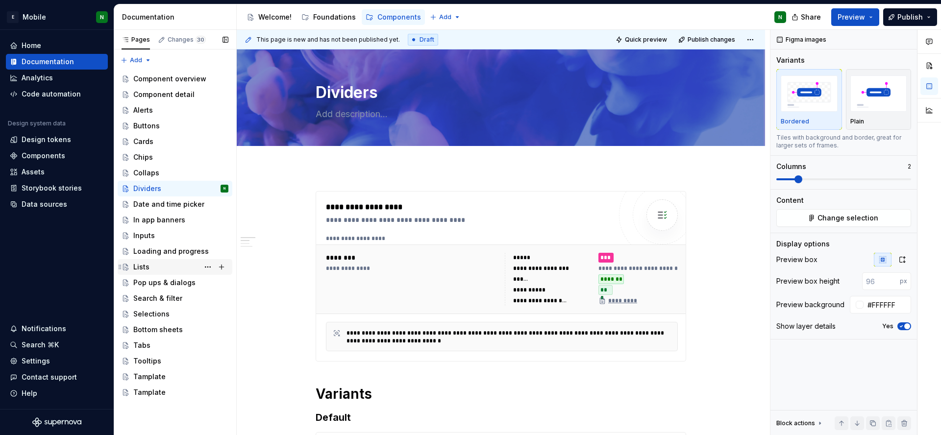
click at [146, 265] on div "Lists" at bounding box center [141, 267] width 16 height 10
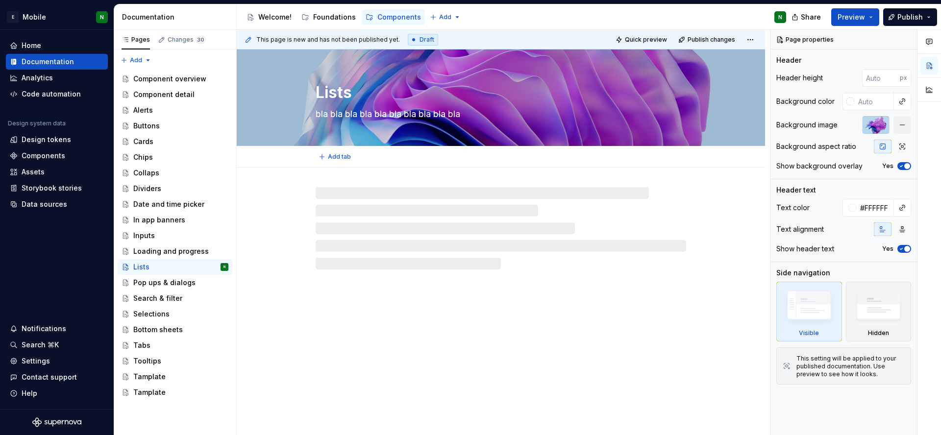
click at [698, 96] on div at bounding box center [501, 97] width 528 height 96
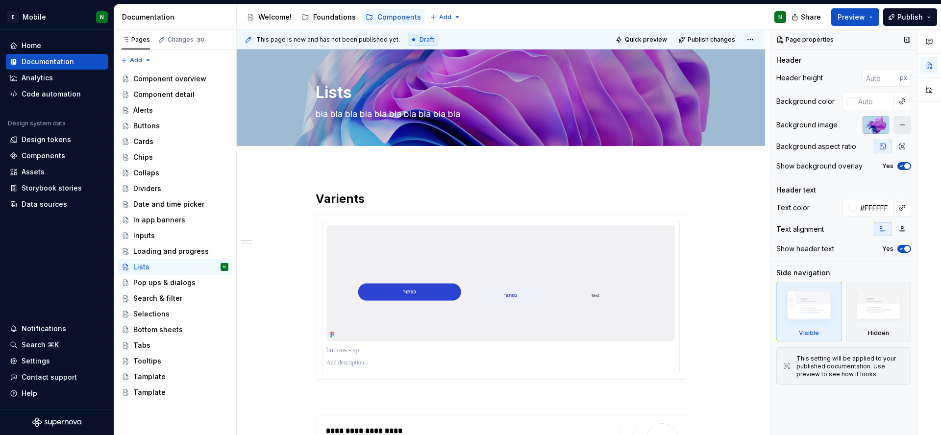
click at [895, 122] on button "button" at bounding box center [902, 125] width 18 height 18
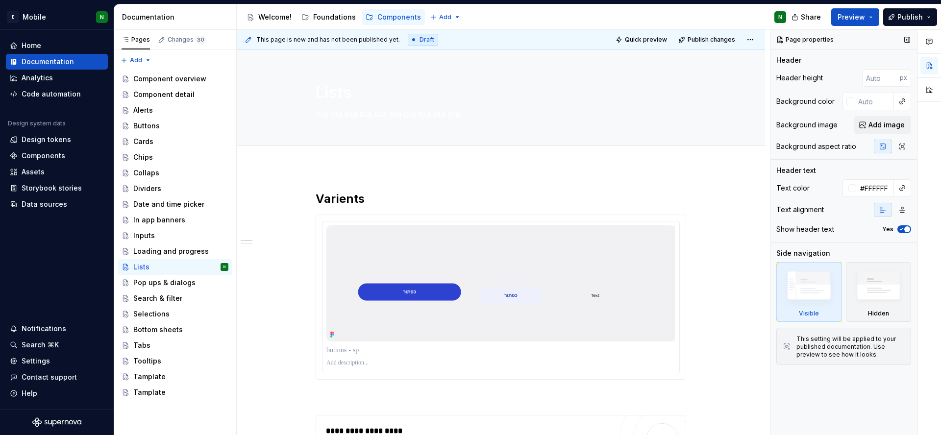
click at [895, 122] on span "Add image" at bounding box center [886, 125] width 36 height 10
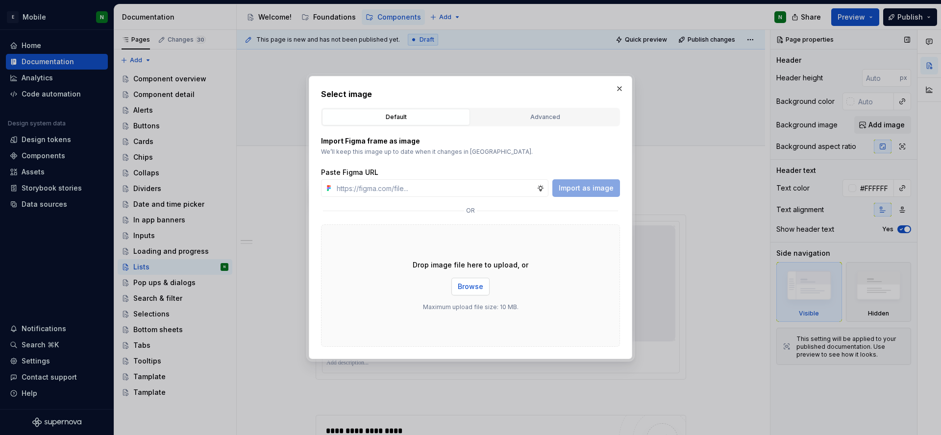
click at [461, 283] on span "Browse" at bounding box center [470, 287] width 25 height 10
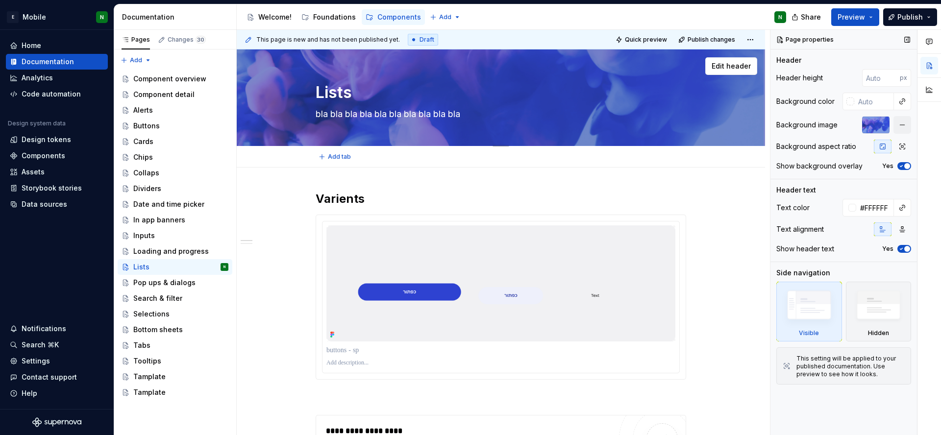
click at [332, 116] on textarea "bla bla bla bla bla bla bla bla bla bla" at bounding box center [499, 114] width 370 height 16
type textarea "*"
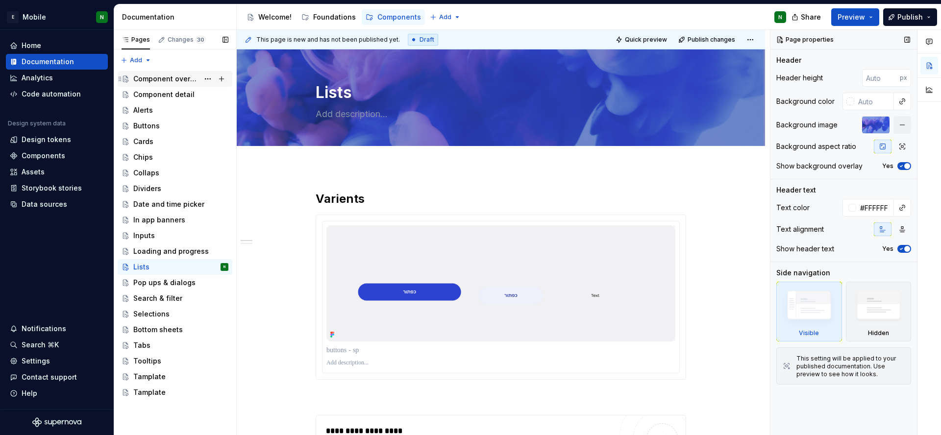
click at [151, 82] on div "Component overview" at bounding box center [166, 79] width 66 height 10
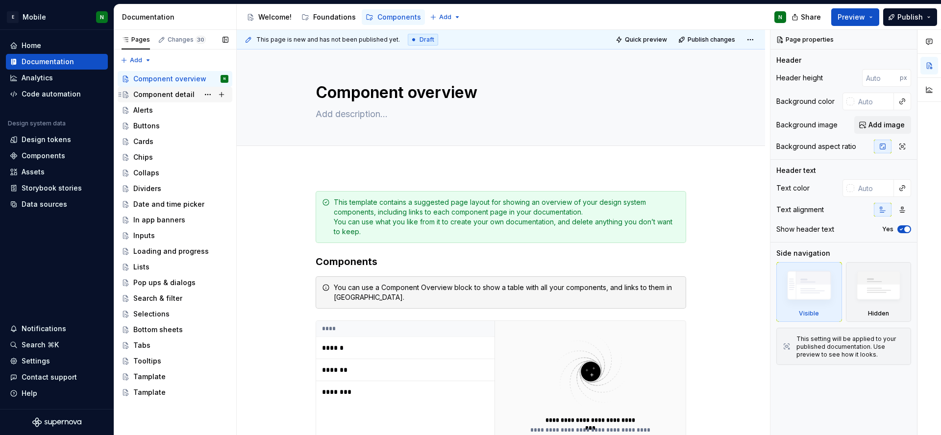
click at [148, 90] on div "Component detail" at bounding box center [163, 95] width 61 height 10
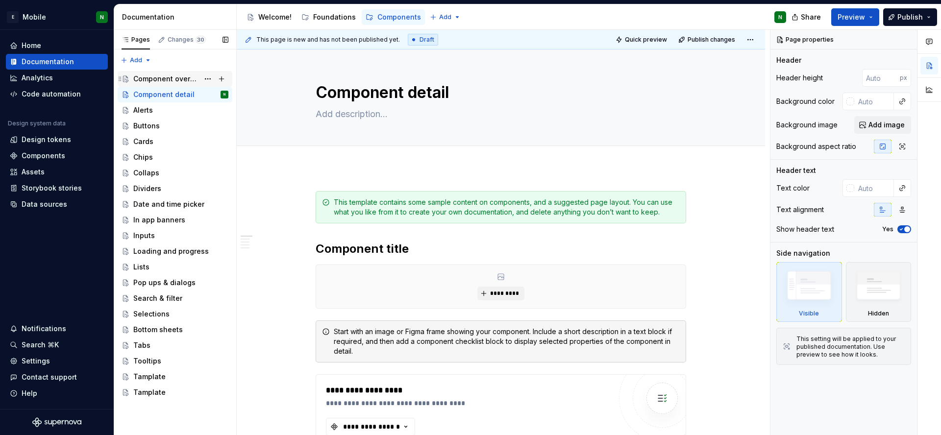
click at [164, 74] on div "Component overview" at bounding box center [166, 79] width 66 height 10
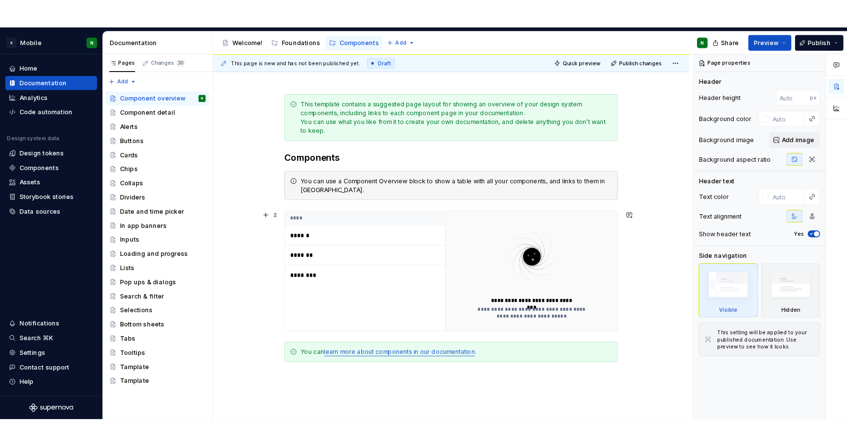
scroll to position [236, 0]
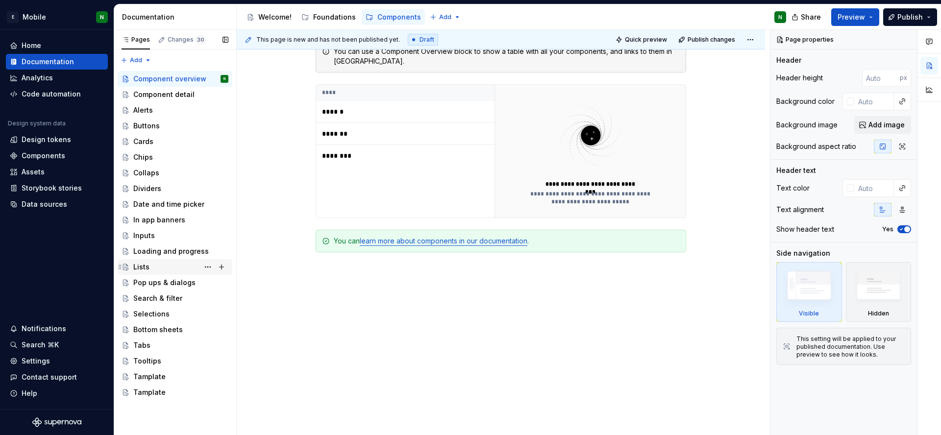
click at [170, 266] on div "Lists" at bounding box center [180, 267] width 95 height 14
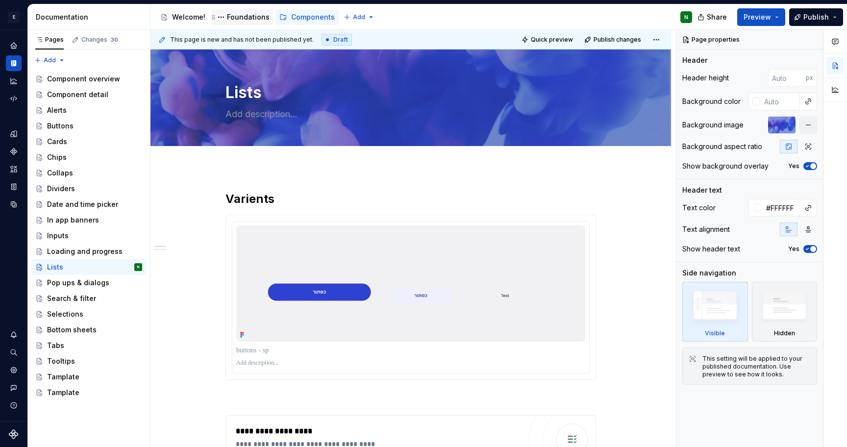
click at [238, 19] on div "Foundations" at bounding box center [248, 17] width 43 height 10
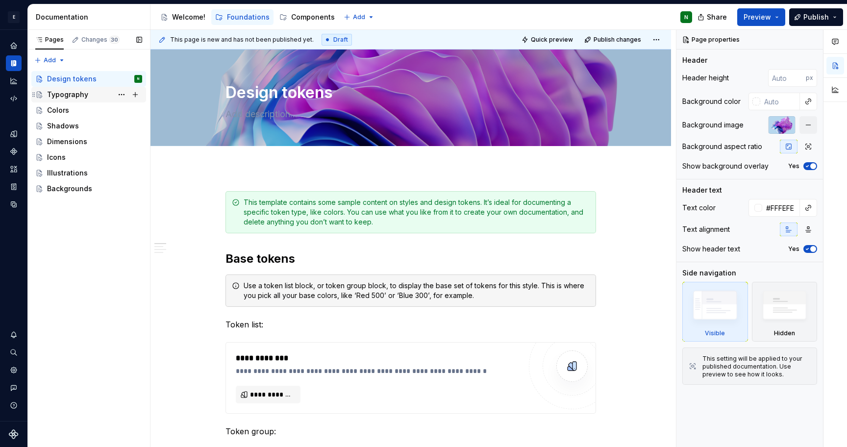
click at [83, 100] on div "Typography" at bounding box center [94, 95] width 95 height 14
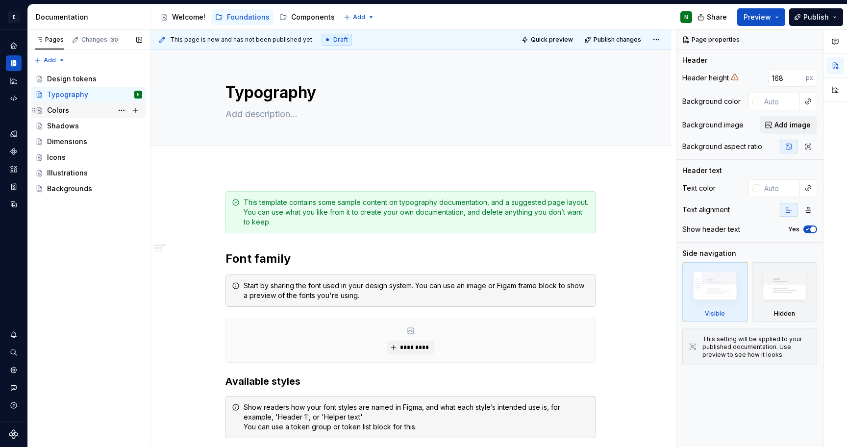
click at [75, 108] on div "Colors" at bounding box center [94, 110] width 95 height 14
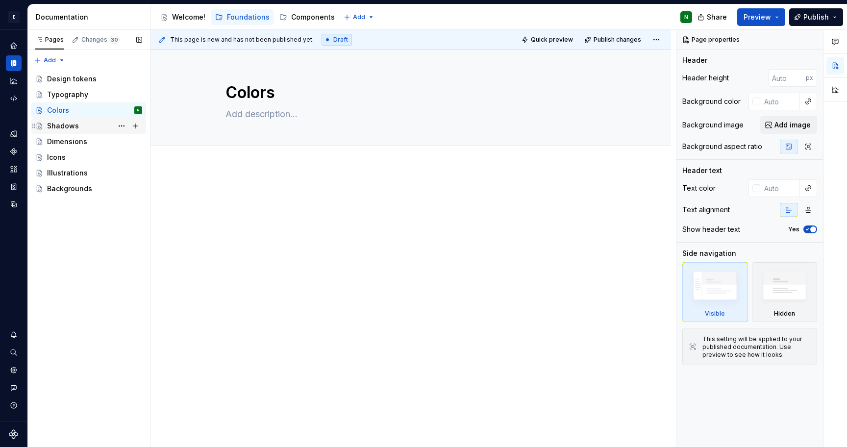
click at [70, 126] on div "Shadows" at bounding box center [63, 126] width 32 height 10
click at [83, 84] on div "Design tokens" at bounding box center [94, 79] width 95 height 14
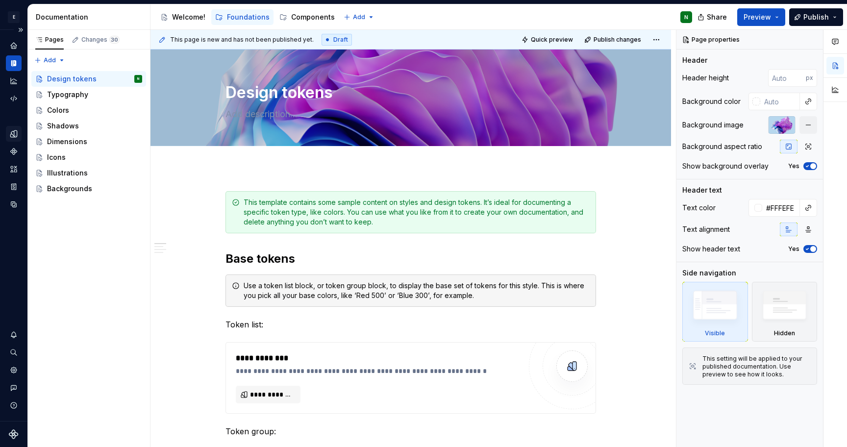
click at [15, 135] on icon "Design tokens" at bounding box center [15, 133] width 3 height 6
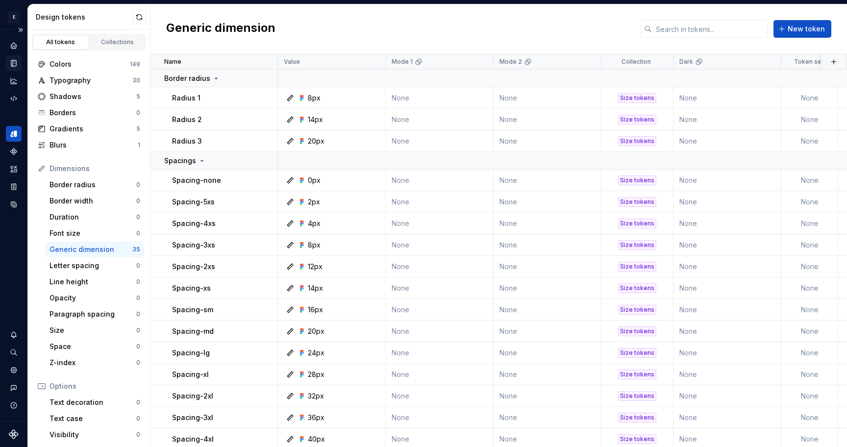
click at [14, 62] on icon "Documentation" at bounding box center [15, 63] width 4 height 5
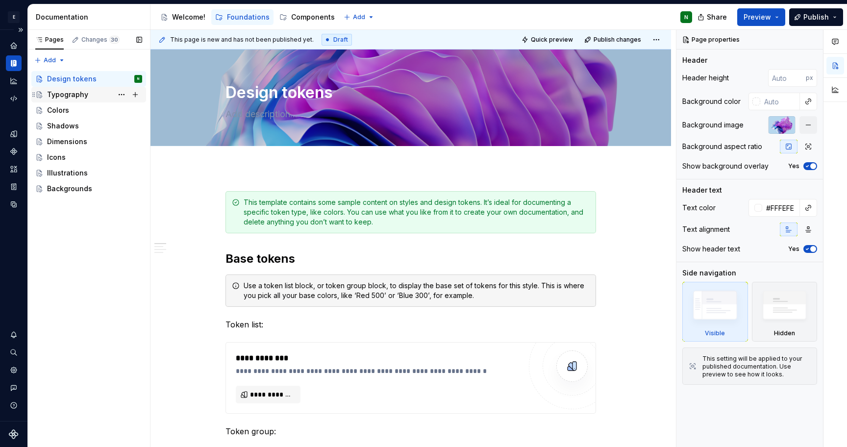
click at [89, 99] on div "Typography" at bounding box center [94, 95] width 95 height 14
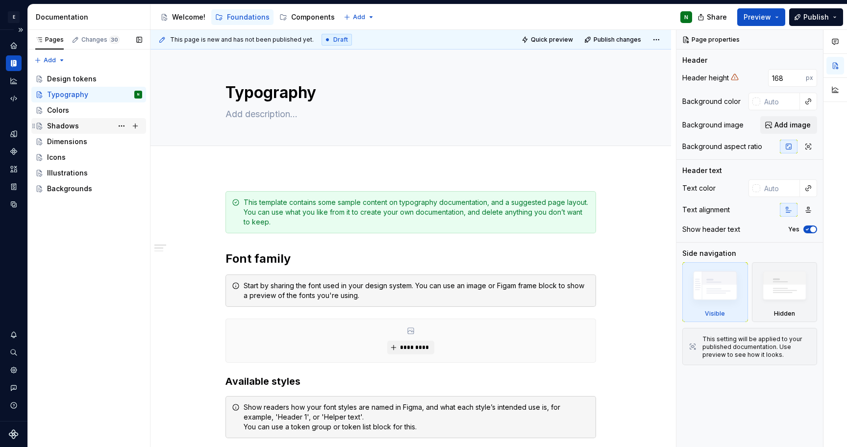
click at [64, 128] on div "Shadows" at bounding box center [63, 126] width 32 height 10
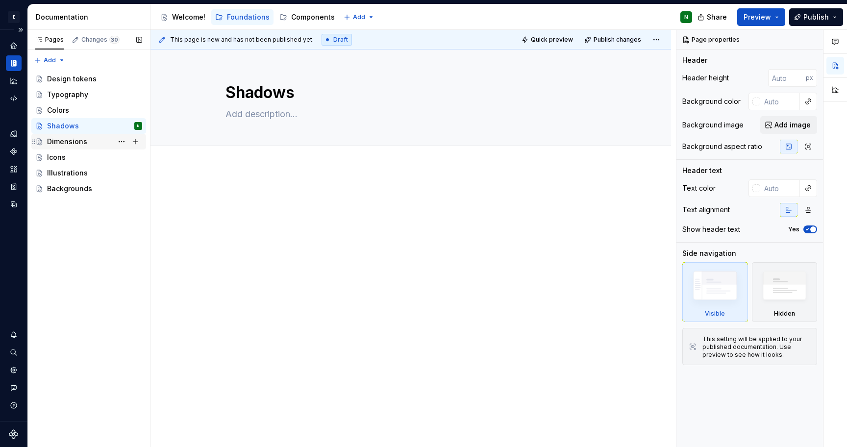
click at [73, 146] on div "Dimensions" at bounding box center [67, 142] width 40 height 10
click at [296, 17] on div "Components" at bounding box center [313, 17] width 44 height 10
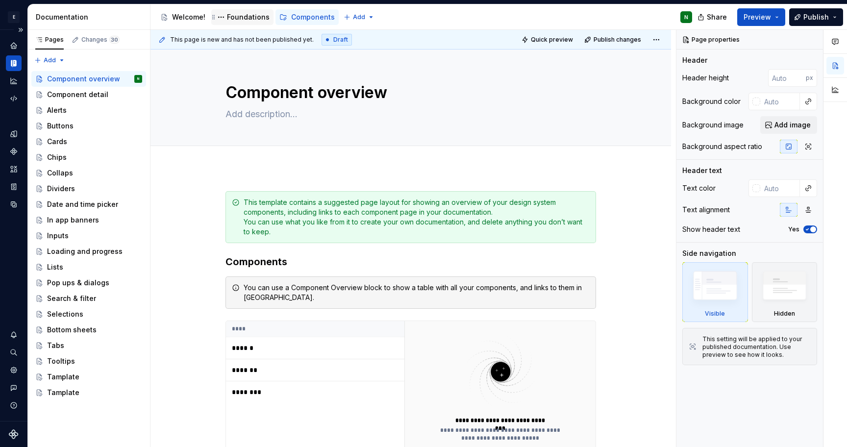
click at [234, 18] on div "Foundations" at bounding box center [248, 17] width 43 height 10
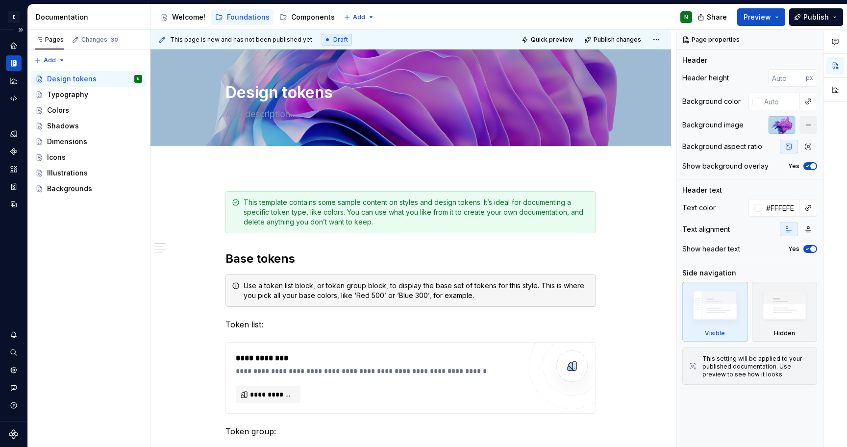
type textarea "*"
